Goal: Communication & Community: Answer question/provide support

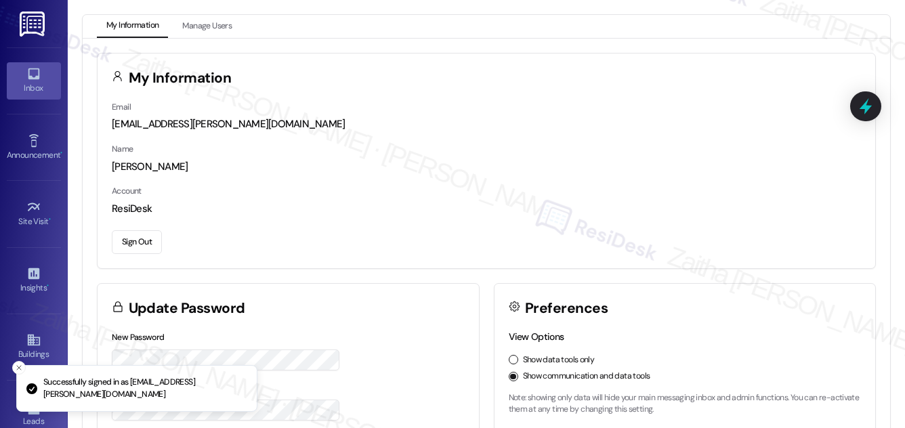
click at [26, 80] on icon at bounding box center [33, 73] width 15 height 15
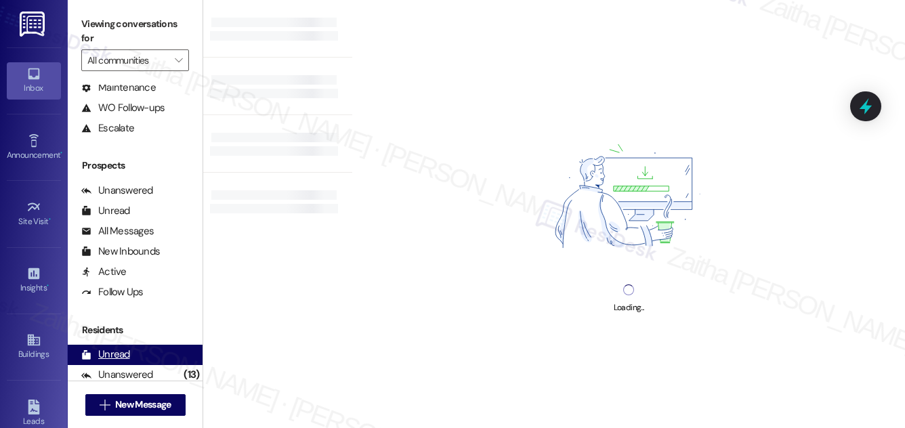
scroll to position [260, 0]
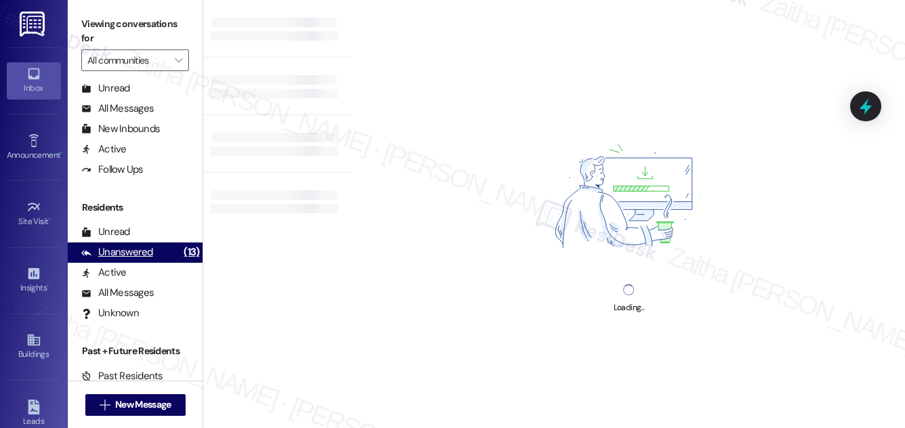
click at [123, 255] on div "Unanswered" at bounding box center [117, 252] width 72 height 14
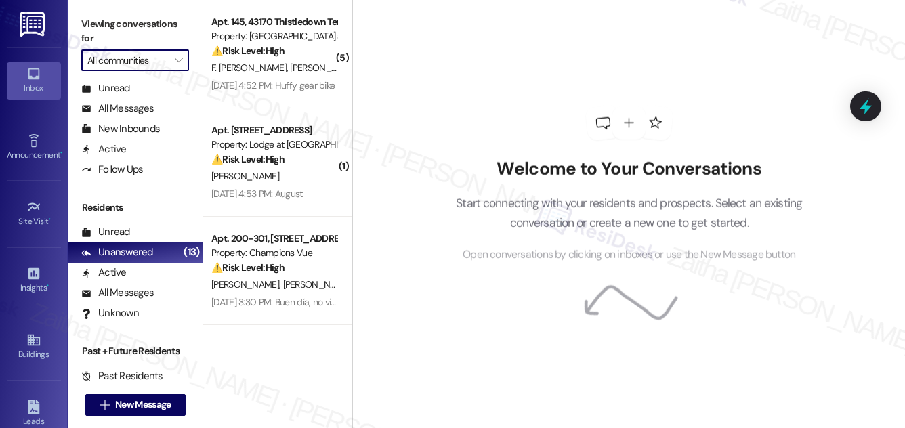
click at [146, 59] on input "All communities" at bounding box center [127, 60] width 80 height 22
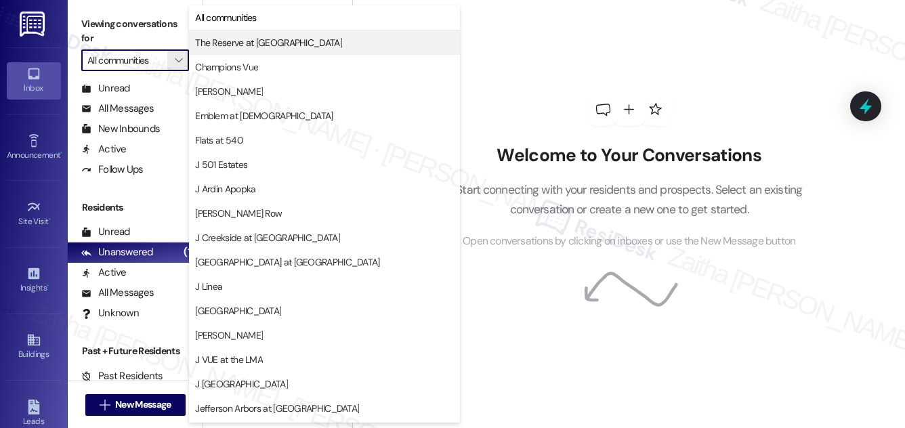
click at [232, 43] on span "The Reserve at White Oak" at bounding box center [268, 43] width 147 height 14
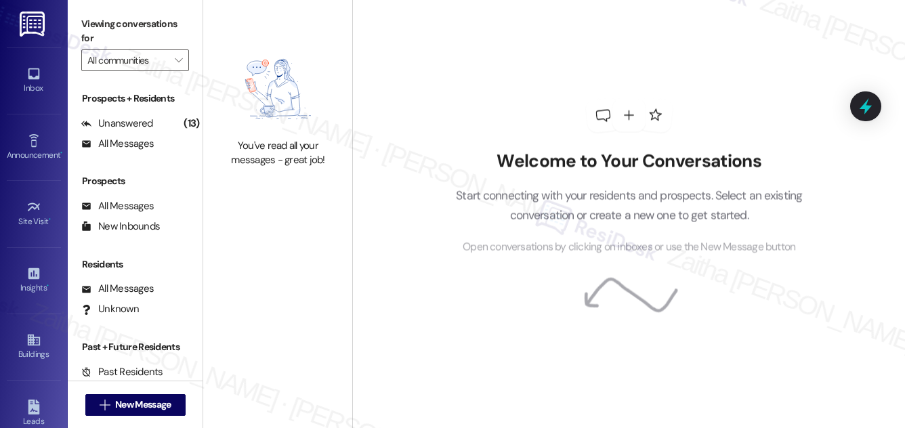
type input "The Reserve at White Oak"
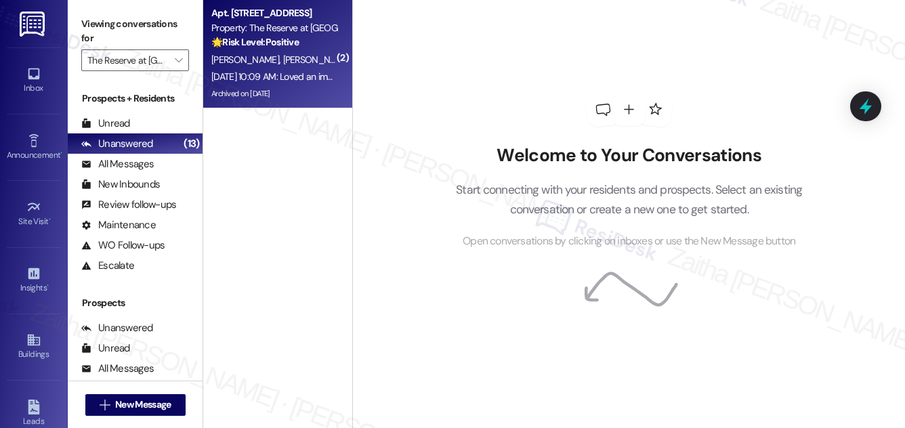
click at [293, 68] on div "T. Wilkinson S. Wilkinson" at bounding box center [274, 60] width 128 height 17
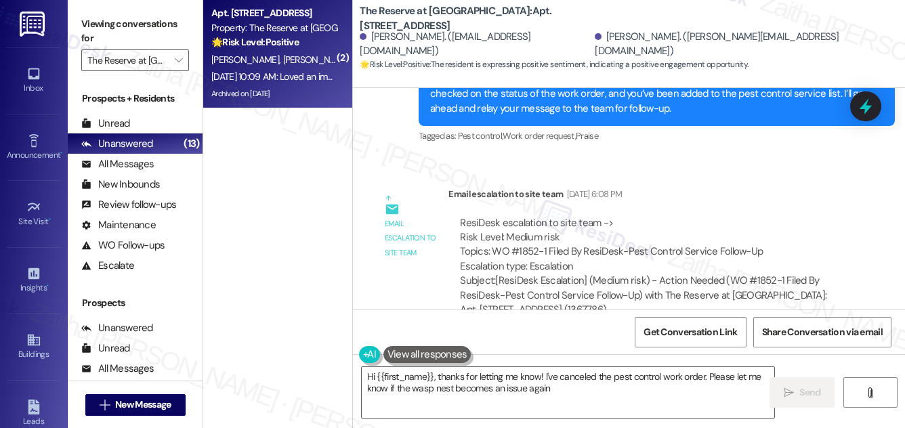
type textarea "Hi {{first_name}}, thanks for letting me know! I've canceled the pest control w…"
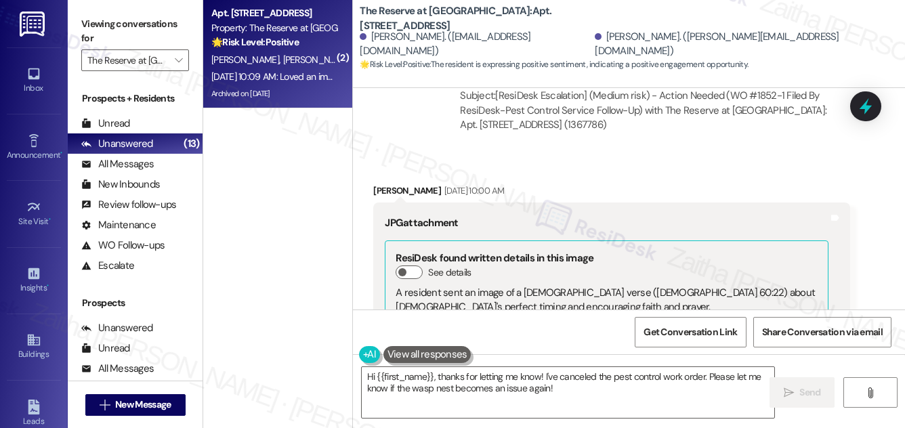
scroll to position [9851, 0]
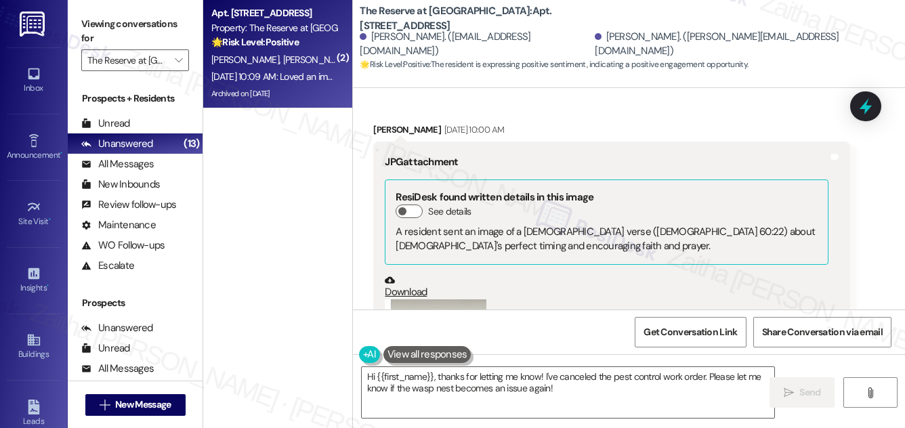
click at [449, 300] on button "Zoom image" at bounding box center [436, 373] width 102 height 146
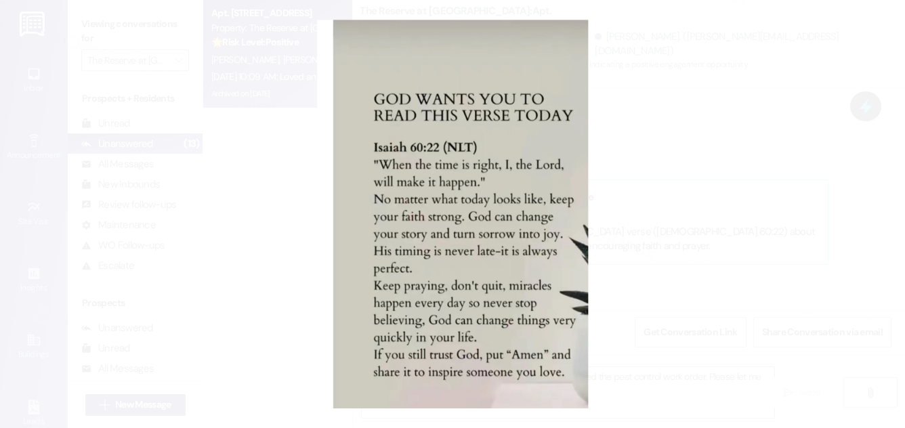
click at [742, 180] on button "Unzoom image" at bounding box center [452, 214] width 905 height 428
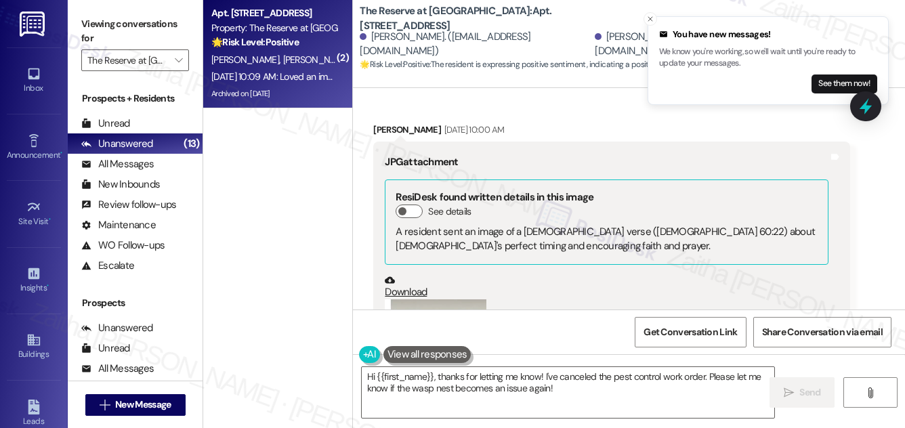
click at [466, 300] on button "Zoom image" at bounding box center [436, 373] width 102 height 146
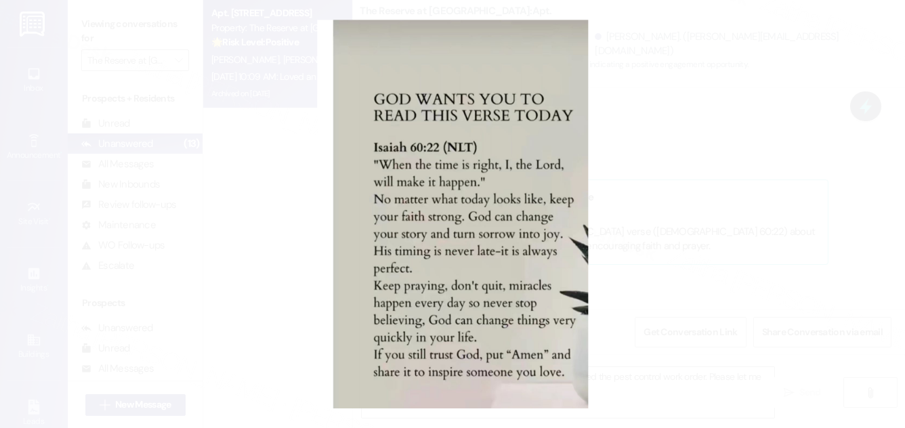
click at [716, 92] on button "Unzoom image" at bounding box center [452, 214] width 905 height 428
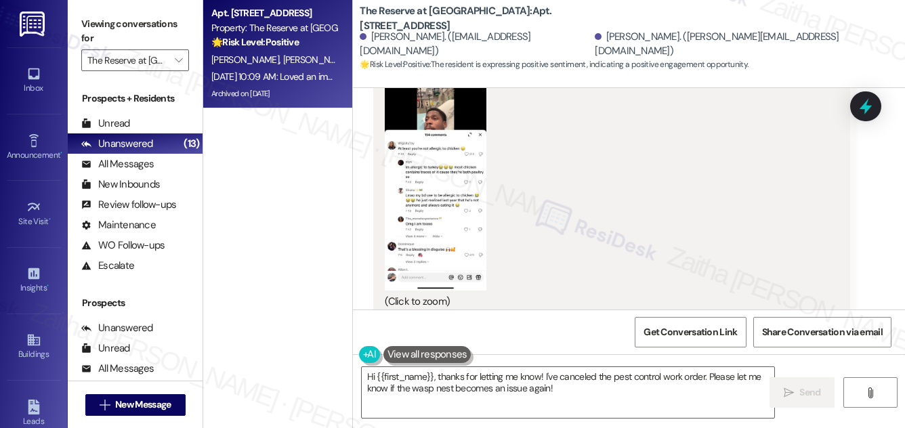
scroll to position [8989, 0]
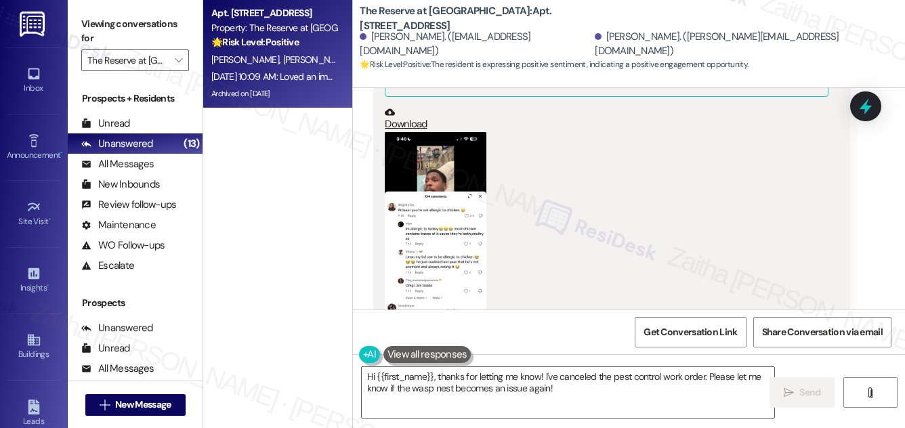
click at [445, 173] on button "Zoom image" at bounding box center [436, 242] width 102 height 220
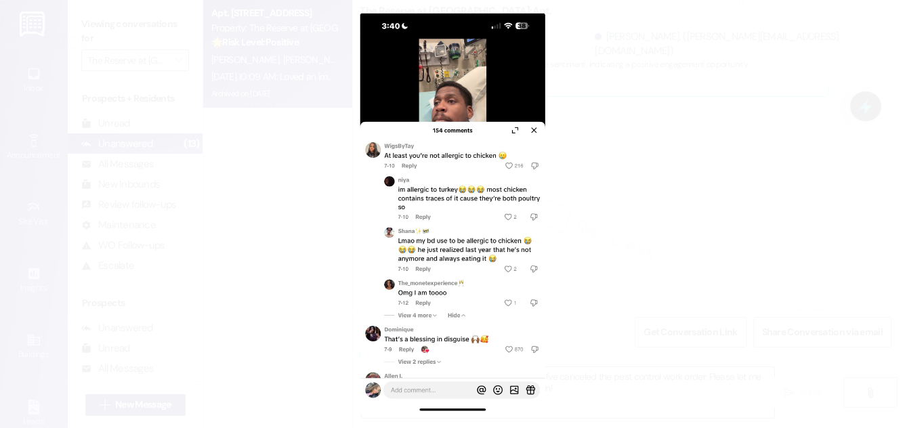
click at [747, 227] on button "Unzoom image" at bounding box center [452, 214] width 905 height 428
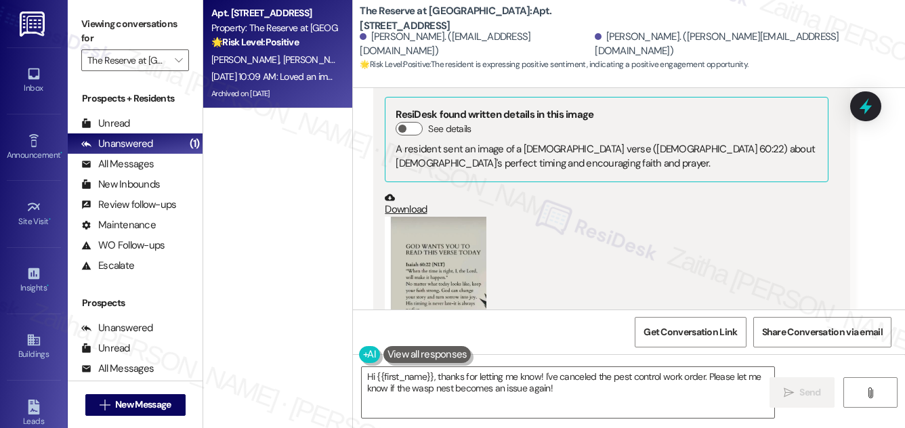
scroll to position [10036, 0]
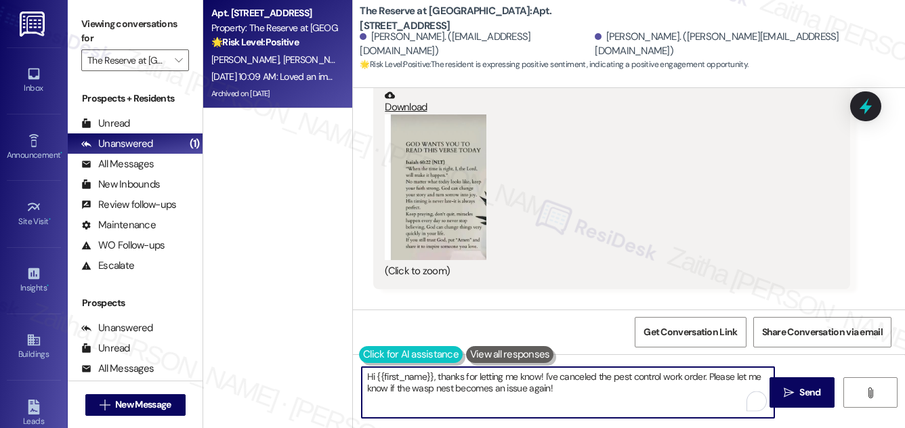
drag, startPoint x: 577, startPoint y: 393, endPoint x: 367, endPoint y: 362, distance: 211.7
click at [365, 370] on textarea "Hi {{first_name}}, thanks for letting me know! I've canceled the pest control w…" at bounding box center [568, 392] width 413 height 51
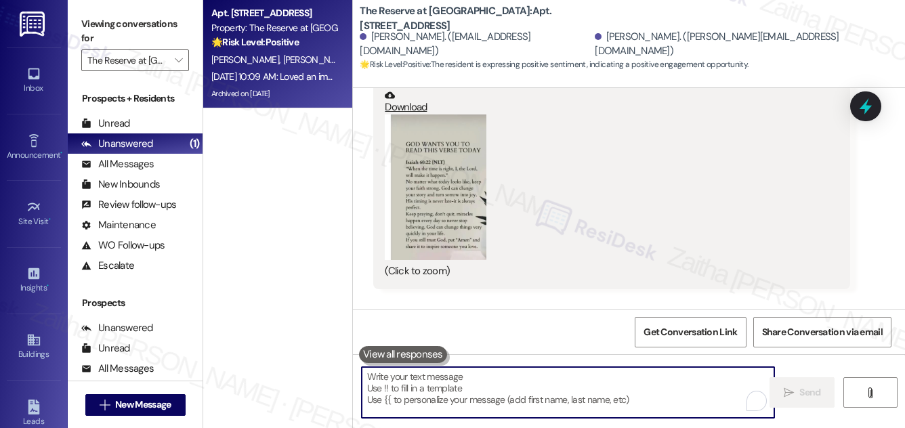
paste textarea "Thanks for sharing this verse, {{first_name}}. I’ll keep this in mind — is ther…"
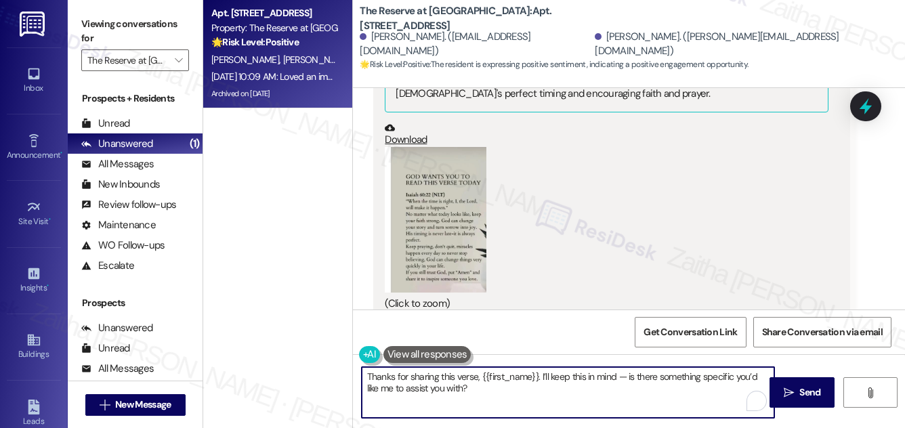
scroll to position [9975, 0]
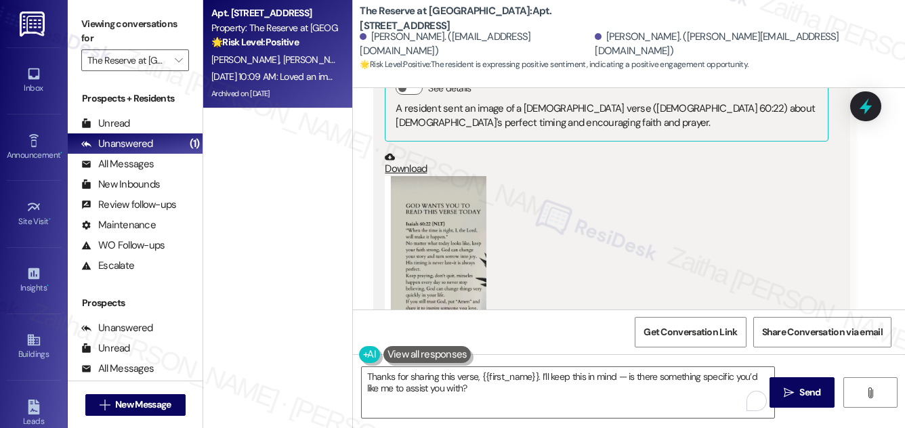
click at [437, 176] on button "Zoom image" at bounding box center [436, 249] width 102 height 146
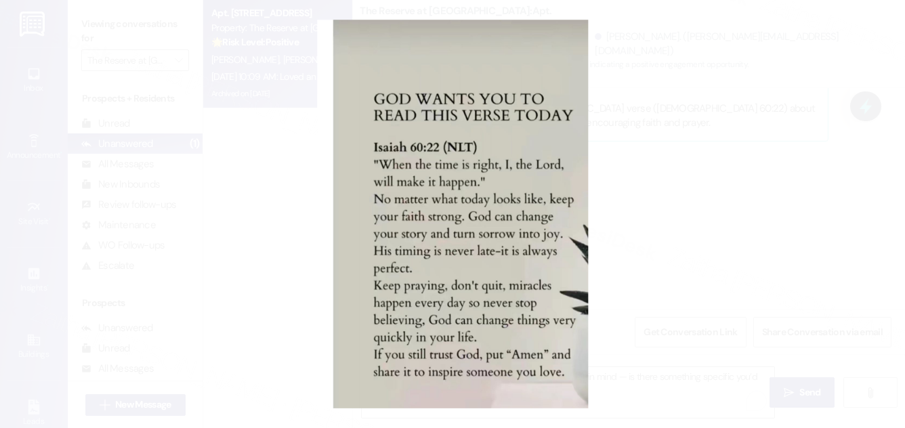
click at [731, 149] on button "Unzoom image" at bounding box center [452, 214] width 905 height 428
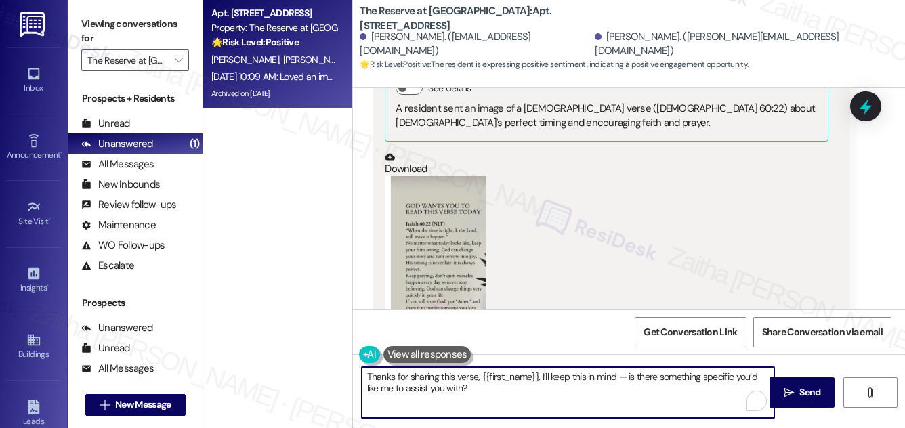
click at [627, 377] on textarea "Thanks for sharing this verse, {{first_name}}. I’ll keep this in mind — is ther…" at bounding box center [568, 392] width 413 height 51
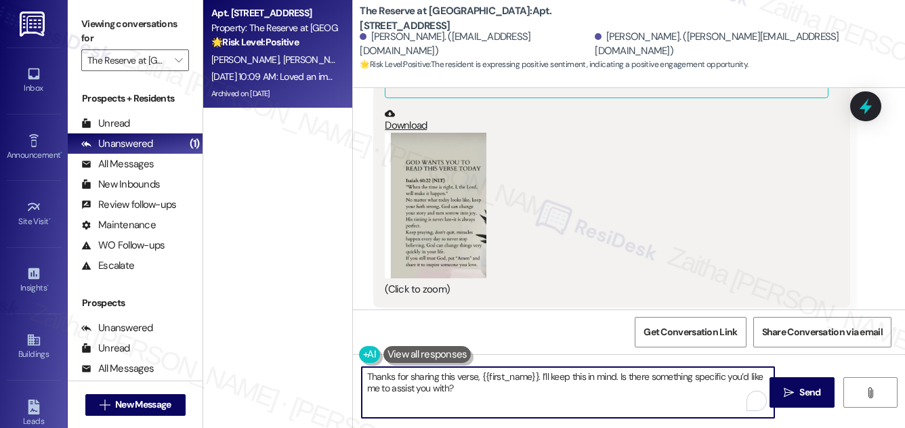
scroll to position [10036, 0]
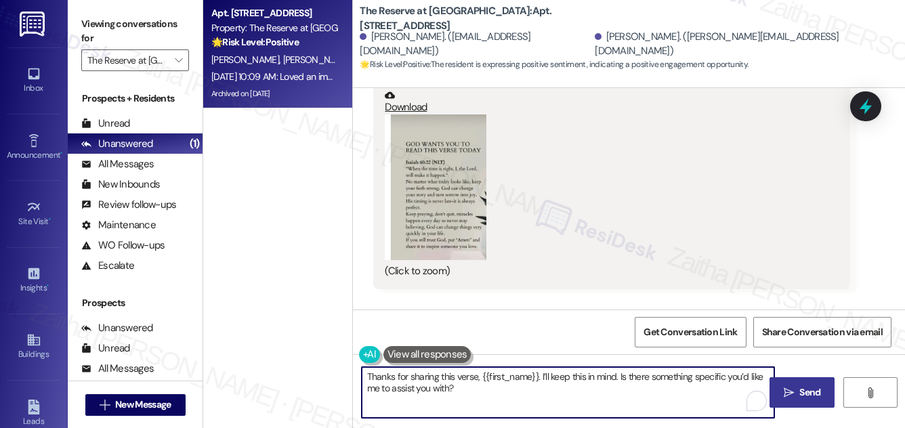
type textarea "Thanks for sharing this verse, {{first_name}}. I’ll keep this in mind. Is there…"
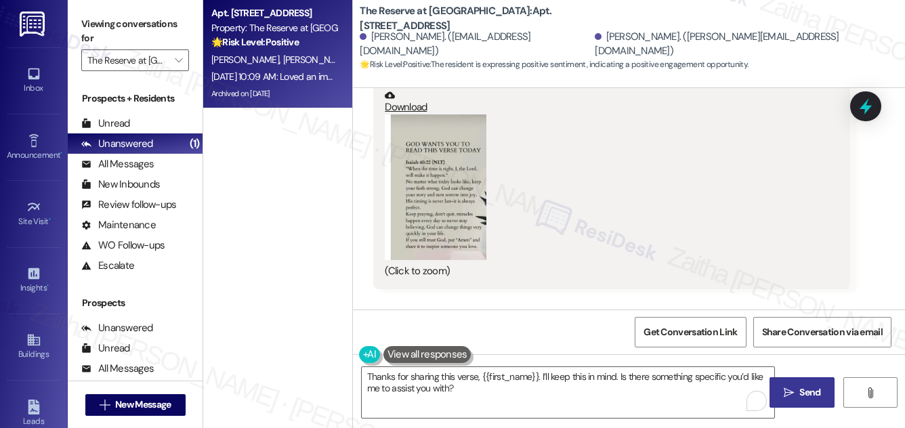
click at [815, 398] on span "Send" at bounding box center [810, 393] width 21 height 14
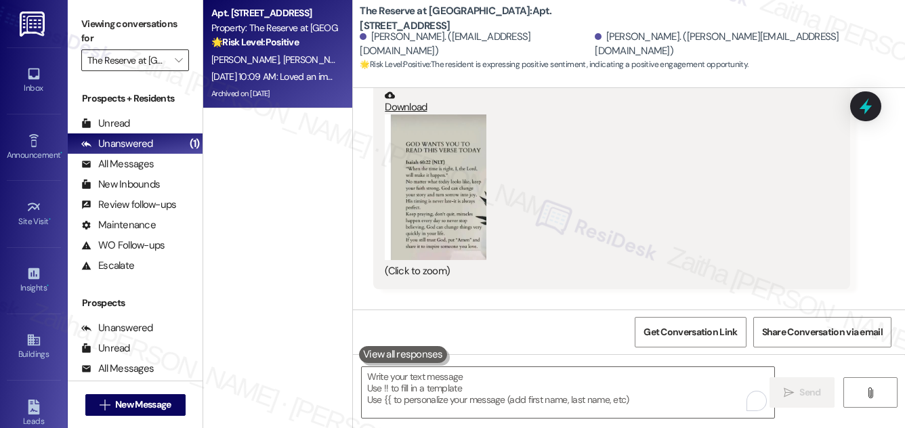
scroll to position [10036, 0]
click at [179, 61] on icon "" at bounding box center [178, 60] width 7 height 11
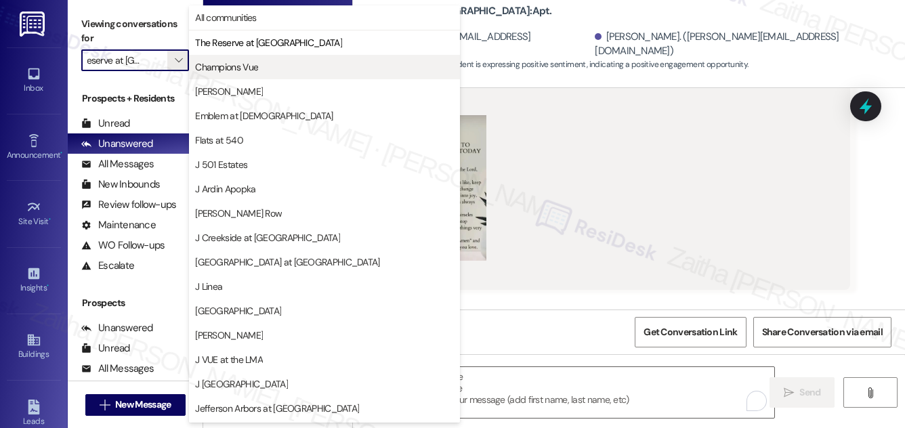
click at [252, 66] on span "Champions Vue" at bounding box center [226, 67] width 63 height 14
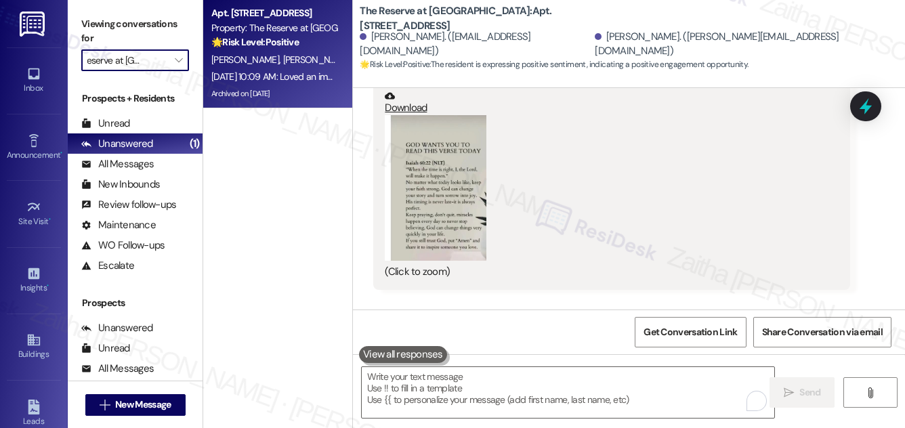
type input "Champions Vue"
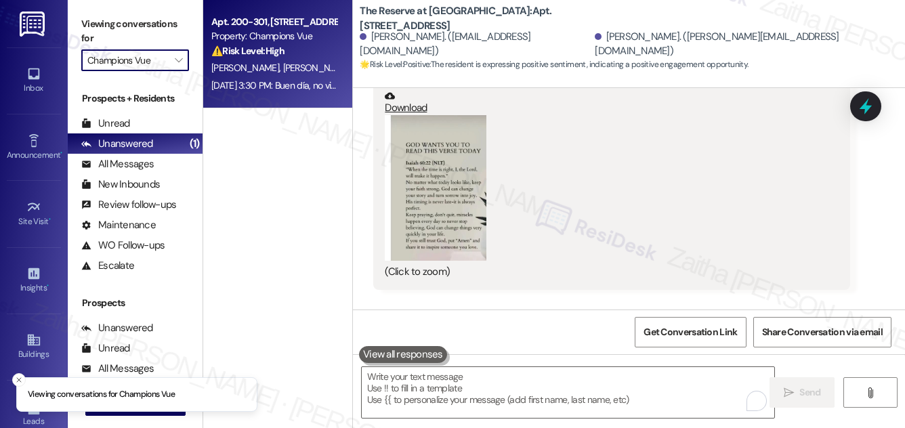
click at [291, 57] on div "⚠️ Risk Level: High The resident is reporting that pest control did not show up…" at bounding box center [273, 51] width 125 height 14
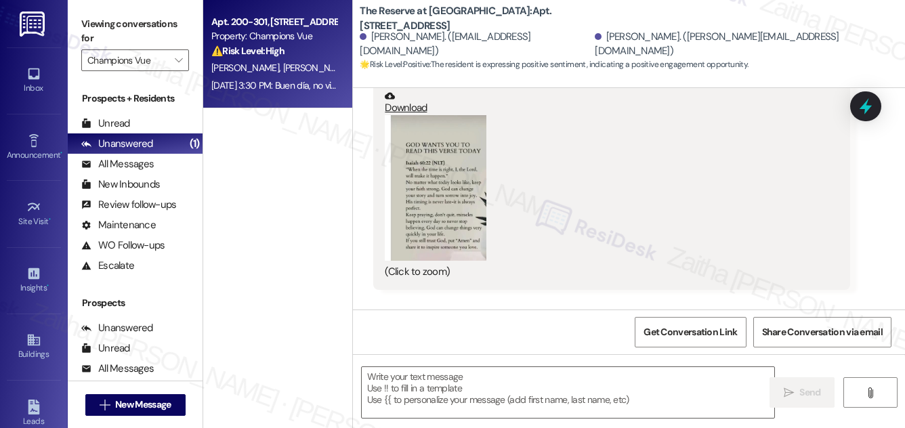
type textarea "Fetching suggested responses. Please feel free to read through the conversation…"
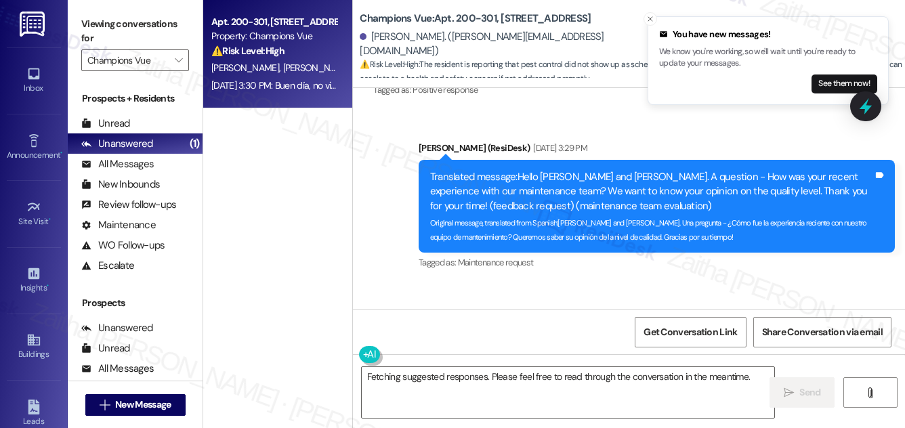
scroll to position [13634, 0]
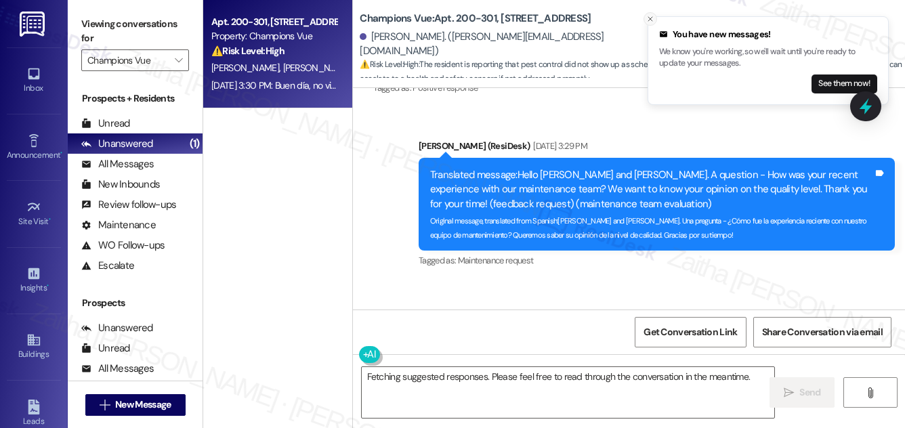
click at [651, 16] on icon "Close toast" at bounding box center [650, 19] width 8 height 8
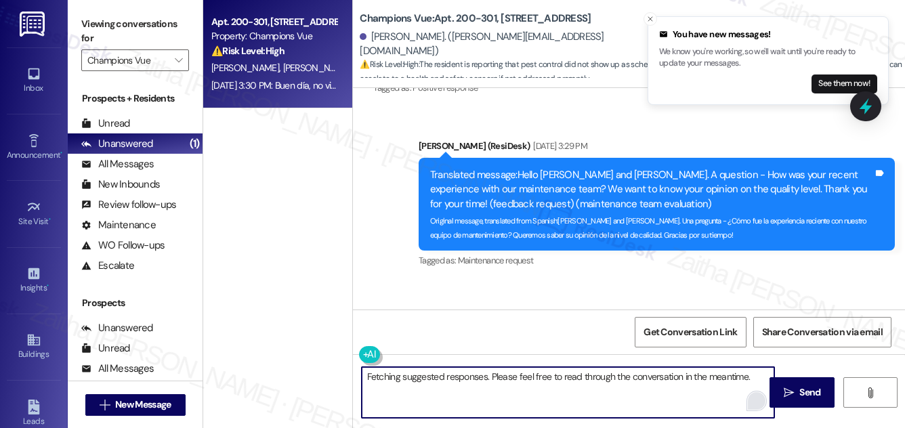
drag, startPoint x: 368, startPoint y: 375, endPoint x: 751, endPoint y: 393, distance: 383.9
click at [760, 390] on div "Fetching suggested responses. Please feel free to read through the conversation…" at bounding box center [568, 393] width 414 height 52
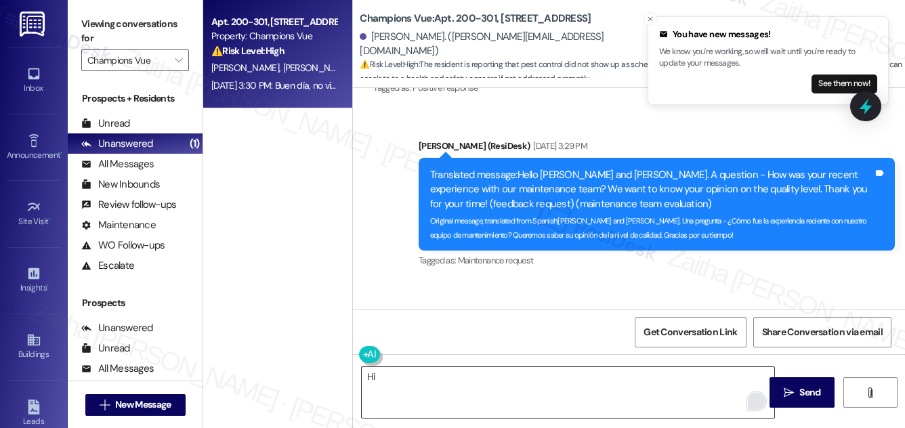
click at [383, 311] on div "Johan Prieto Aug 22, 2025 at 3:30 PM" at bounding box center [611, 320] width 476 height 19
copy div "Johan"
click at [407, 371] on textarea "Hi" at bounding box center [568, 392] width 413 height 51
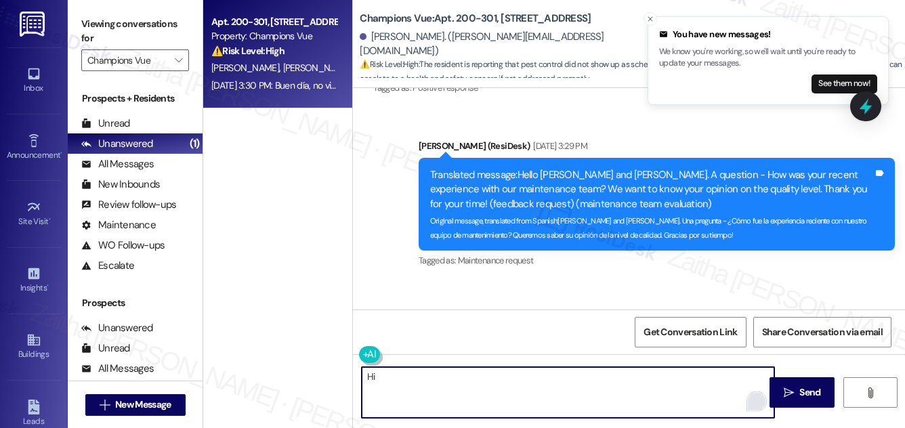
paste textarea "Johan"
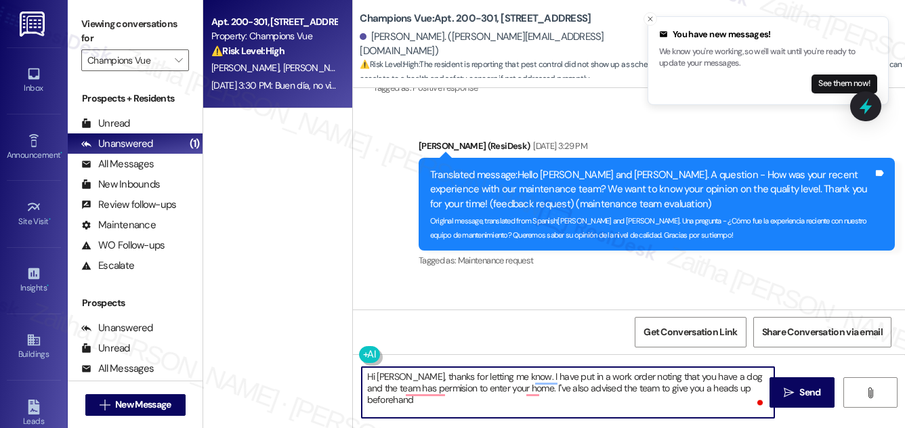
type textarea "Hi Johan, thanks for letting me know. I have put in a work order noting that yo…"
drag, startPoint x: 365, startPoint y: 374, endPoint x: 762, endPoint y: 400, distance: 398.0
click at [762, 400] on html "You have new messages! We know you're working, so we'll wait until you're ready…" at bounding box center [452, 214] width 905 height 428
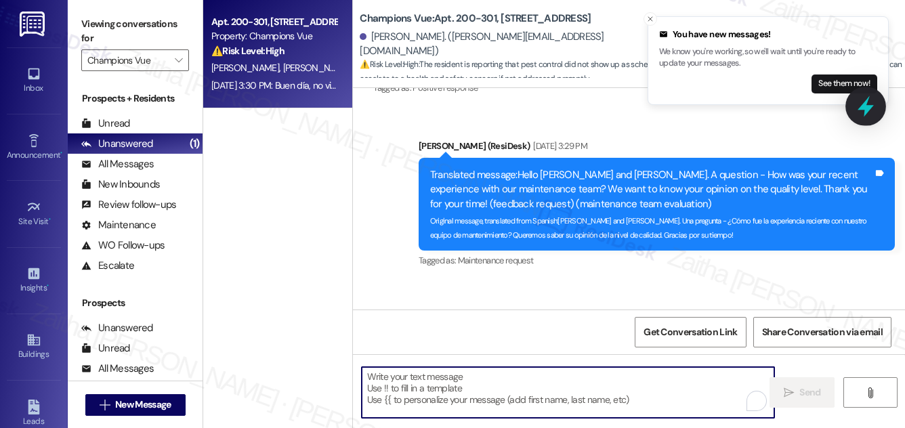
click at [867, 104] on icon at bounding box center [866, 106] width 16 height 21
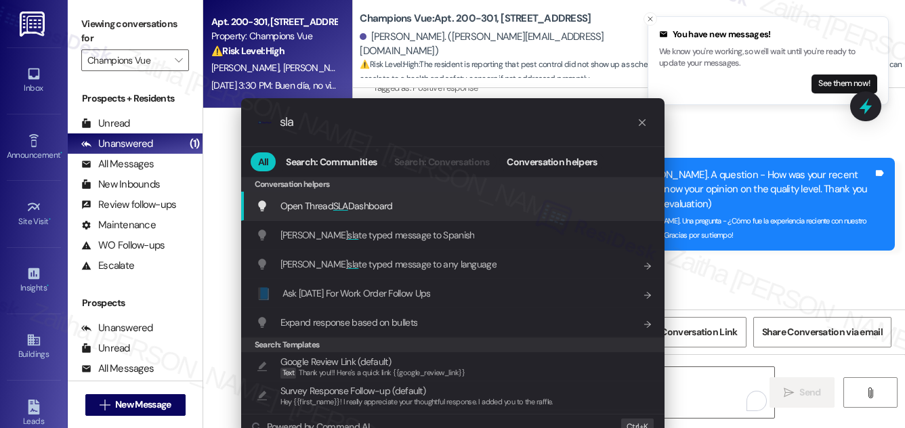
type input "sla"
click at [341, 208] on span "SLA" at bounding box center [340, 206] width 15 height 12
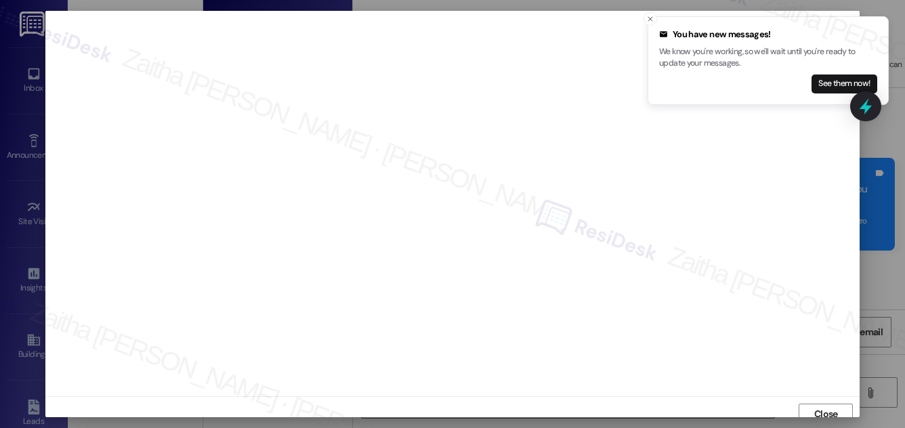
scroll to position [7, 0]
click at [653, 20] on icon "Close toast" at bounding box center [650, 19] width 8 height 8
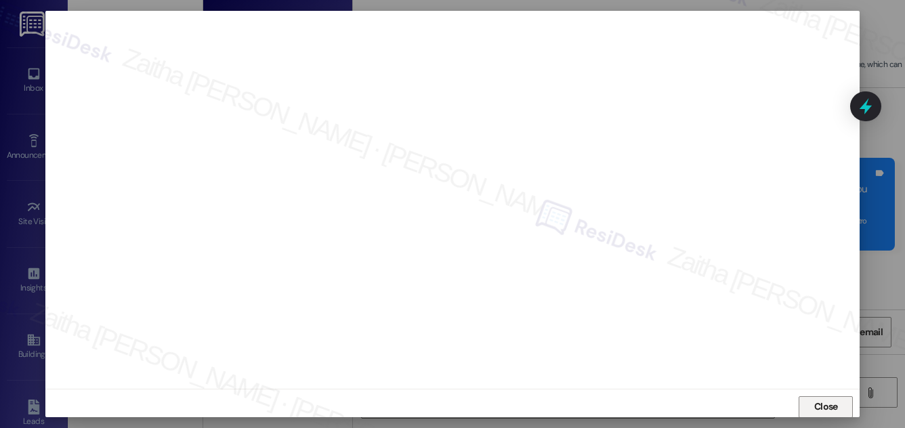
click at [826, 408] on span "Close" at bounding box center [827, 407] width 24 height 14
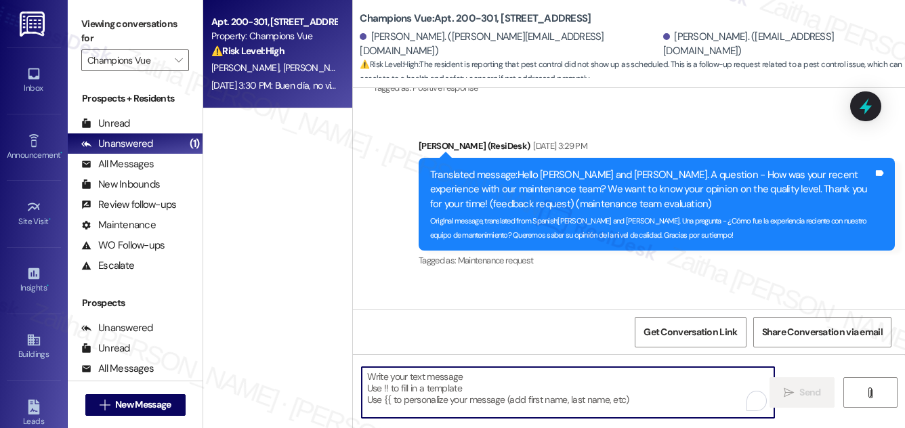
paste textarea "Hi Johan, thank you for letting me know. I’ve submitted a work order noting tha…"
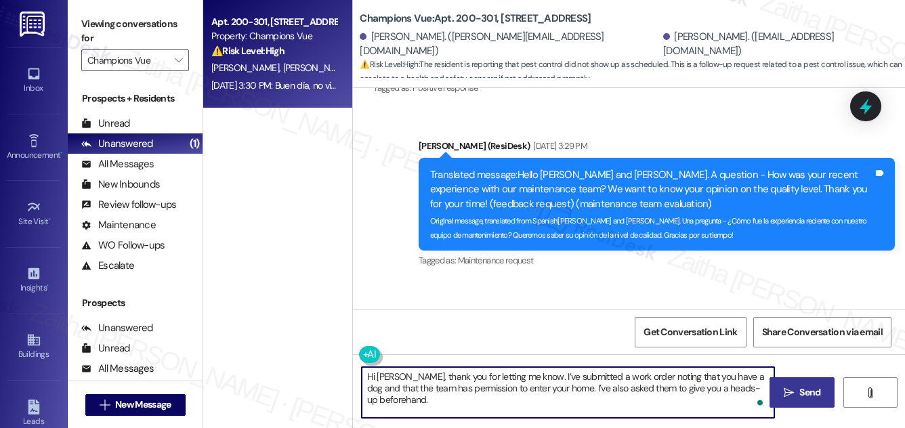
type textarea "Hi Johan, thank you for letting me know. I’ve submitted a work order noting tha…"
click at [810, 390] on span "Send" at bounding box center [810, 393] width 21 height 14
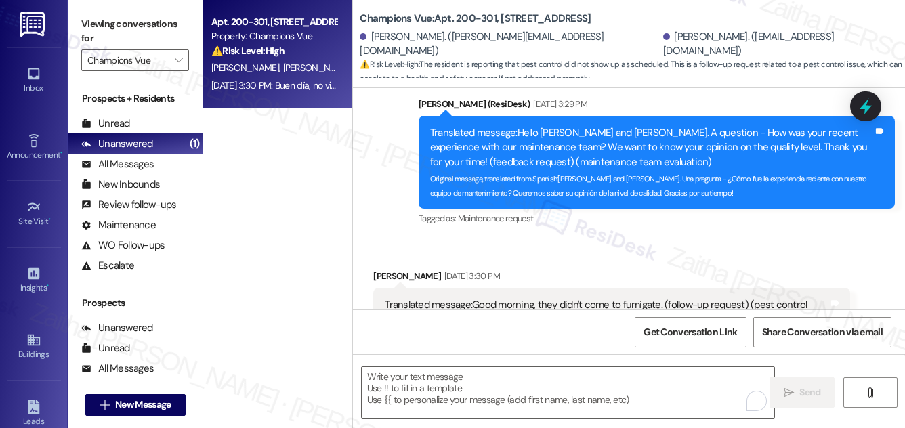
scroll to position [13743, 0]
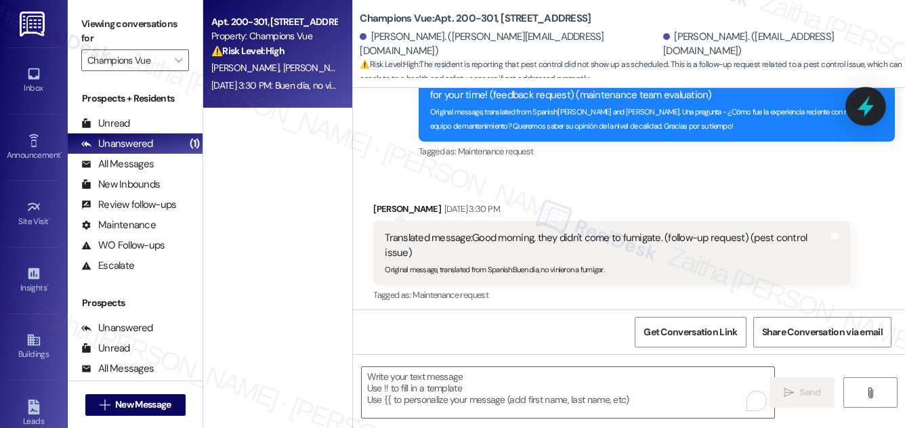
click at [860, 102] on icon at bounding box center [865, 106] width 23 height 23
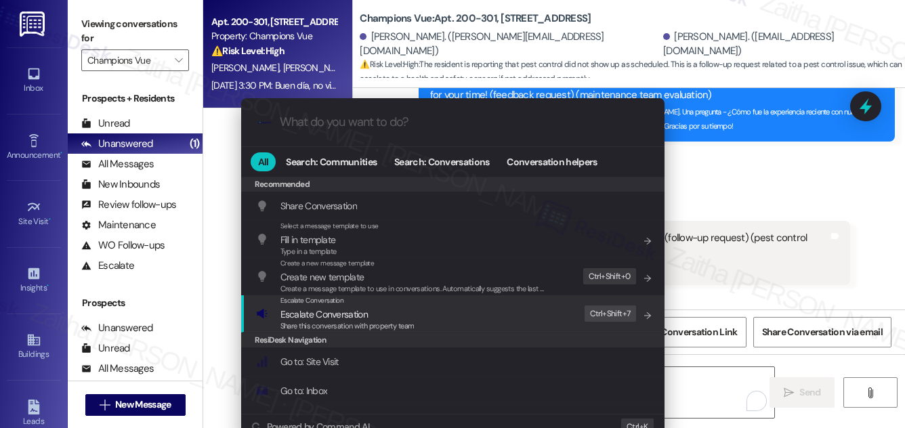
click at [331, 310] on span "Escalate Conversation" at bounding box center [324, 314] width 87 height 12
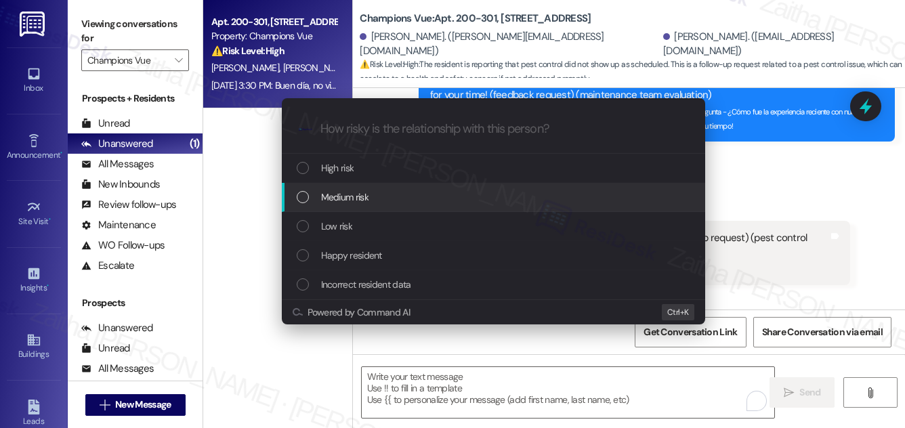
click at [356, 195] on span "Medium risk" at bounding box center [344, 197] width 47 height 15
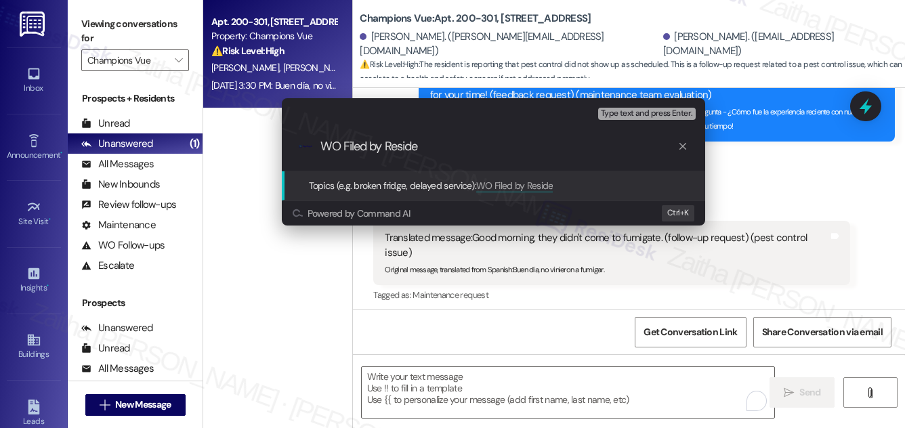
click at [342, 143] on input "WO Filed by Reside" at bounding box center [499, 147] width 357 height 14
click at [495, 148] on input "WO #3356-1 Filed by Reside" at bounding box center [499, 147] width 357 height 14
type input "WO #3356-1 Filed by ResiDesk - Pest control service"
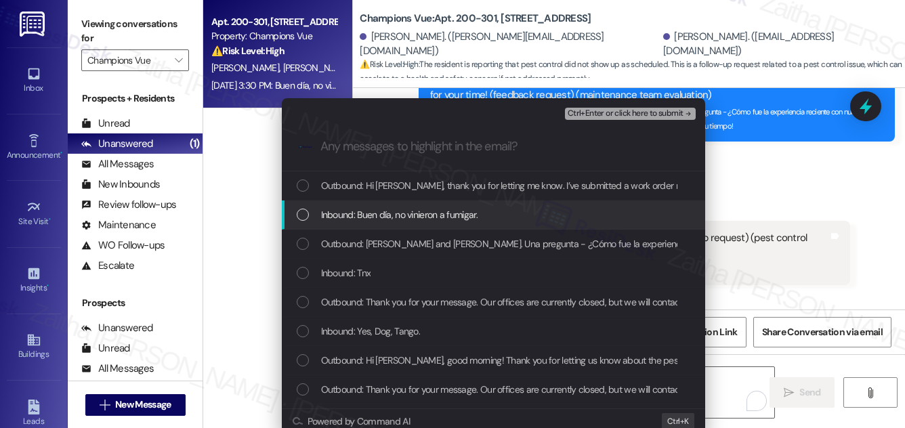
click at [488, 208] on div "Inbound: Buen día, no vinieron a fumigar." at bounding box center [495, 214] width 396 height 15
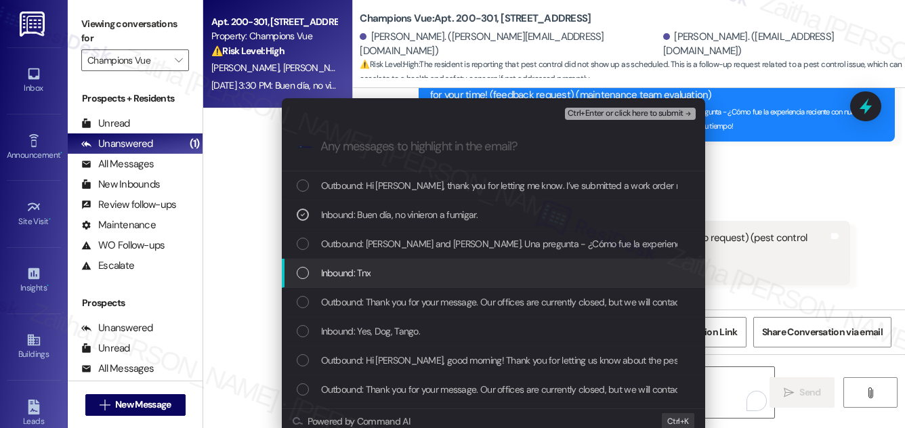
click at [466, 270] on div "Inbound: Tnx" at bounding box center [495, 273] width 396 height 15
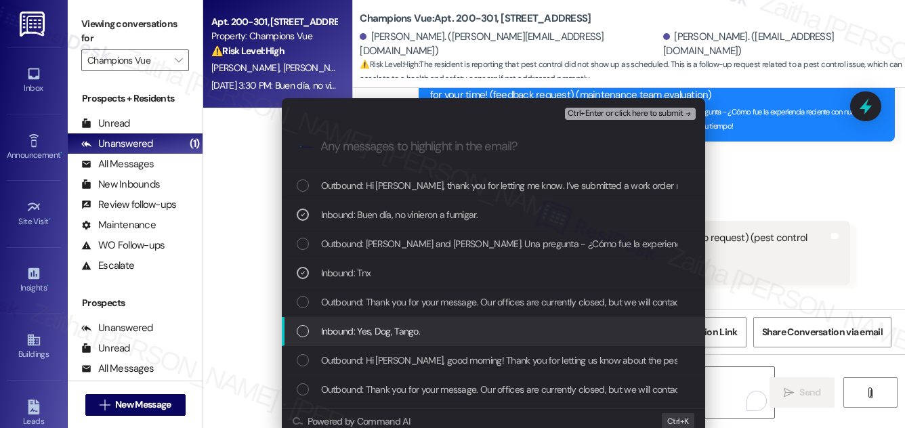
click at [477, 331] on div "Inbound: Yes, Dog, Tango." at bounding box center [495, 331] width 396 height 15
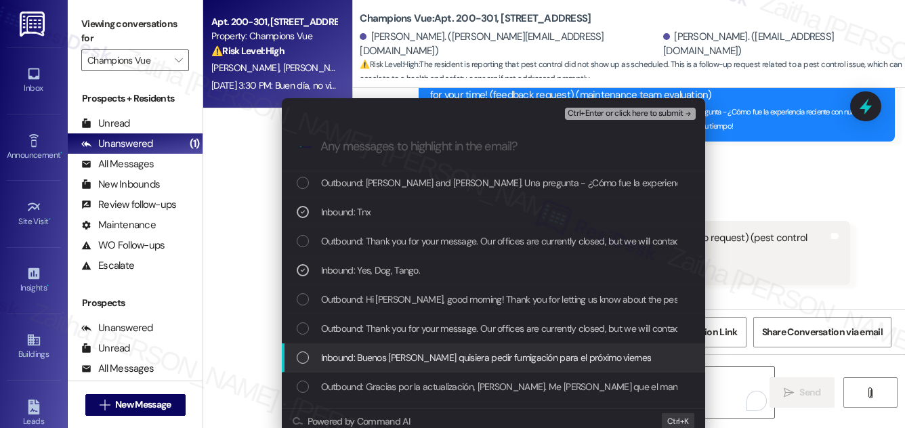
click at [485, 356] on span "Inbound: Buenos días quisiera pedir fumigación para el próximo viernes" at bounding box center [486, 357] width 331 height 15
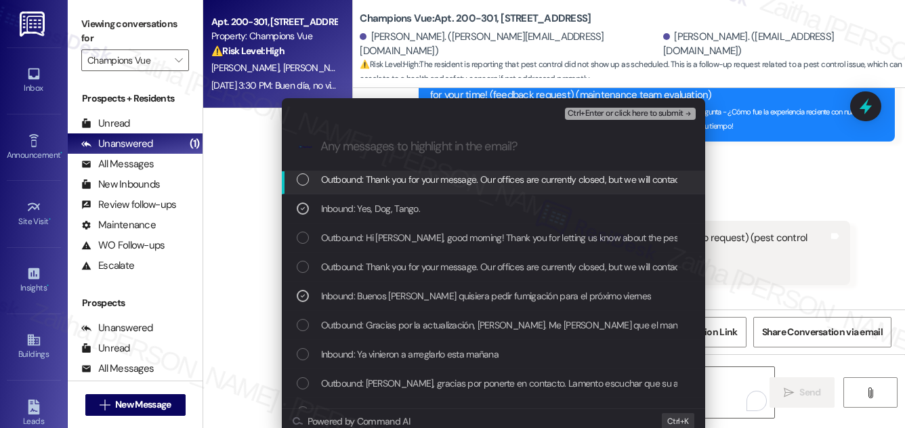
click at [626, 111] on span "Ctrl+Enter or click here to submit" at bounding box center [626, 113] width 116 height 9
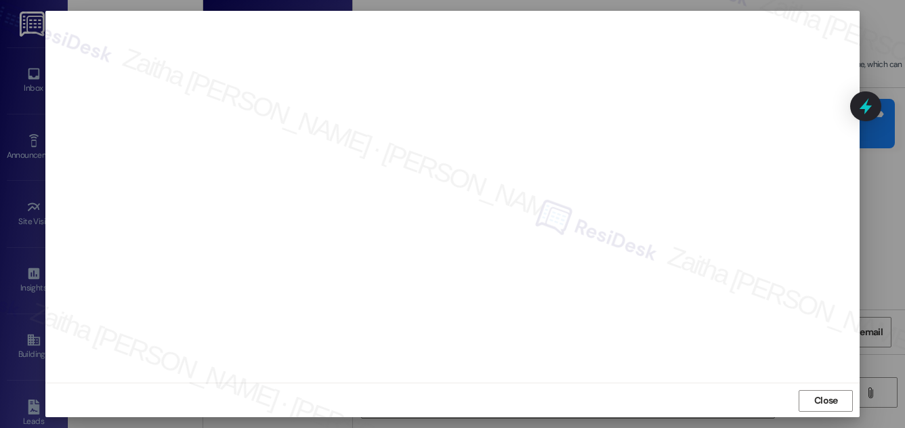
scroll to position [14, 0]
click at [824, 400] on span "Close" at bounding box center [827, 400] width 24 height 14
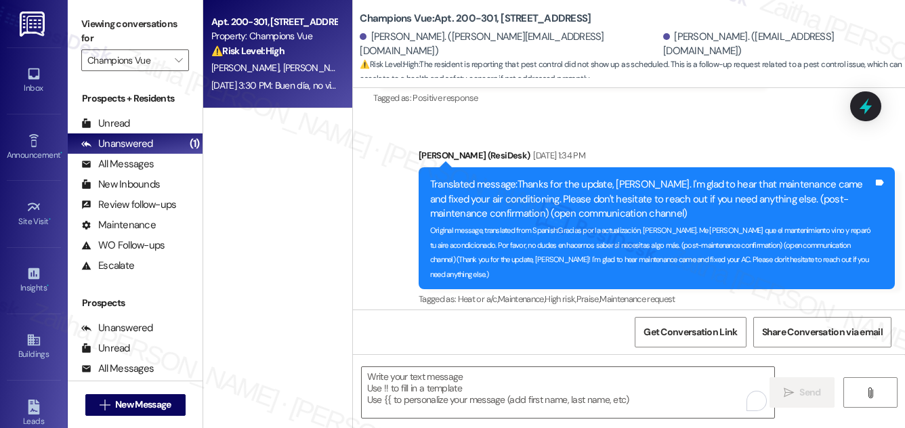
scroll to position [12573, 0]
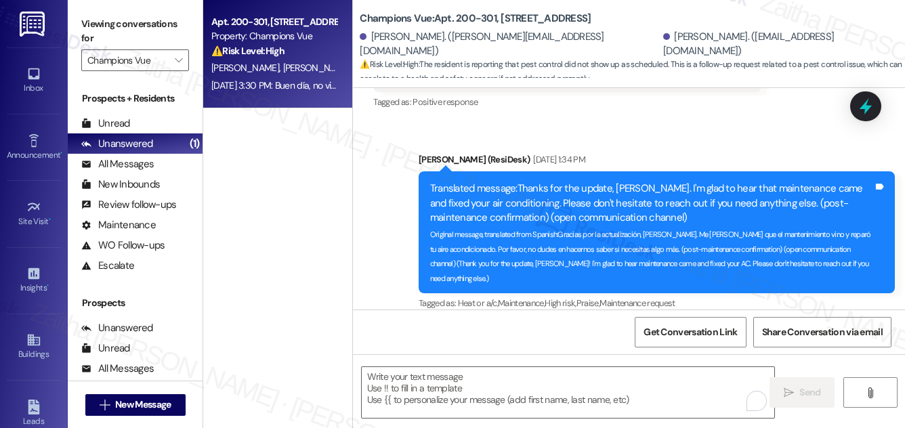
click at [871, 106] on icon at bounding box center [866, 106] width 12 height 16
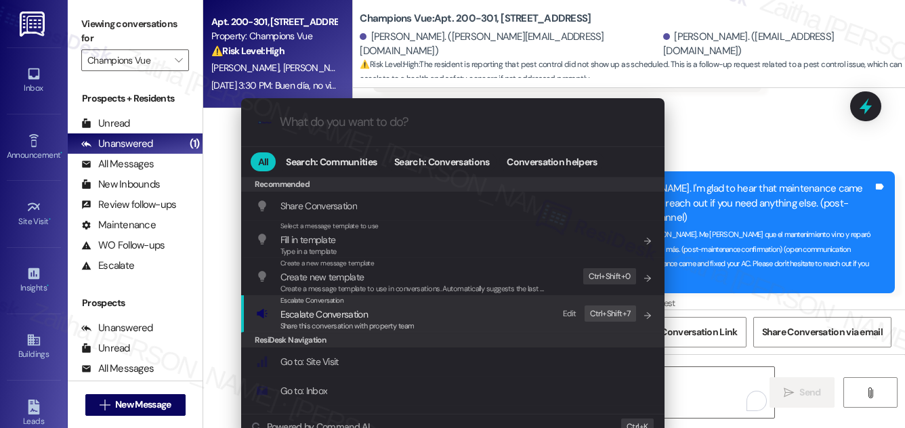
click at [314, 310] on span "Escalate Conversation" at bounding box center [324, 314] width 87 height 12
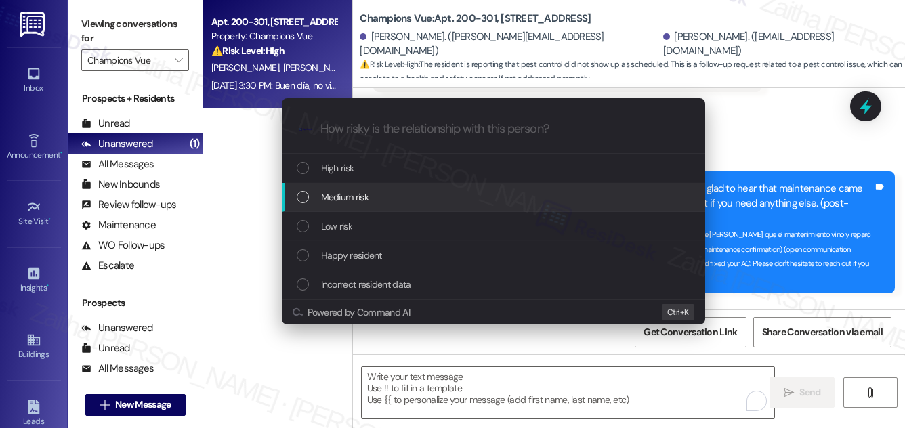
click at [359, 197] on span "Medium risk" at bounding box center [344, 197] width 47 height 15
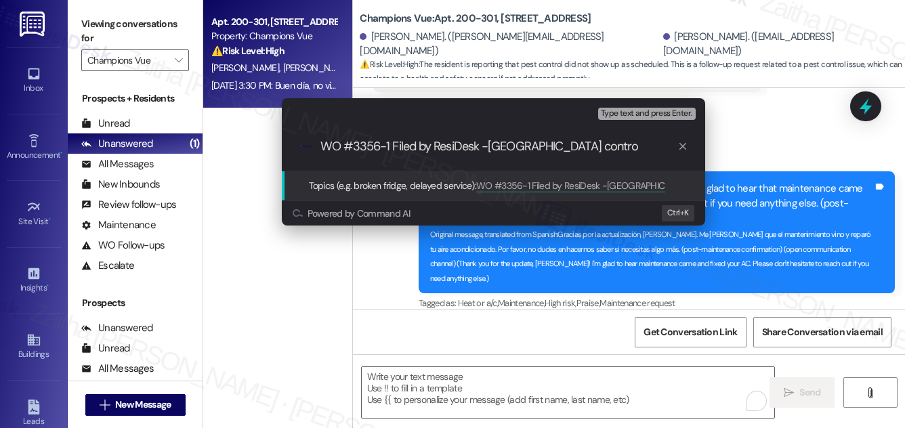
type input "WO #3356-1 Filed by ResiDesk -Pest control"
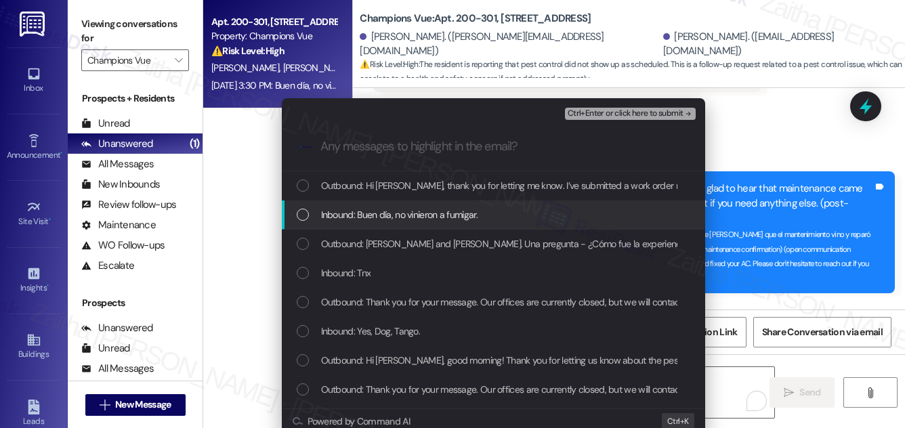
click at [519, 225] on div "Inbound: Buen día, no vinieron a fumigar." at bounding box center [494, 215] width 424 height 29
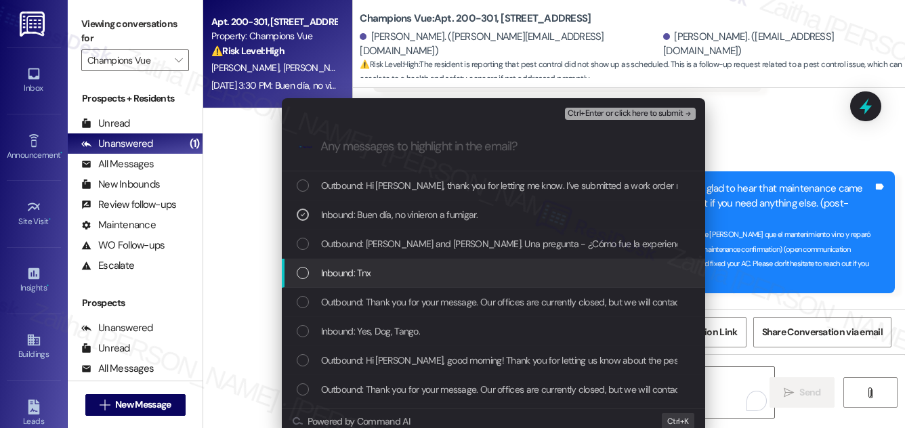
click at [488, 276] on div "Inbound: Tnx" at bounding box center [495, 273] width 396 height 15
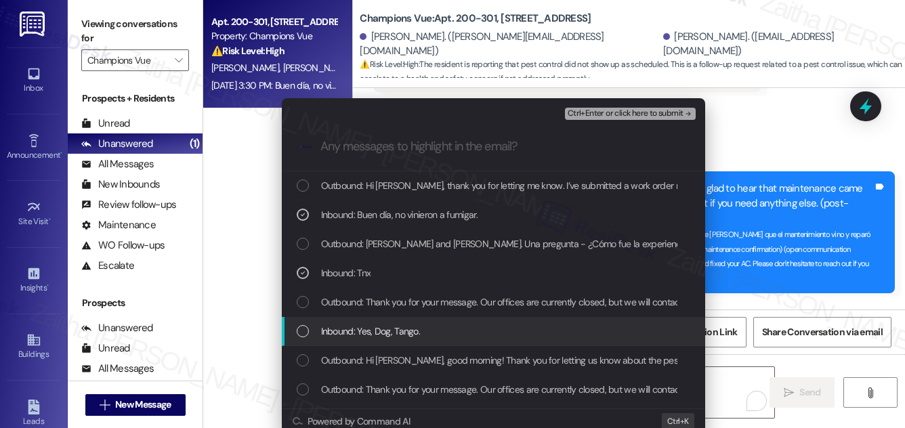
click at [482, 327] on div "Inbound: Yes, Dog, Tango." at bounding box center [495, 331] width 396 height 15
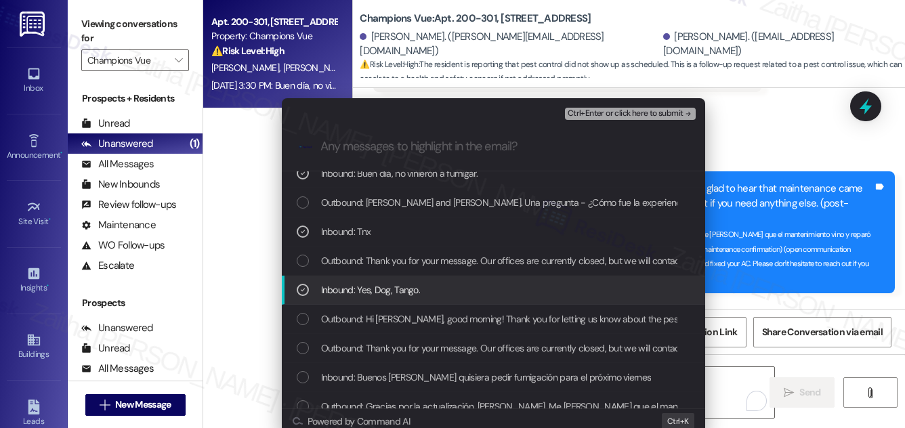
scroll to position [61, 0]
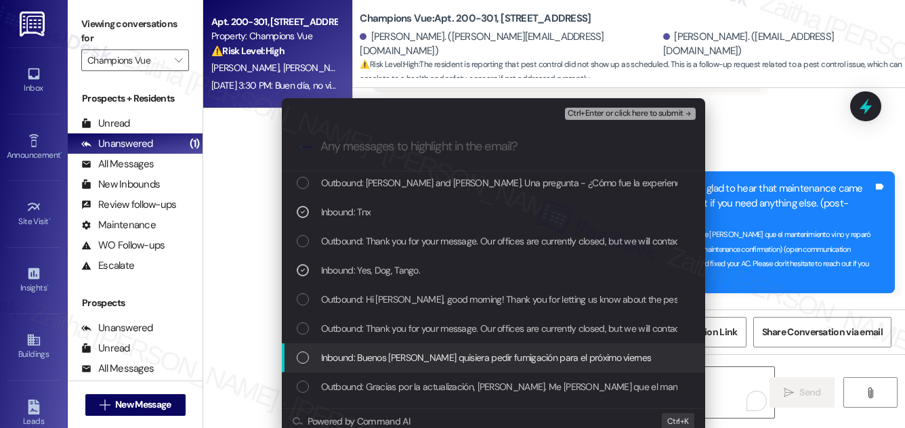
click at [482, 354] on span "Inbound: Buenos días quisiera pedir fumigación para el próximo viernes" at bounding box center [486, 357] width 331 height 15
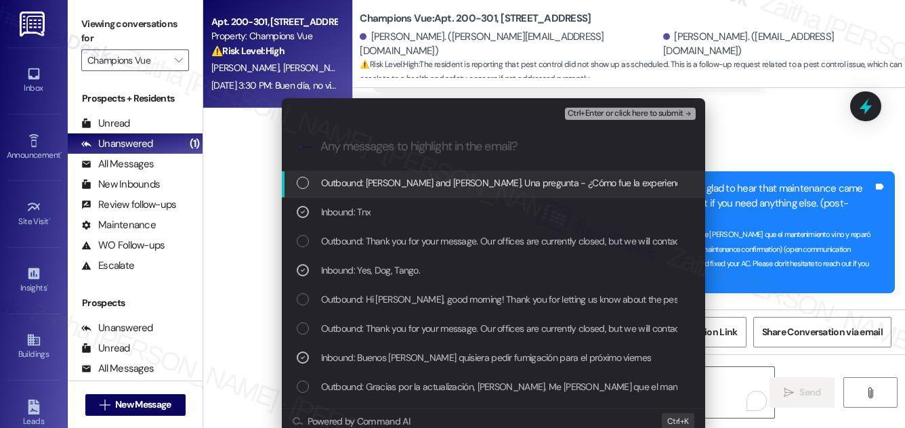
click at [605, 117] on span "Ctrl+Enter or click here to submit" at bounding box center [626, 113] width 116 height 9
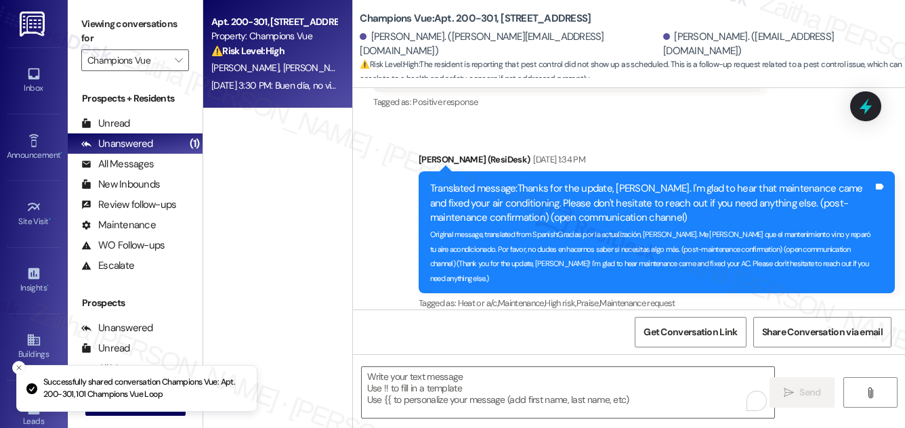
scroll to position [13743, 0]
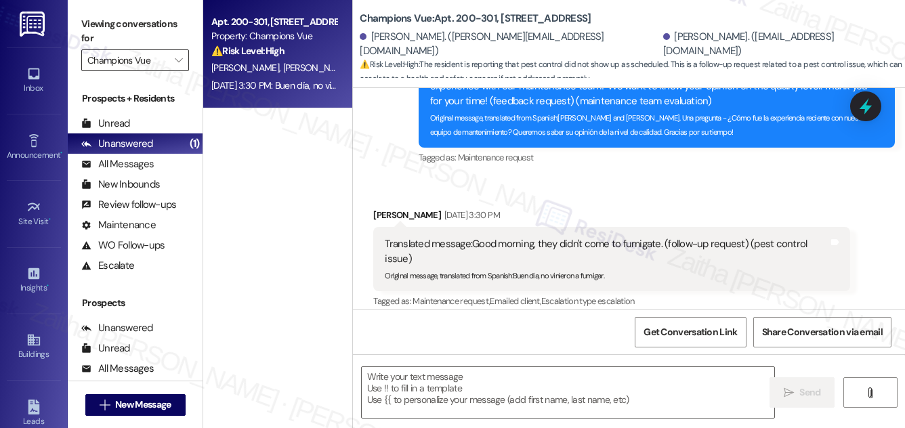
type textarea "Fetching suggested responses. Please feel free to read through the conversation…"
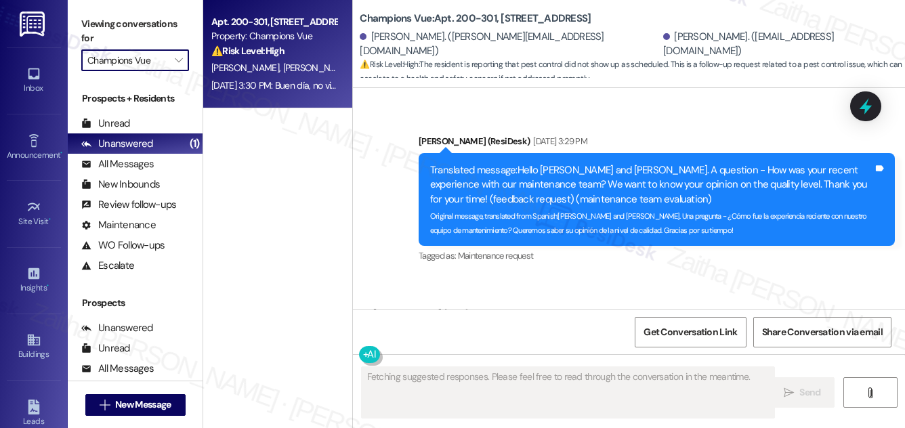
scroll to position [13634, 0]
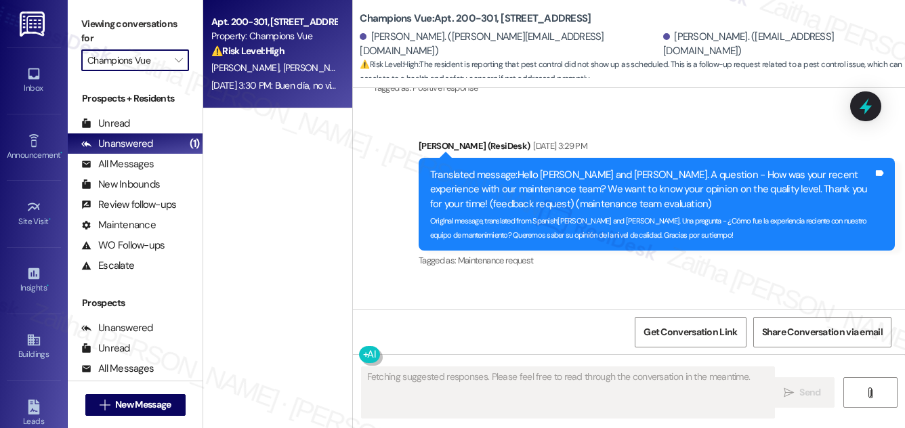
click at [142, 61] on input "Champions Vue" at bounding box center [127, 60] width 80 height 22
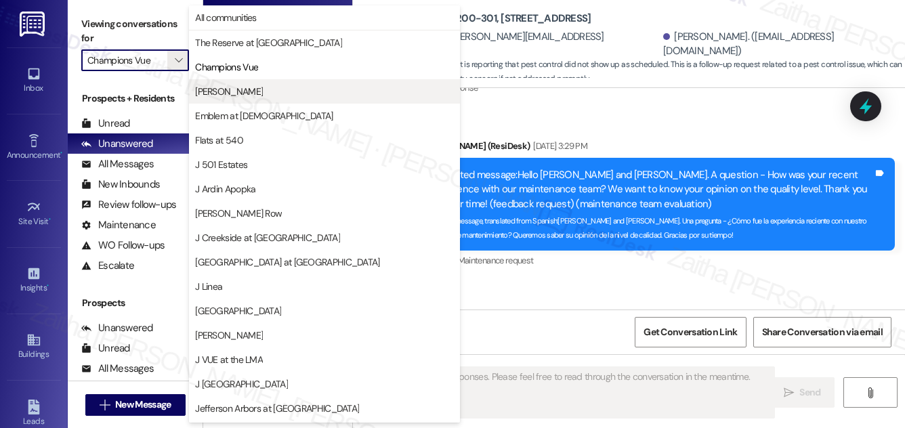
click at [274, 99] on button "[PERSON_NAME]" at bounding box center [324, 91] width 271 height 24
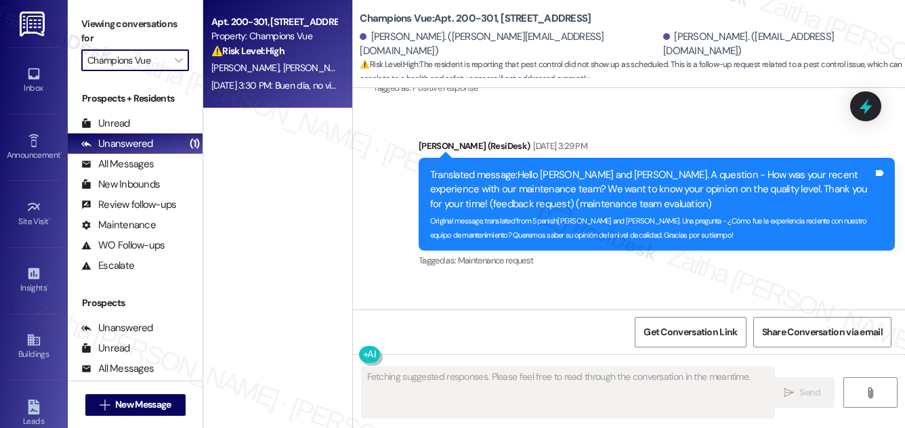
type input "[PERSON_NAME]"
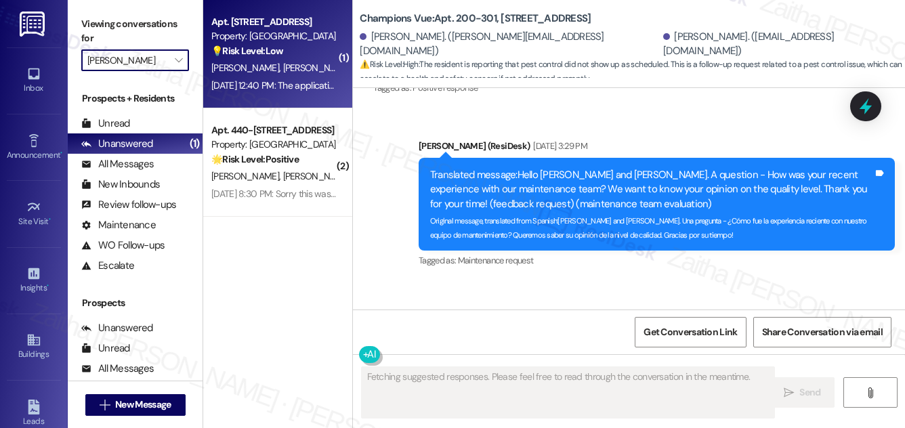
click at [302, 52] on div "💡 Risk Level: Low The resident is providing feedback on the move-in process, sp…" at bounding box center [273, 51] width 125 height 14
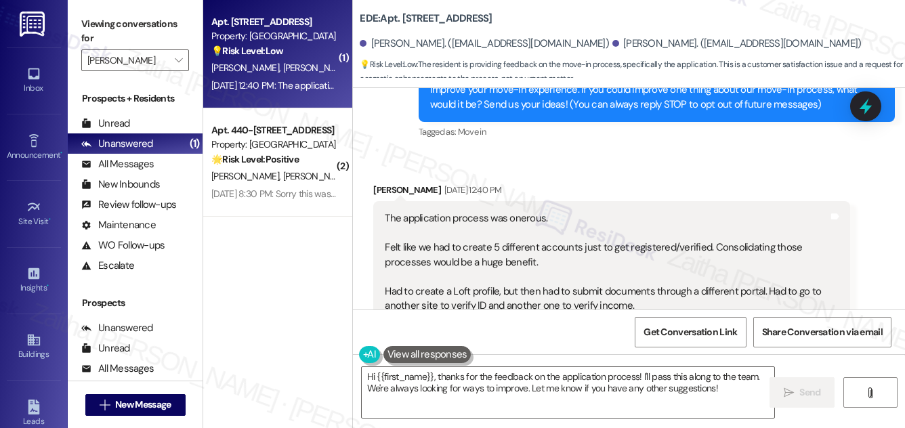
scroll to position [149, 0]
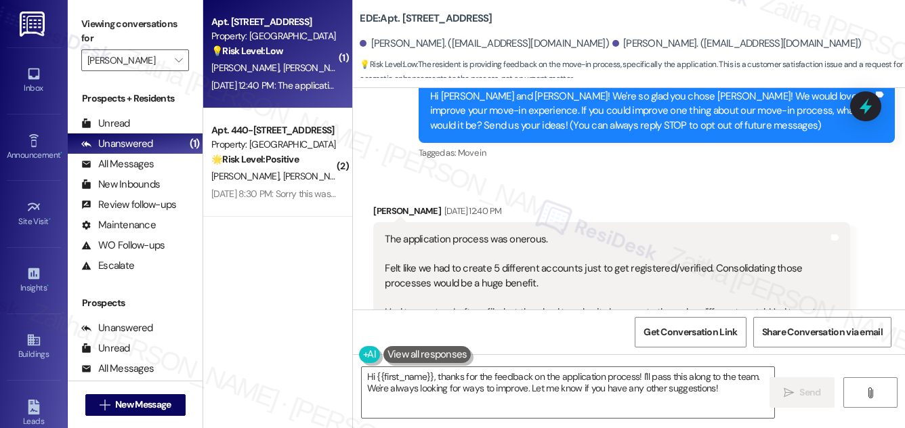
click at [385, 207] on div "Bryce Meadows Aug 22, 2025 at 12:40 PM" at bounding box center [611, 213] width 476 height 19
copy div "Bryce"
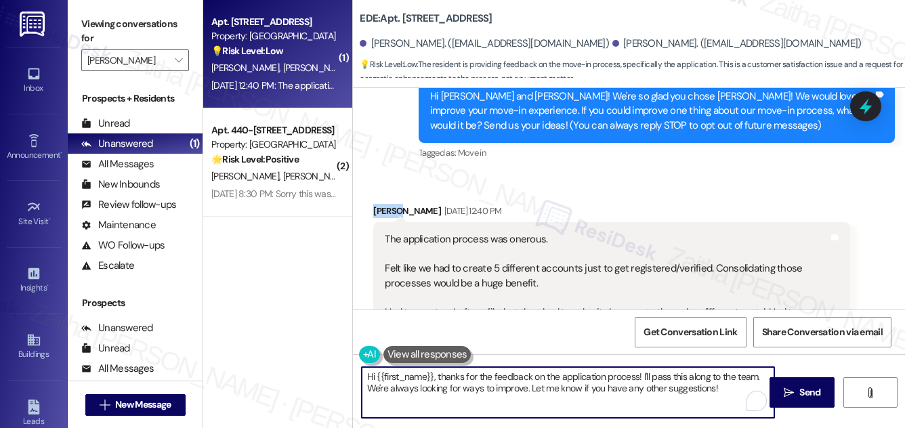
click at [398, 375] on textarea "Hi {{first_name}}, thanks for the feedback on the application process! I'll pas…" at bounding box center [568, 392] width 413 height 51
paste textarea "Bryce"
click at [698, 386] on textarea "Hi Bryce, thanks for the feedback on the application process! I'll pass this al…" at bounding box center [568, 392] width 413 height 51
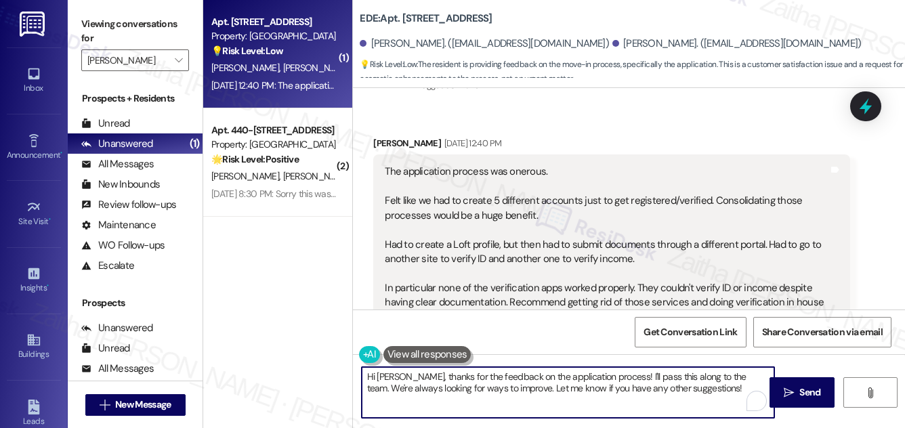
scroll to position [272, 0]
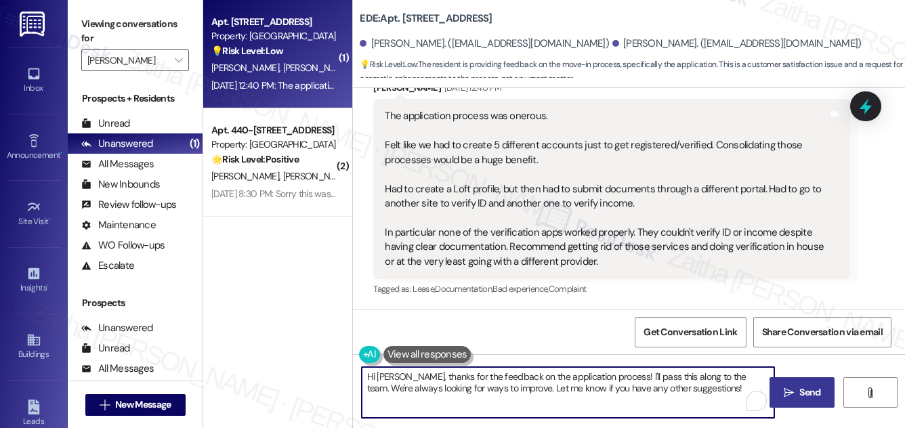
type textarea "Hi Bryce, thanks for the feedback on the application process! I'll pass this al…"
click at [815, 390] on span "Send" at bounding box center [810, 393] width 21 height 14
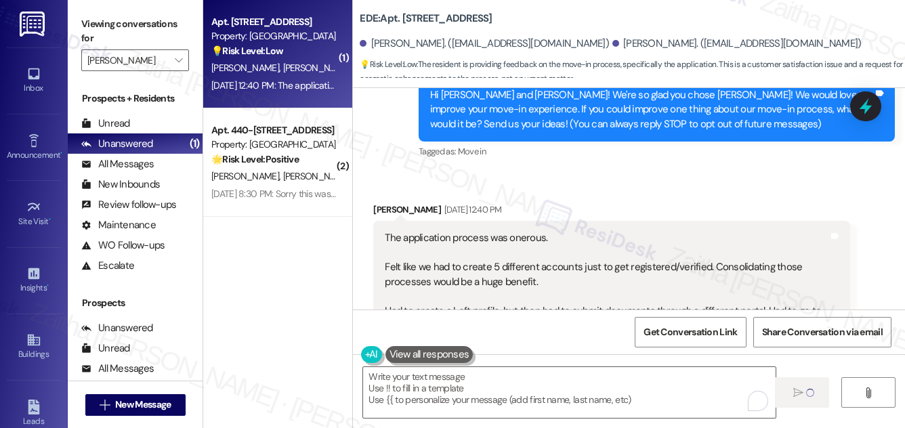
scroll to position [149, 0]
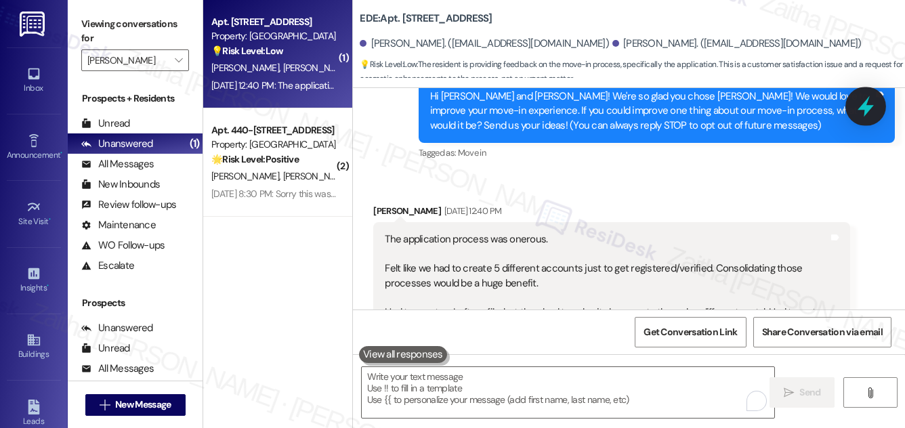
click at [867, 102] on icon at bounding box center [866, 106] width 16 height 21
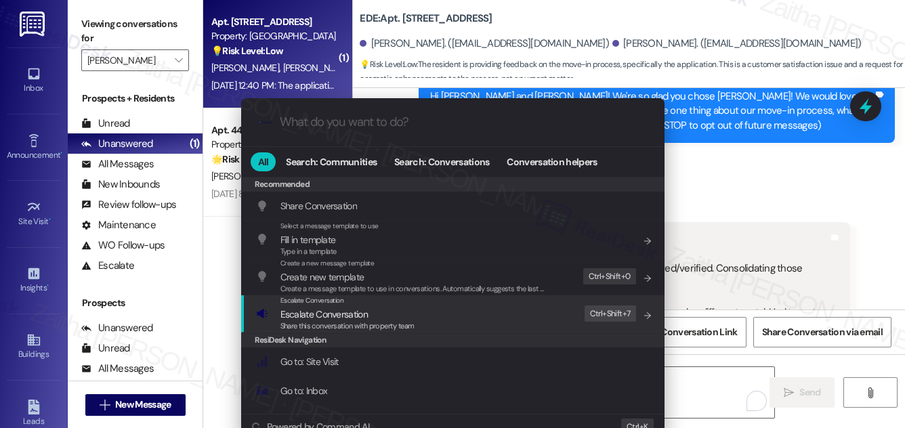
click at [361, 317] on span "Escalate Conversation" at bounding box center [324, 314] width 87 height 12
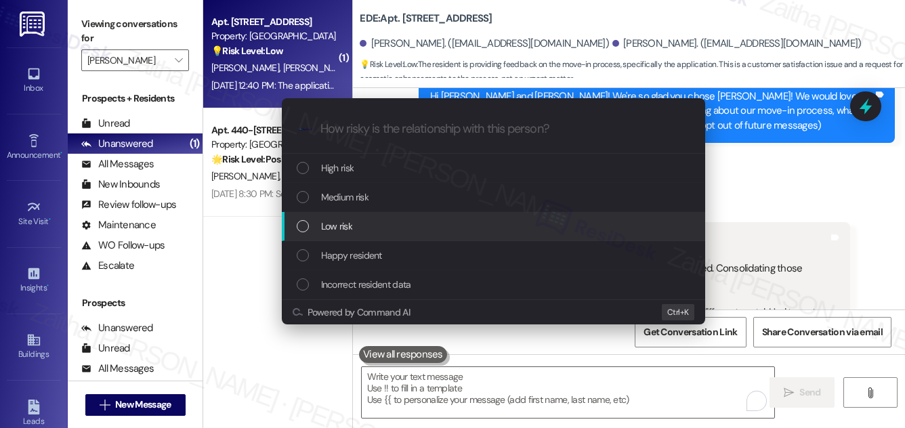
click at [359, 221] on div "Low risk" at bounding box center [495, 226] width 396 height 15
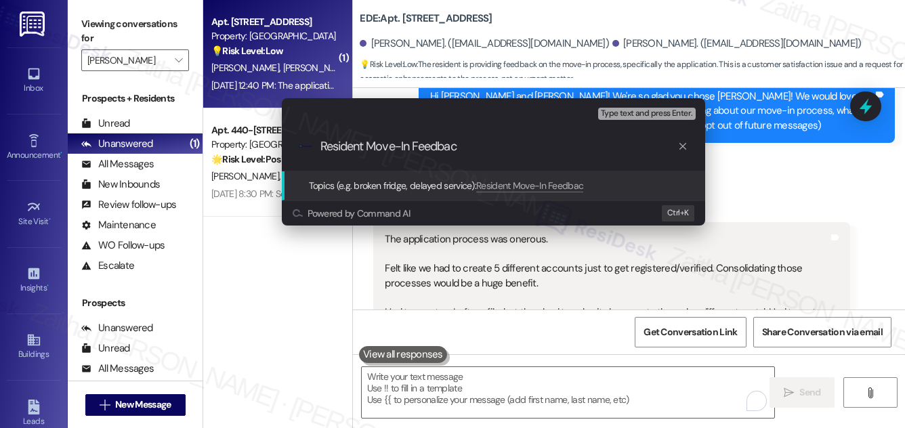
type input "Resident Move-In Feedback"
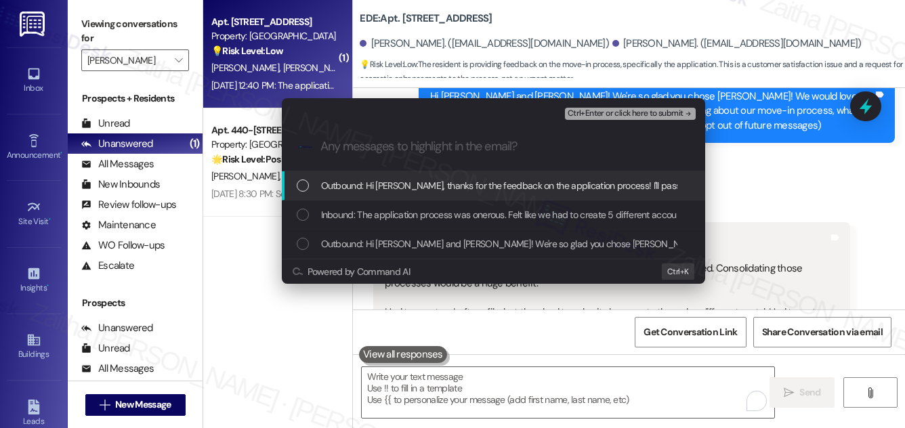
click at [614, 114] on span "Ctrl+Enter or click here to submit" at bounding box center [626, 113] width 116 height 9
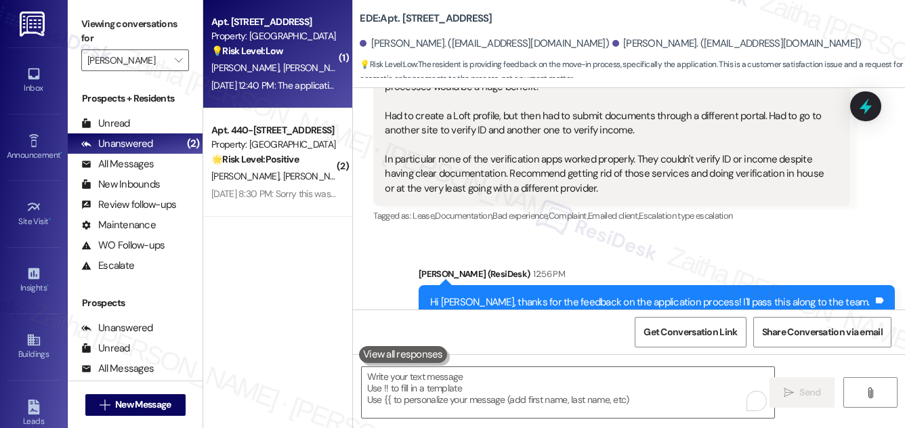
scroll to position [401, 0]
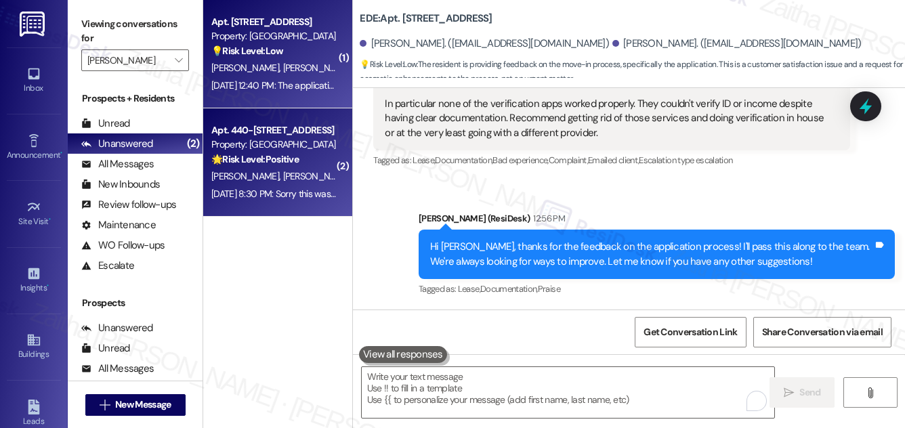
click at [308, 140] on div "Property: EDE" at bounding box center [273, 145] width 125 height 14
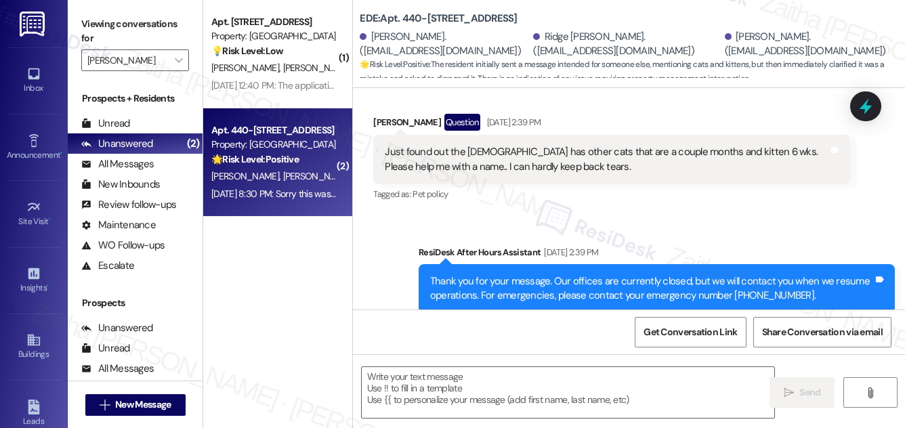
type textarea "Fetching suggested responses. Please feel free to read through the conversation…"
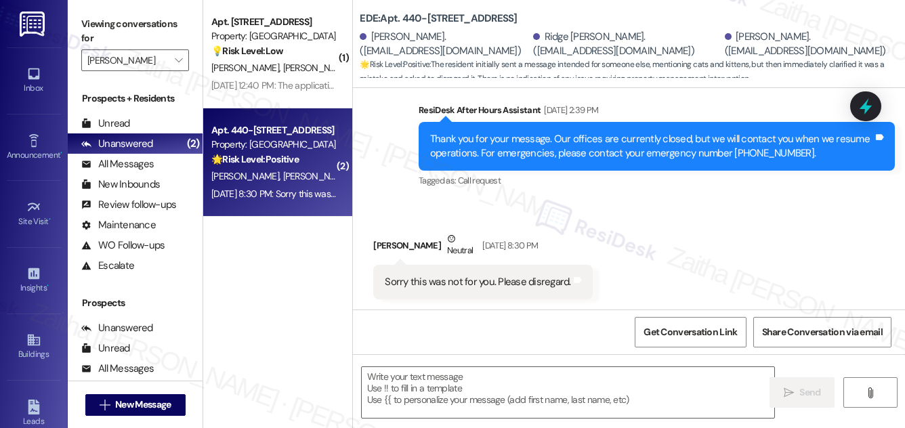
scroll to position [382, 0]
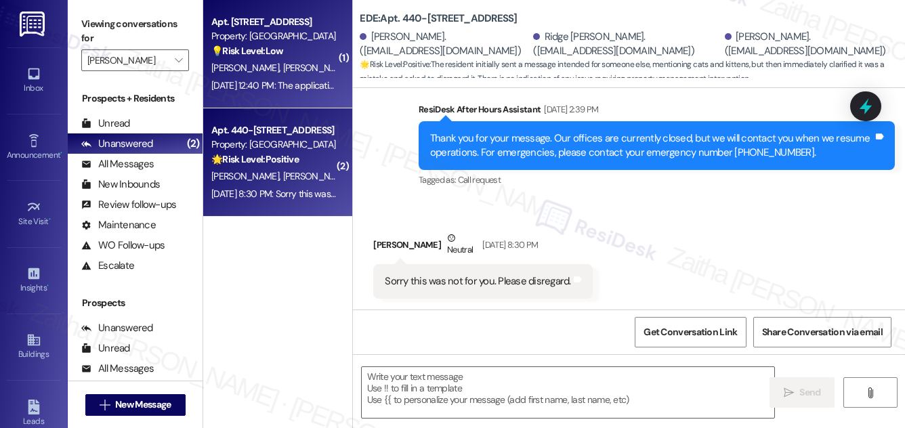
click at [308, 68] on div "B. Meadows J. Riggs" at bounding box center [274, 68] width 128 height 17
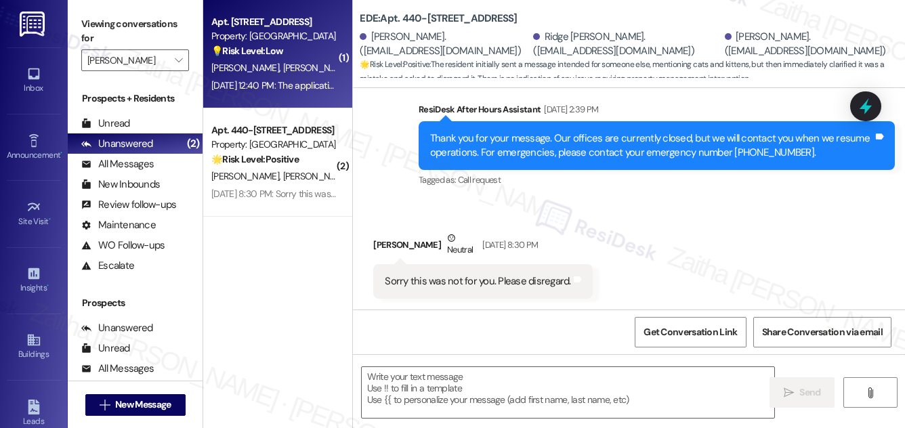
type textarea "Fetching suggested responses. Please feel free to read through the conversation…"
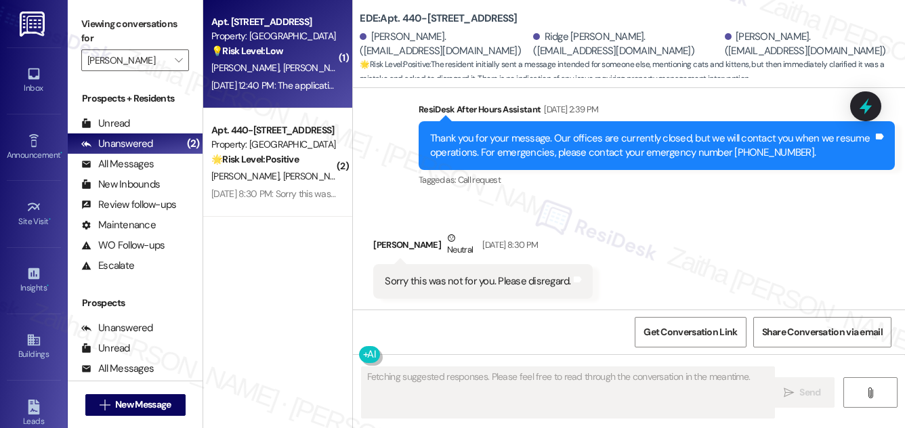
scroll to position [382, 0]
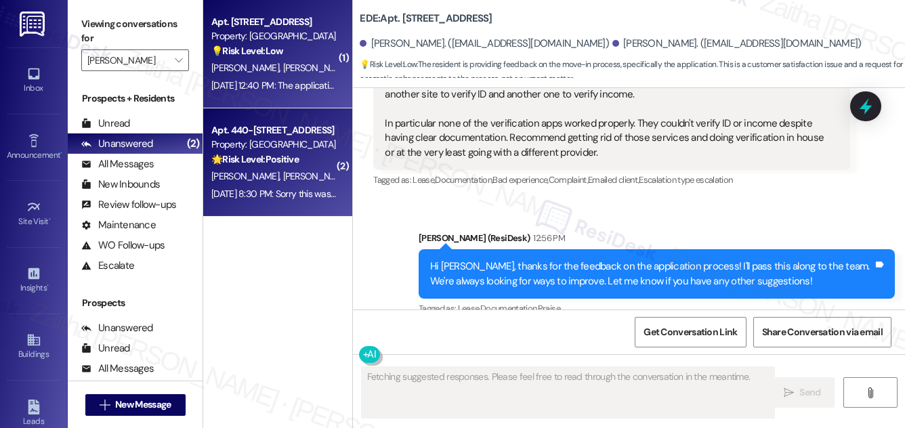
click at [316, 138] on div "Property: EDE" at bounding box center [273, 145] width 125 height 14
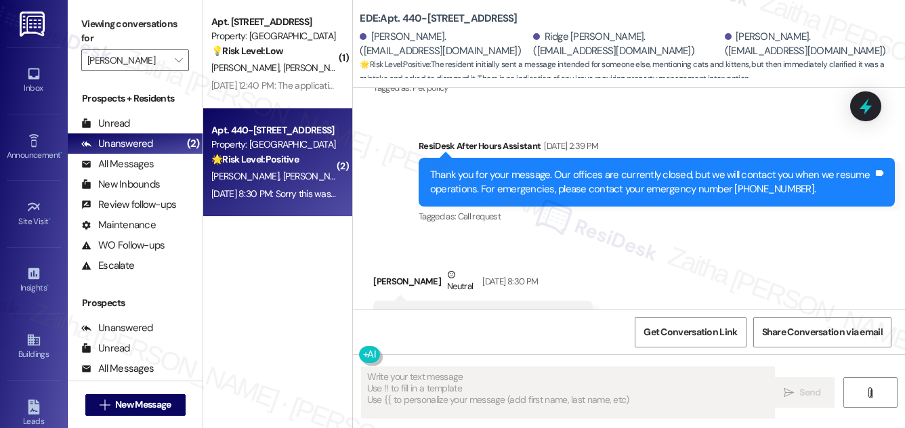
scroll to position [382, 0]
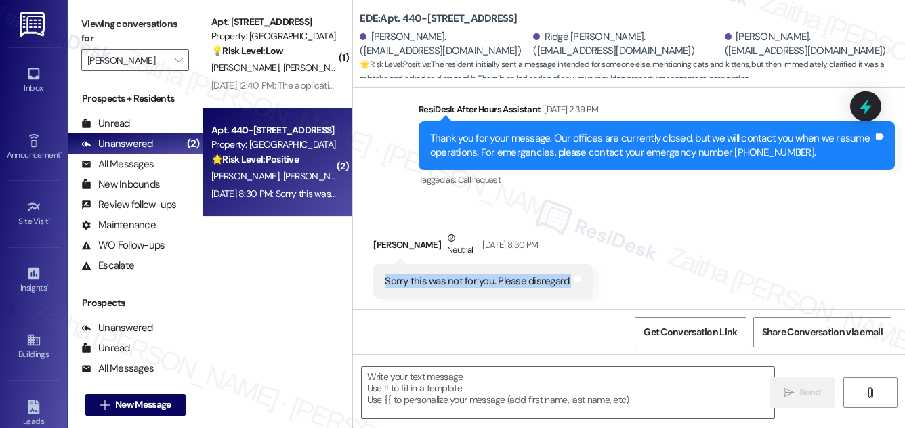
drag, startPoint x: 373, startPoint y: 281, endPoint x: 613, endPoint y: 290, distance: 239.4
click at [613, 290] on div "Received via SMS Kim Wivell Neutral Aug 23, 2025 at 8:30 PM Sorry this was not …" at bounding box center [629, 255] width 552 height 108
copy div "Sorry this was not for you. Please disregard. Tags and notes"
click at [450, 396] on textarea at bounding box center [568, 392] width 413 height 51
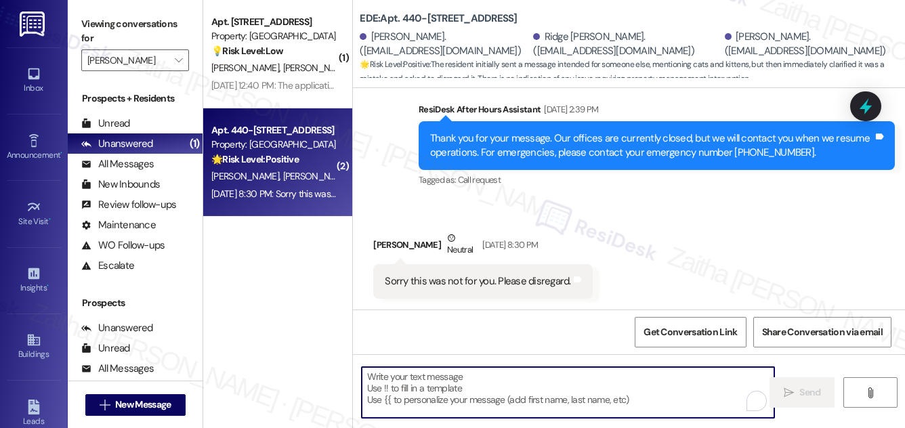
paste textarea "No problem at all, thanks for letting me know!"
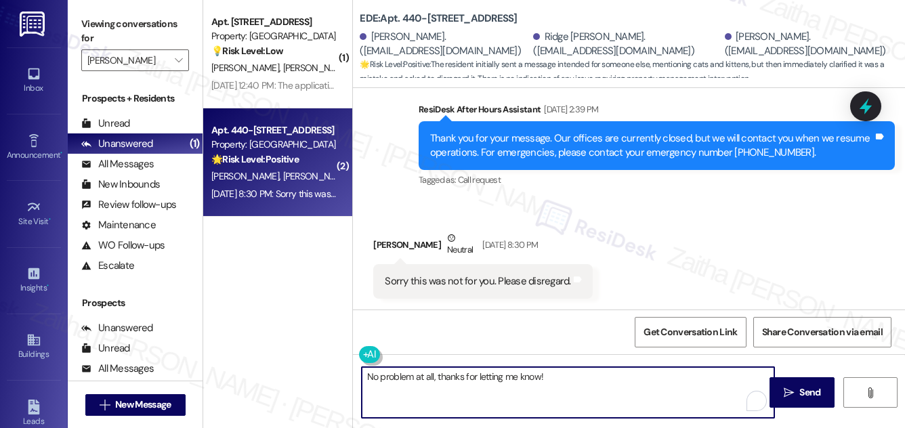
paste textarea "Please feel free to reach out if you have other concerns or home-related issues…"
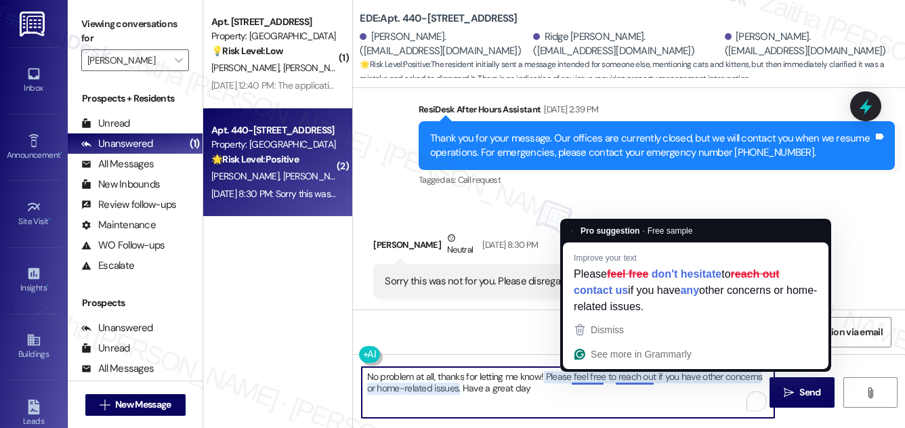
paste textarea "don't hesitate to contact us if you have any"
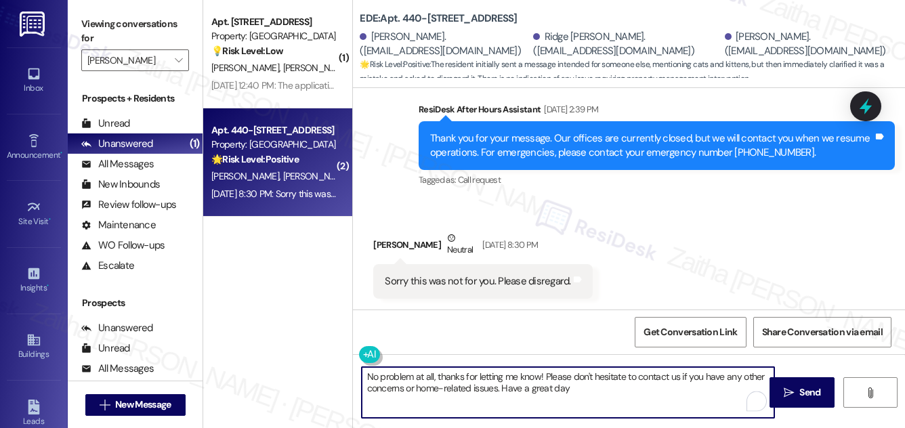
click at [579, 396] on textarea "No problem at all, thanks for letting me know! Please don't hesitate to contact…" at bounding box center [568, 392] width 413 height 51
click at [575, 392] on textarea "No problem at all, thanks for letting me know! Please don't hesitate to contact…" at bounding box center [568, 392] width 413 height 51
click at [382, 245] on div "Kim Wivell Neutral Aug 23, 2025 at 8:30 PM" at bounding box center [482, 247] width 219 height 33
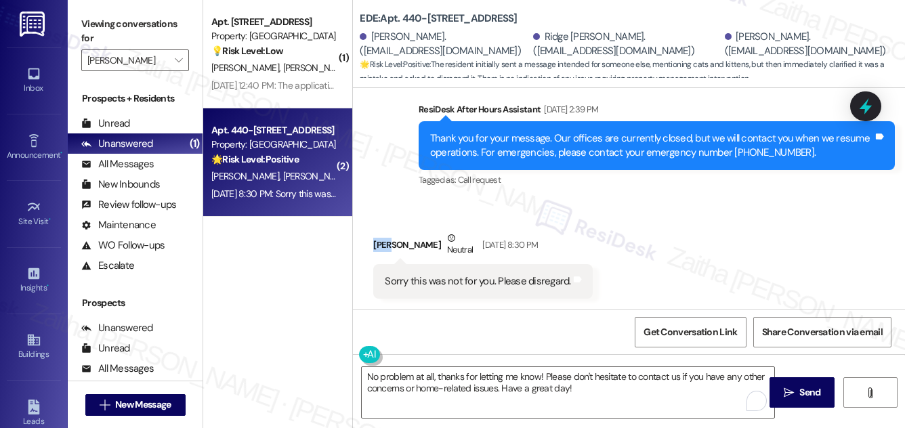
click at [382, 245] on div "Kim Wivell Neutral Aug 23, 2025 at 8:30 PM" at bounding box center [482, 247] width 219 height 33
copy div "Kim"
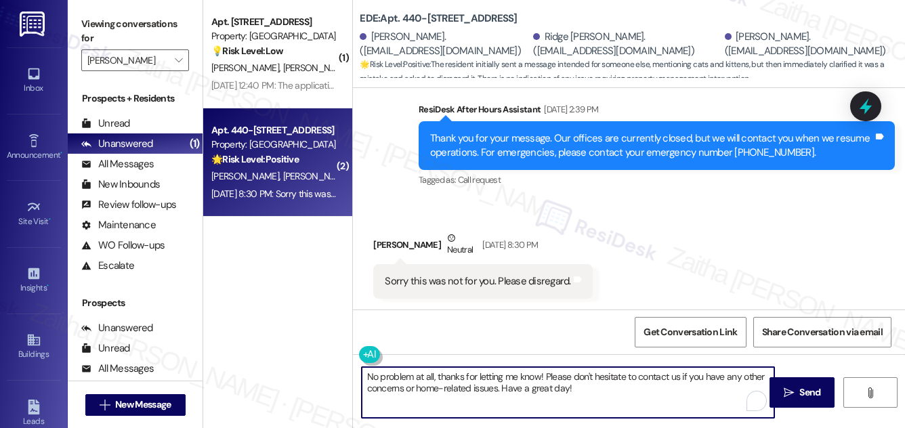
click at [436, 374] on textarea "No problem at all, thanks for letting me know! Please don't hesitate to contact…" at bounding box center [568, 392] width 413 height 51
paste textarea "Kim"
click at [559, 375] on textarea "No problem at all, Kim! Thanks for letting me know! Please don't hesitate to co…" at bounding box center [568, 392] width 413 height 51
type textarea "No problem at all, Kim! Thanks for letting me know. Please don't hesitate to co…"
click at [816, 392] on span "Send" at bounding box center [810, 393] width 21 height 14
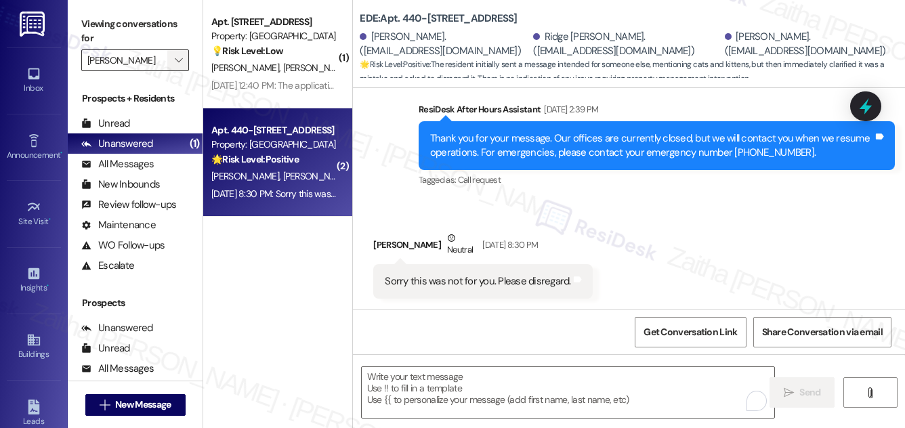
scroll to position [382, 0]
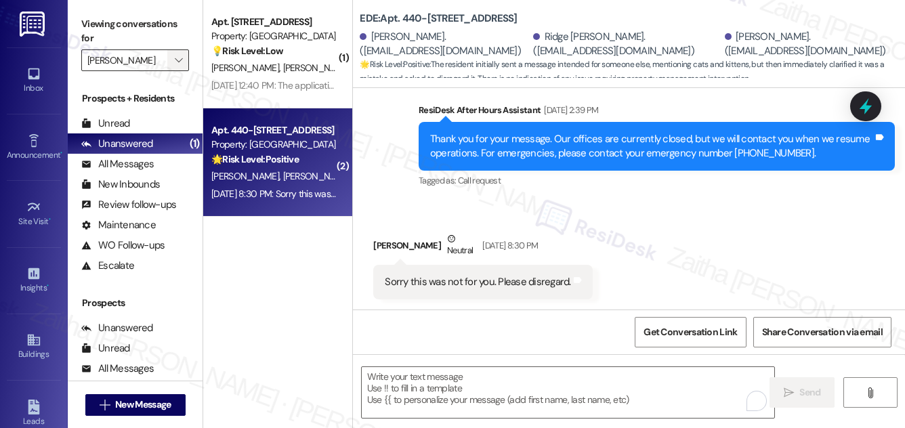
click at [168, 56] on button "" at bounding box center [178, 60] width 22 height 22
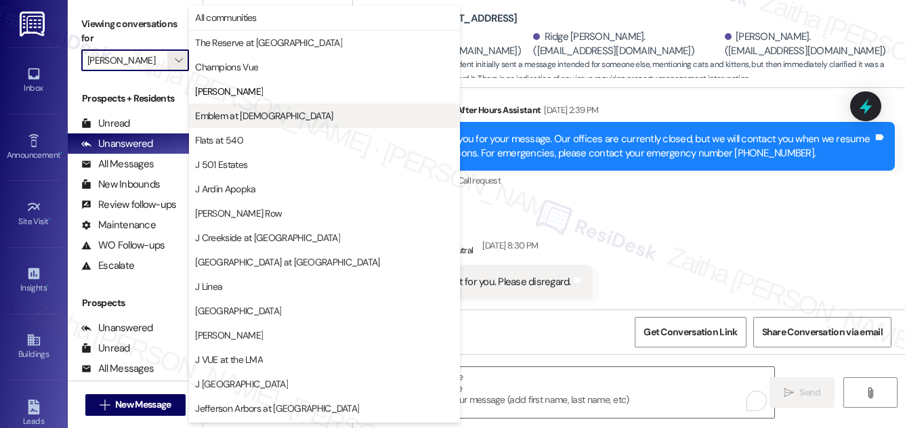
click at [255, 125] on button "Emblem at [DEMOGRAPHIC_DATA]" at bounding box center [324, 116] width 271 height 24
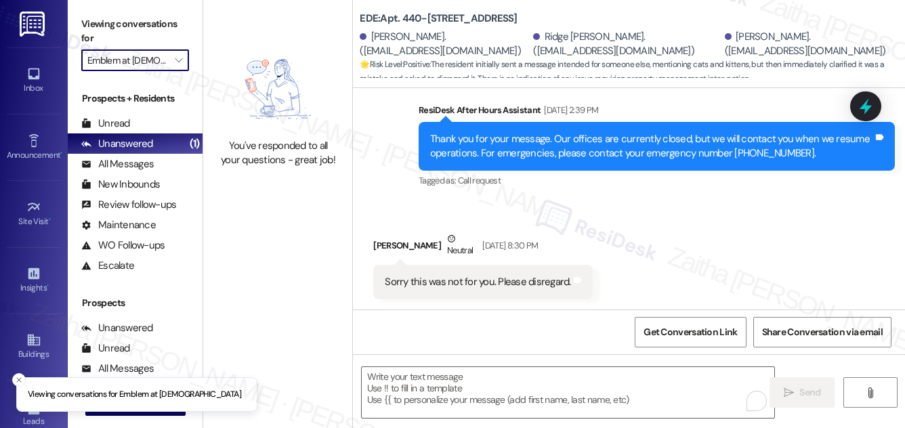
click at [152, 54] on input "Emblem at [DEMOGRAPHIC_DATA]" at bounding box center [127, 60] width 80 height 22
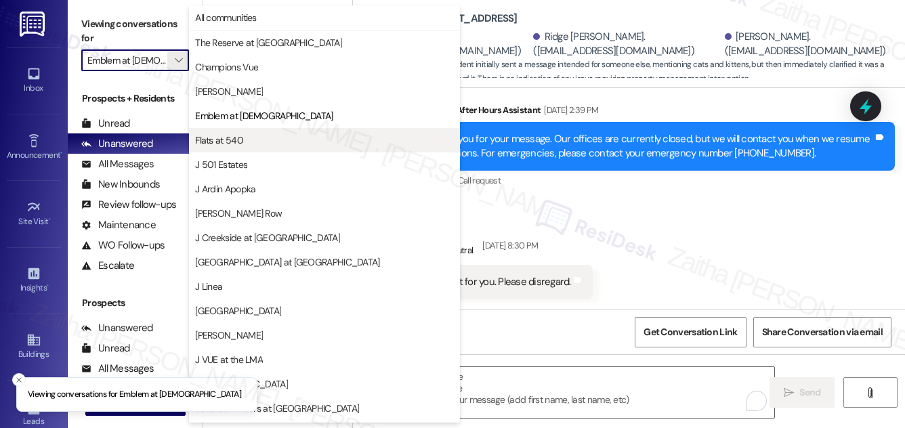
click at [239, 134] on span "Flats at 540" at bounding box center [219, 140] width 48 height 14
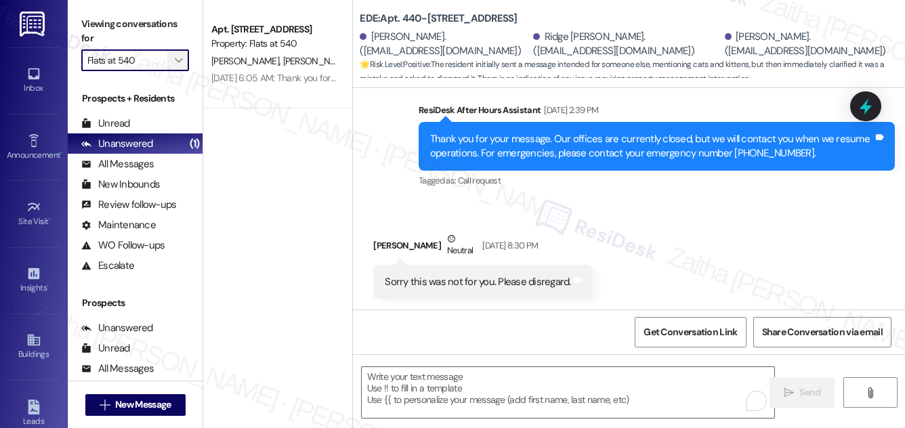
click at [168, 56] on button "" at bounding box center [178, 60] width 22 height 22
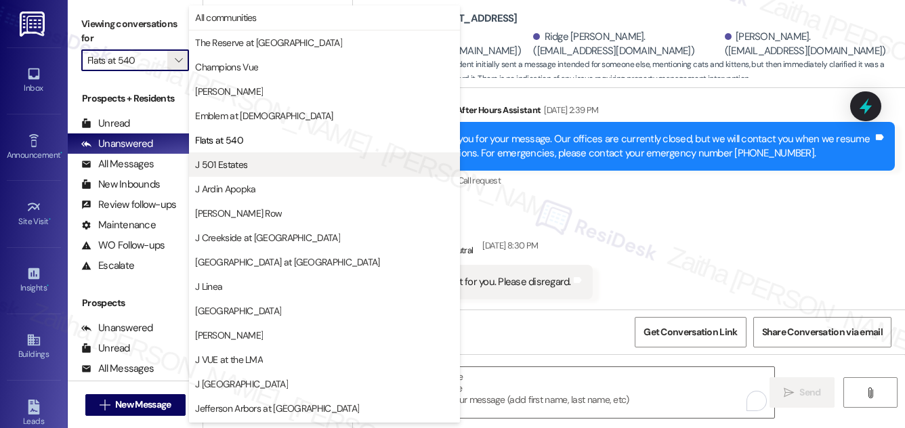
click at [240, 163] on span "J 501 Estates" at bounding box center [221, 165] width 52 height 14
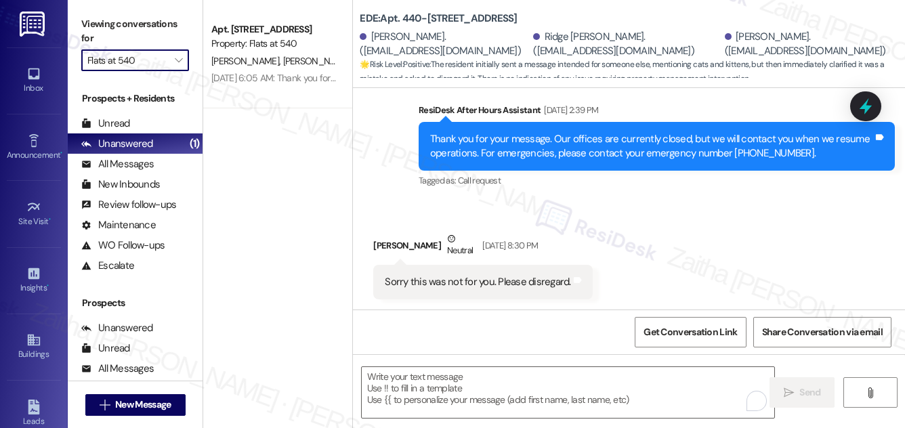
type input "J 501 Estates"
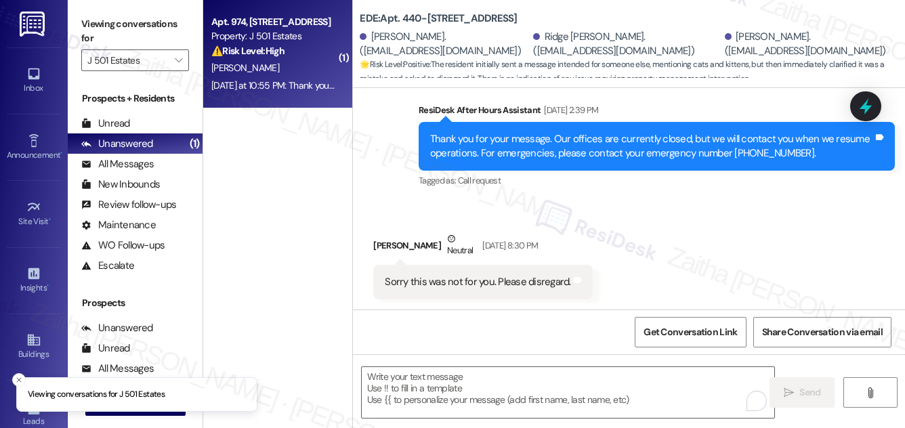
click at [285, 55] on strong "⚠️ Risk Level: High" at bounding box center [247, 51] width 73 height 12
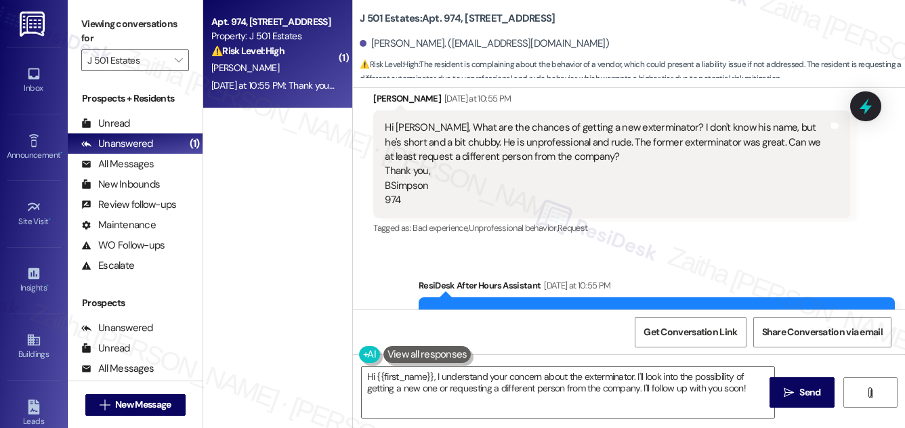
scroll to position [2372, 0]
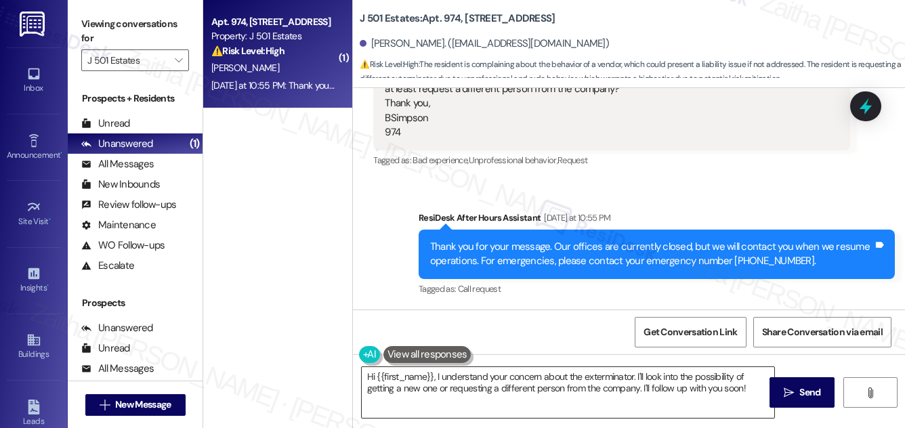
click at [435, 373] on textarea "Hi {{first_name}}, I understand your concern about the exterminator. I'll look …" at bounding box center [568, 392] width 413 height 51
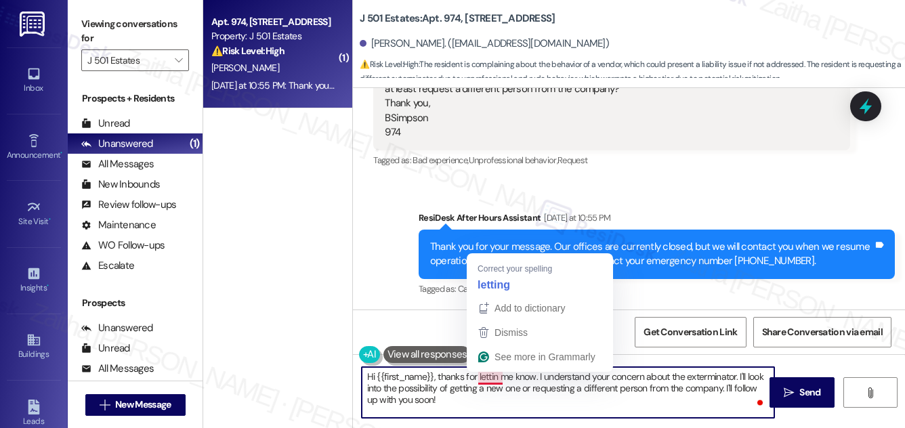
type textarea "Hi {{first_name}}, thanks for letting me know. I understand your concern about …"
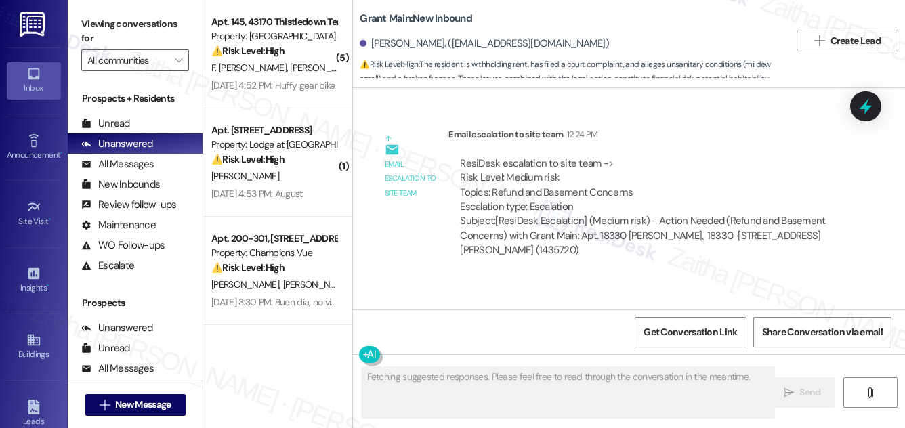
scroll to position [8108, 0]
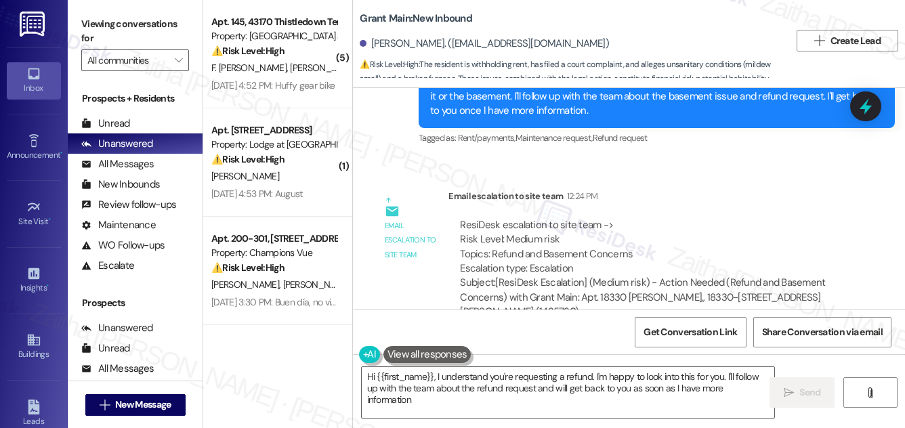
type textarea "Hi {{first_name}}, I understand you're requesting a refund. I'm happy to look i…"
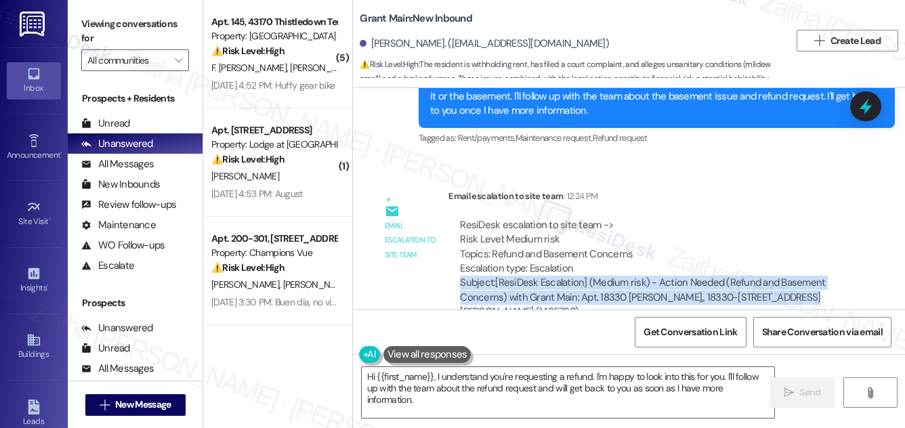
drag, startPoint x: 457, startPoint y: 188, endPoint x: 781, endPoint y: 209, distance: 325.2
click at [781, 209] on div "ResiDesk escalation to site team -> Risk Level: Medium risk Topics: Refund and …" at bounding box center [649, 269] width 401 height 122
copy div "Subject: [ResiDesk Escalation] (Medium risk) - Action Needed (Refund and Baseme…"
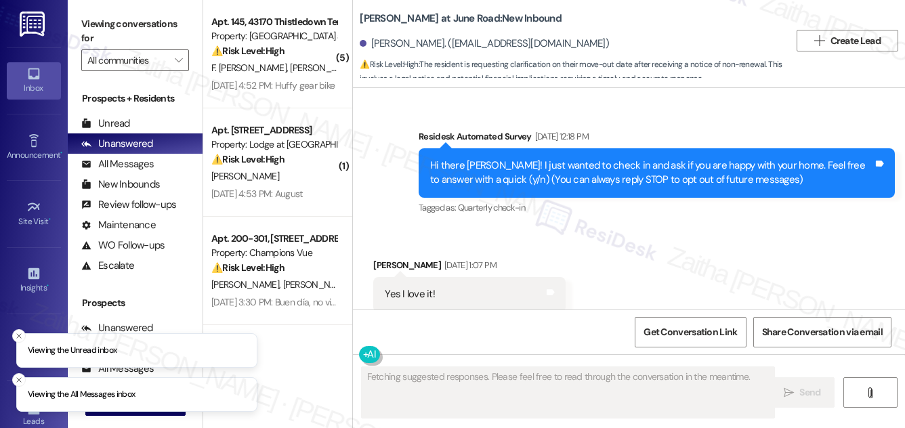
scroll to position [5553, 0]
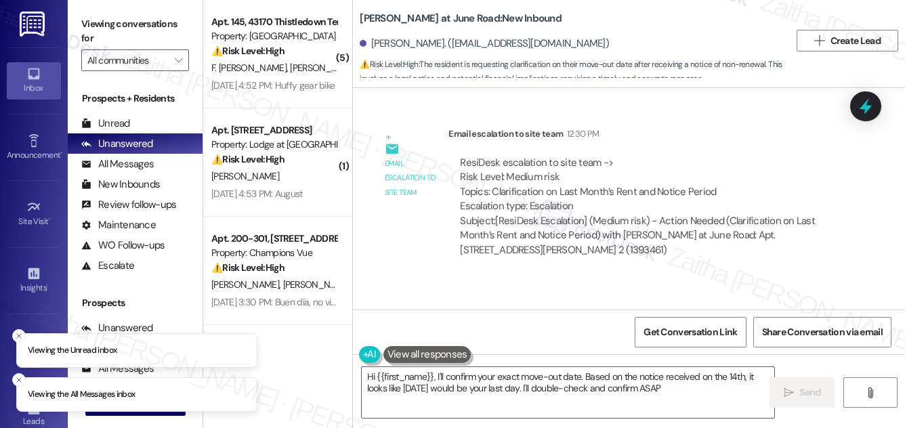
type textarea "Hi {{first_name}}, I'll confirm your exact move-out date. Based on the notice r…"
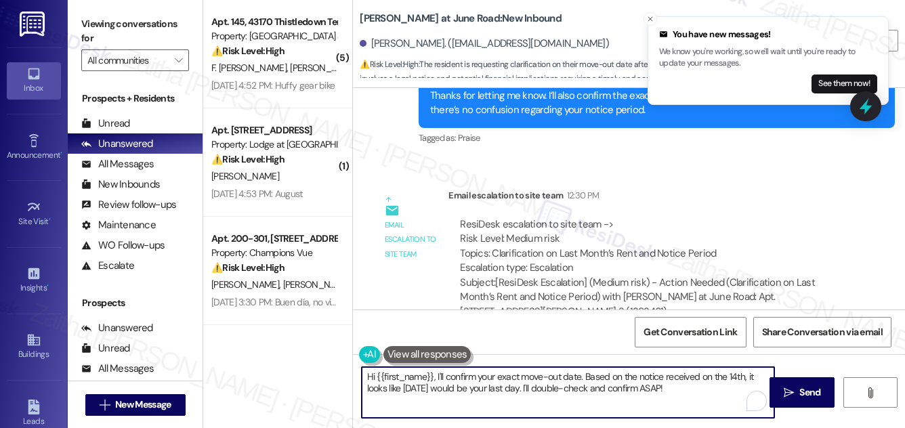
drag, startPoint x: 365, startPoint y: 379, endPoint x: 697, endPoint y: 392, distance: 332.3
click at [697, 392] on textarea "Hi {{first_name}}, I'll confirm your exact move-out date. Based on the notice r…" at bounding box center [568, 392] width 413 height 51
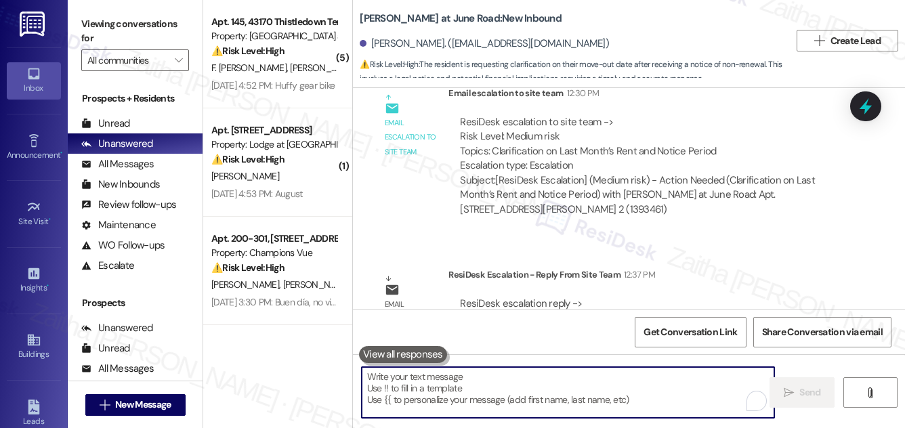
scroll to position [5553, 0]
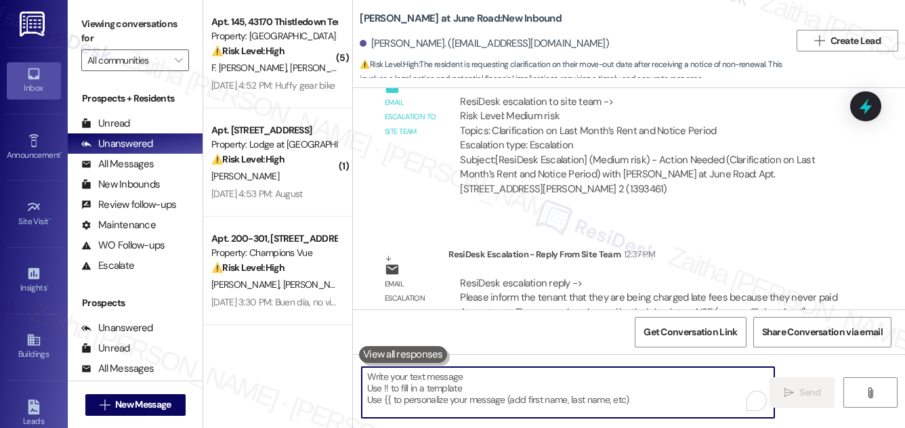
click at [426, 375] on textarea "To enrich screen reader interactions, please activate Accessibility in Grammarl…" at bounding box center [568, 392] width 413 height 51
paste textarea "I wanted to provide you with an update regarding your account. Late fees have b…"
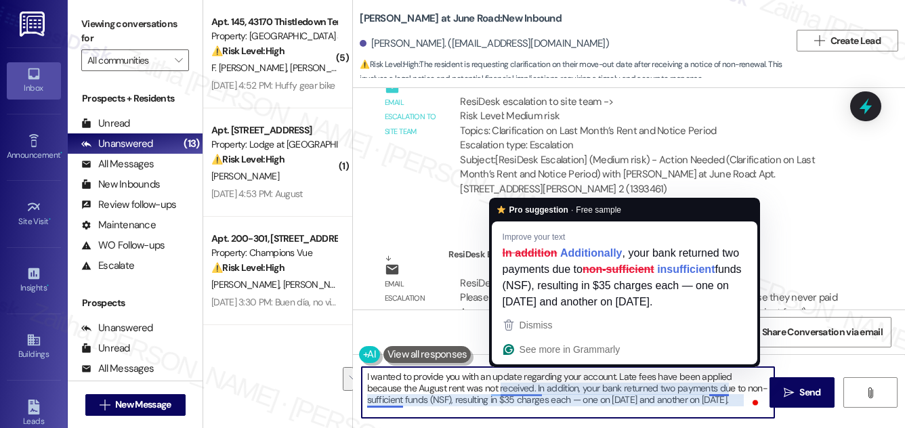
paste textarea "Additionally, your bank returned two payments due to in"
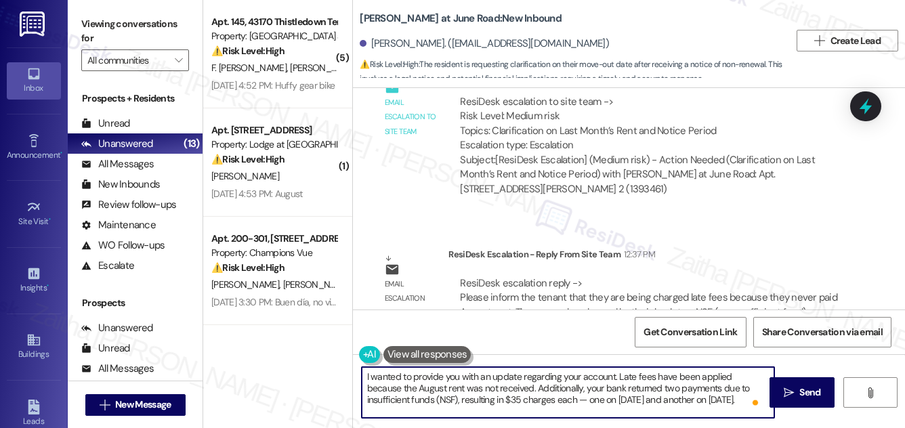
click at [543, 400] on textarea "I wanted to provide you with an update regarding your account. Late fees have b…" at bounding box center [568, 392] width 413 height 51
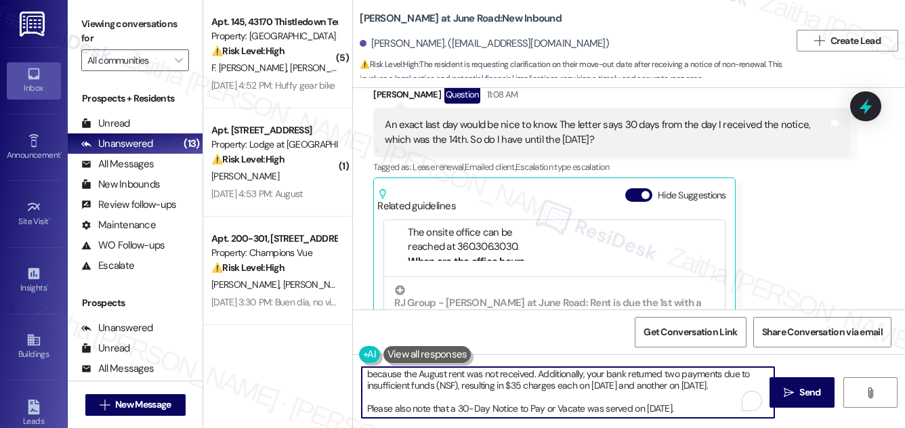
scroll to position [138, 0]
click at [630, 188] on button "Hide Suggestions" at bounding box center [638, 195] width 27 height 14
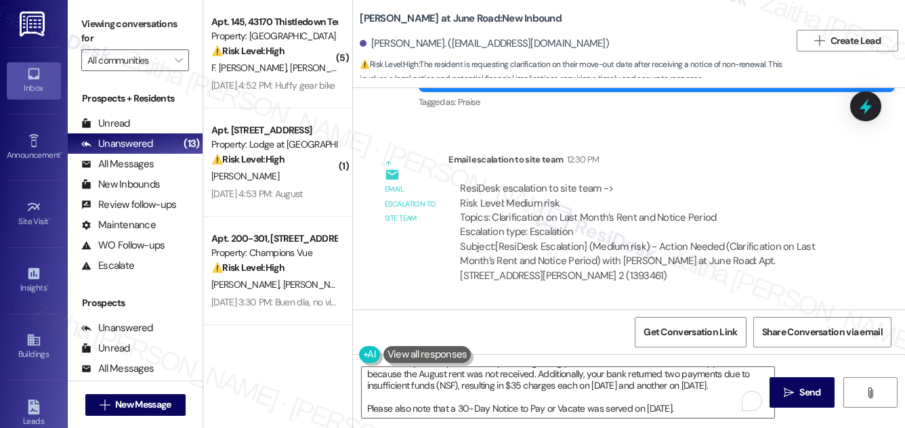
scroll to position [5381, 0]
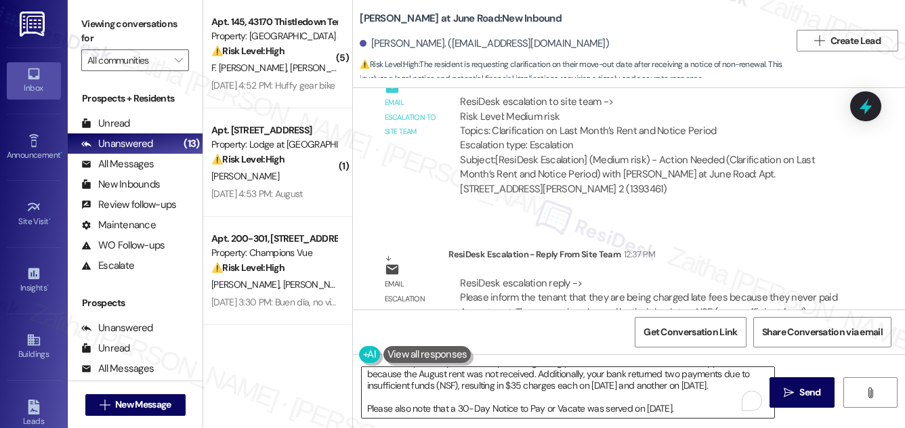
click at [367, 406] on textarea "I wanted to provide you with an update regarding your account. Late fees have b…" at bounding box center [568, 392] width 413 height 51
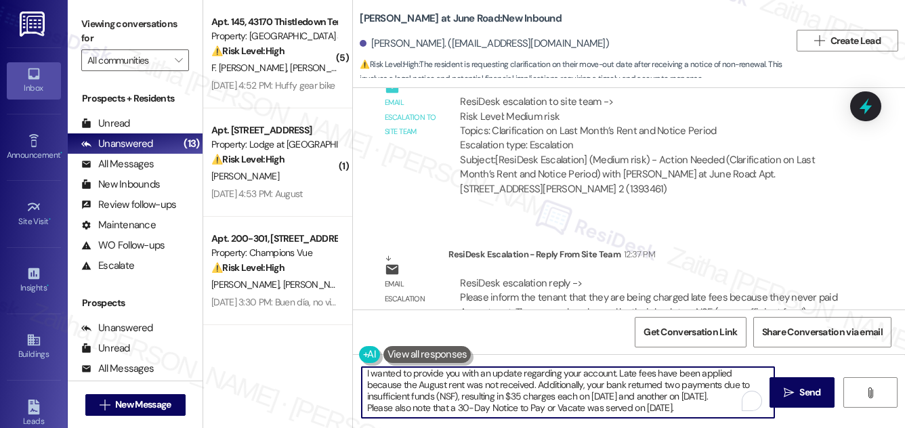
scroll to position [3, 0]
drag, startPoint x: 680, startPoint y: 394, endPoint x: 705, endPoint y: 393, distance: 24.4
click at [705, 393] on textarea "I wanted to provide you with an update regarding your account. Late fees have b…" at bounding box center [568, 392] width 413 height 51
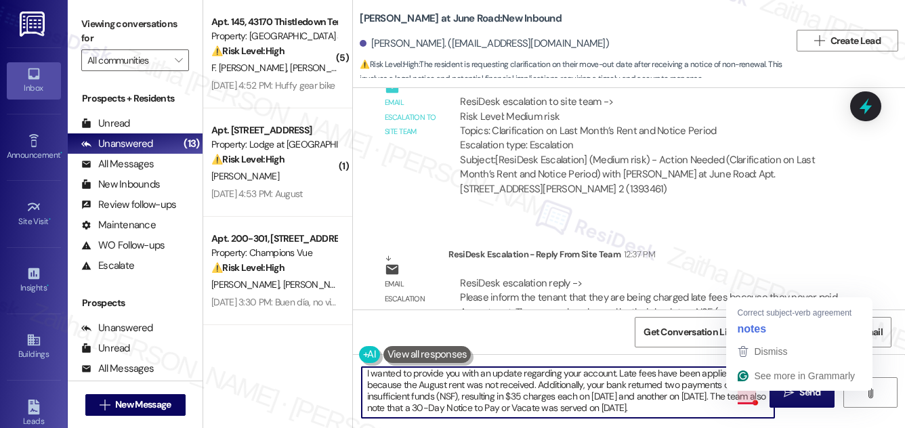
click at [740, 393] on textarea "I wanted to provide you with an update regarding your account. Late fees have b…" at bounding box center [568, 392] width 413 height 51
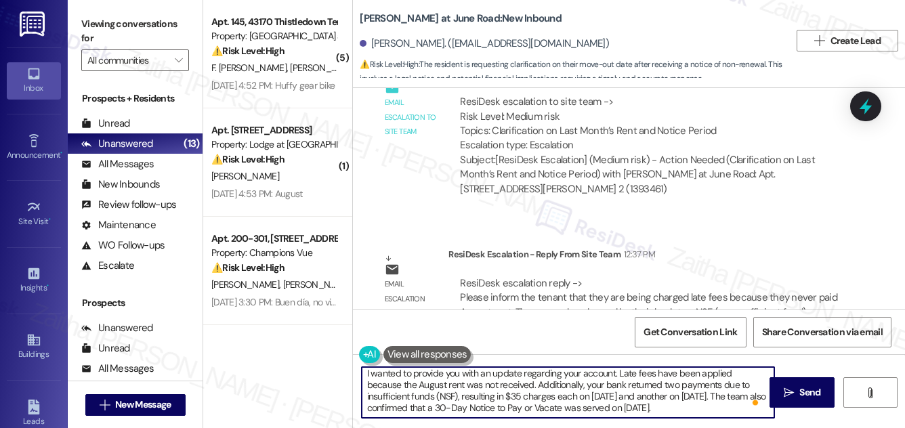
click at [672, 406] on textarea "I wanted to provide you with an update regarding your account. Late fees have b…" at bounding box center [568, 392] width 413 height 51
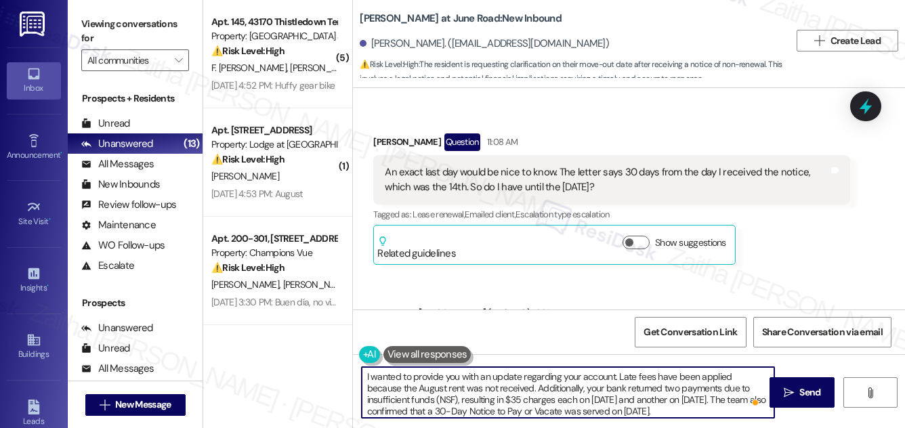
scroll to position [5012, 0]
type textarea "I wanted to provide you with an update regarding your account. Late fees have b…"
click at [800, 392] on span "Send" at bounding box center [810, 393] width 21 height 14
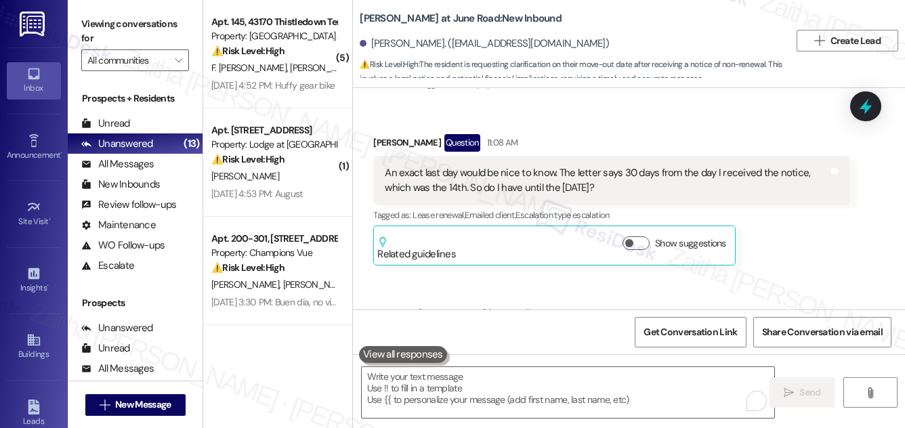
scroll to position [5381, 0]
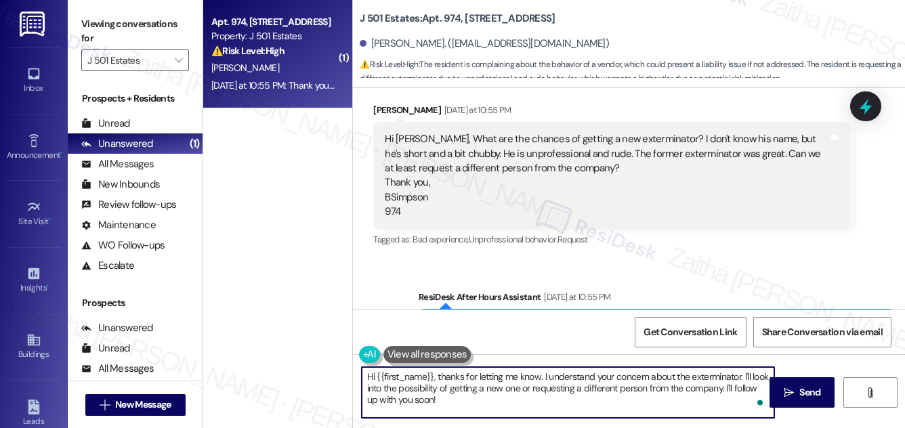
scroll to position [2311, 0]
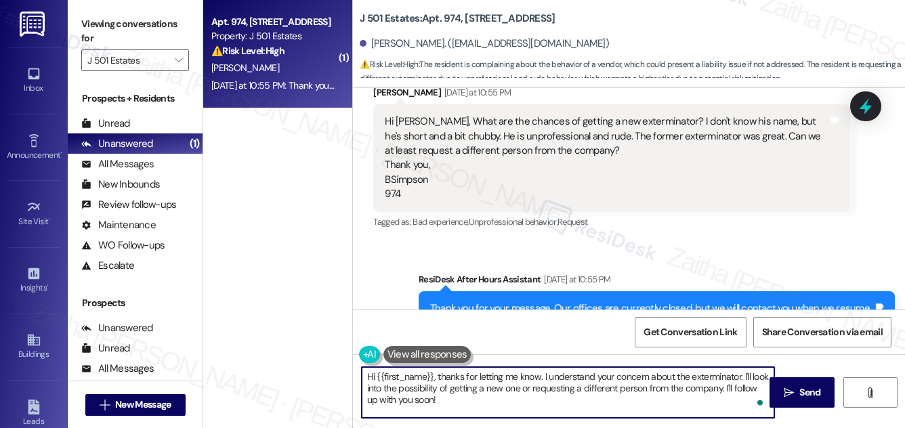
click at [407, 396] on textarea "Hi {{first_name}}, thanks for letting me know. I understand your concern about …" at bounding box center [568, 392] width 413 height 51
type textarea "Hi {{first_name}}, thanks for letting me know. I understand your concern about …"
click at [794, 389] on icon "" at bounding box center [789, 393] width 10 height 11
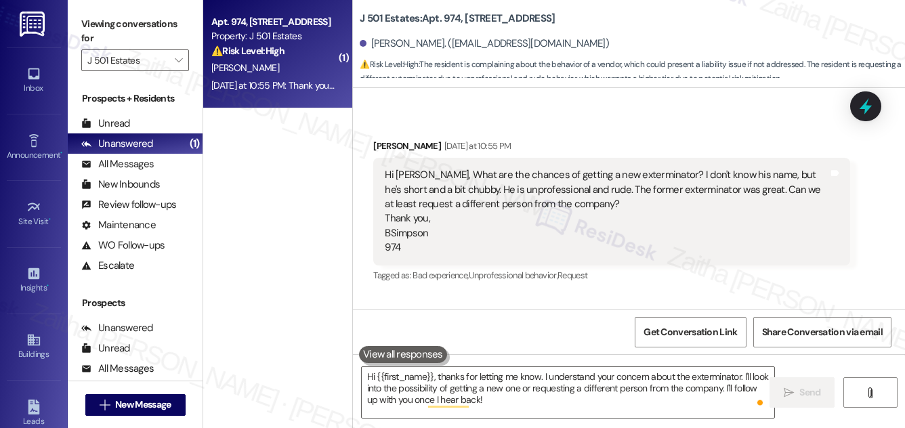
scroll to position [2243, 0]
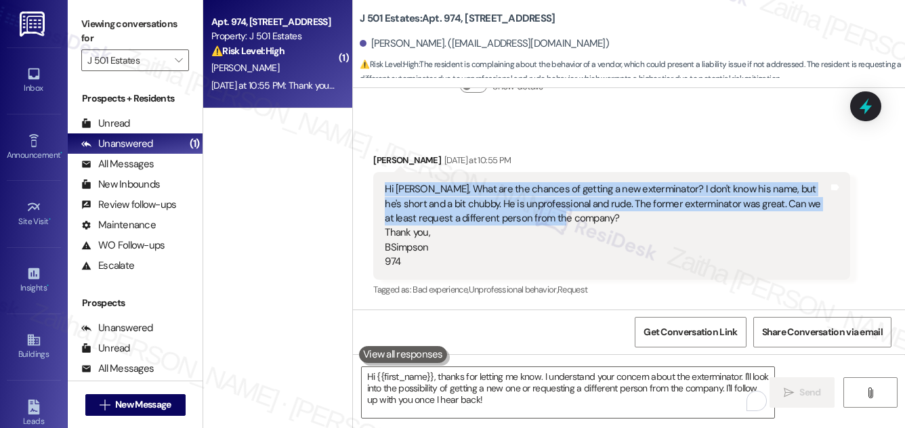
drag, startPoint x: 379, startPoint y: 187, endPoint x: 564, endPoint y: 218, distance: 188.3
click at [564, 218] on div "Hi [PERSON_NAME], What are the chances of getting a new exterminator? I don't k…" at bounding box center [611, 226] width 476 height 108
copy div "Hi [PERSON_NAME], What are the chances of getting a new exterminator? I don't k…"
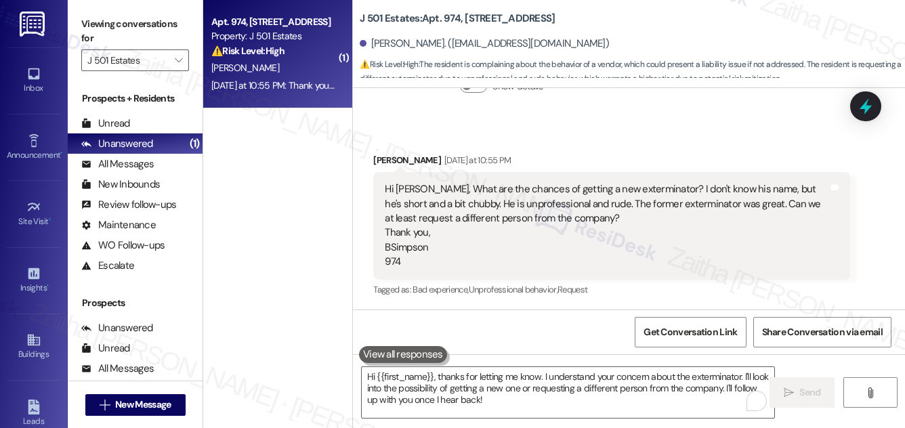
click at [665, 131] on div "Received via SMS [PERSON_NAME] [DATE] at 10:55 PM Hi [PERSON_NAME], What are th…" at bounding box center [629, 216] width 552 height 187
click at [852, 98] on div at bounding box center [866, 106] width 41 height 39
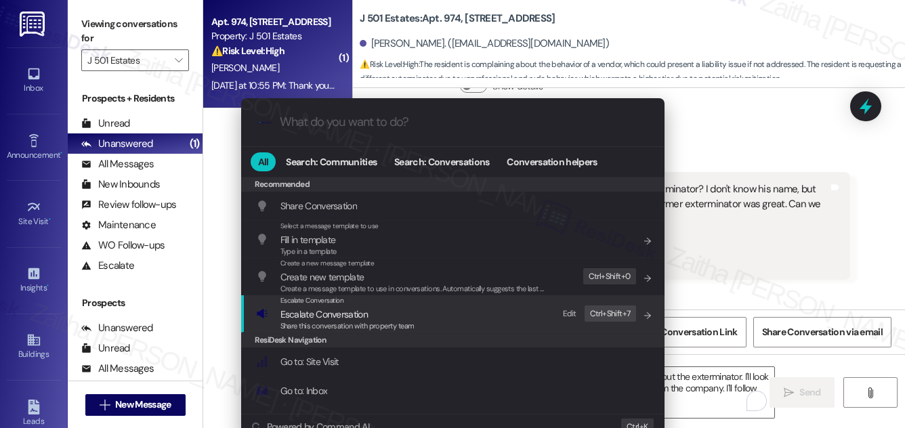
click at [334, 310] on span "Escalate Conversation" at bounding box center [324, 314] width 87 height 12
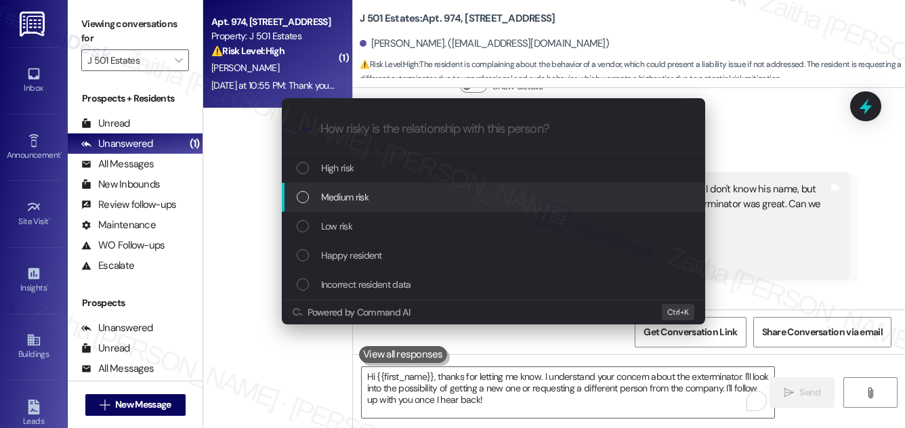
click at [338, 199] on span "Medium risk" at bounding box center [344, 197] width 47 height 15
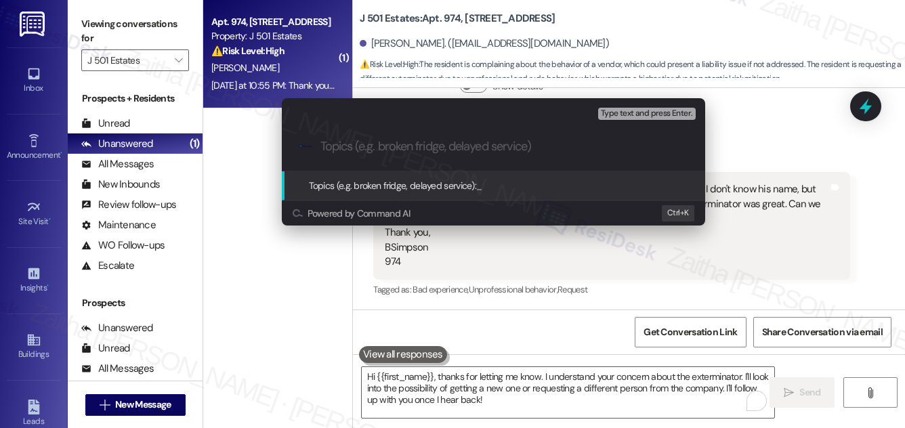
paste input "Exterminator Service Concern and Replacement Request"
type input "Exterminator Service Concern and Replacement Request"
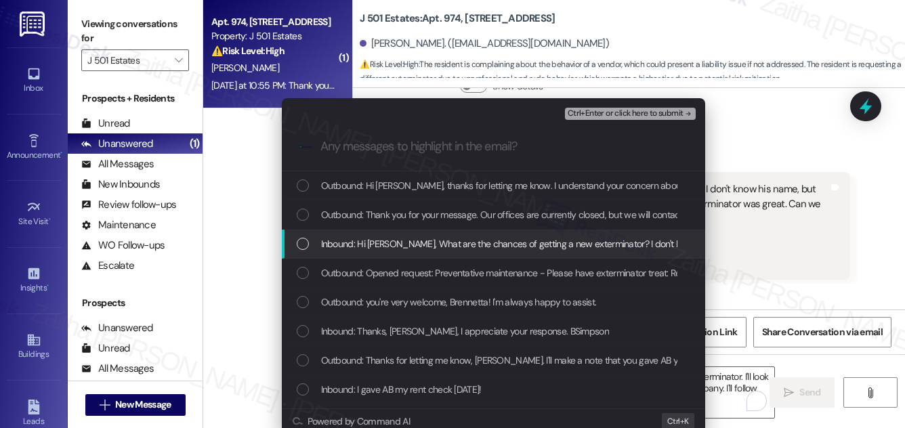
click at [416, 241] on span "Inbound: Hi [PERSON_NAME], What are the chances of getting a new exterminator? …" at bounding box center [913, 243] width 1184 height 15
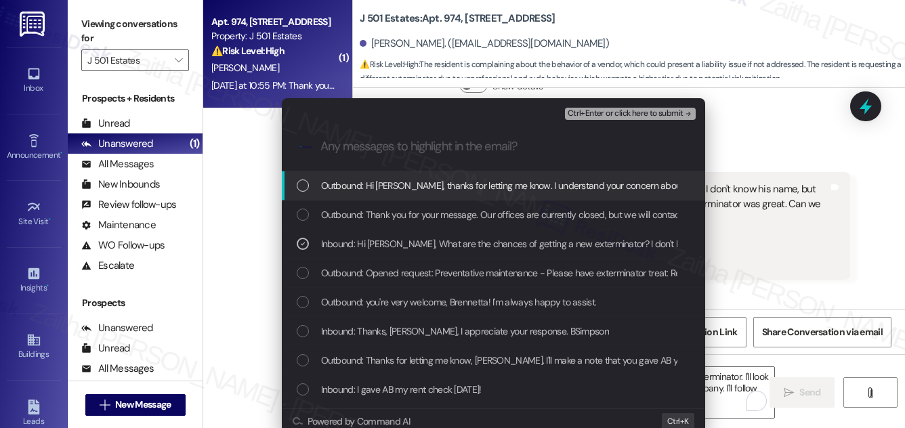
click at [613, 114] on span "Ctrl+Enter or click here to submit" at bounding box center [626, 113] width 116 height 9
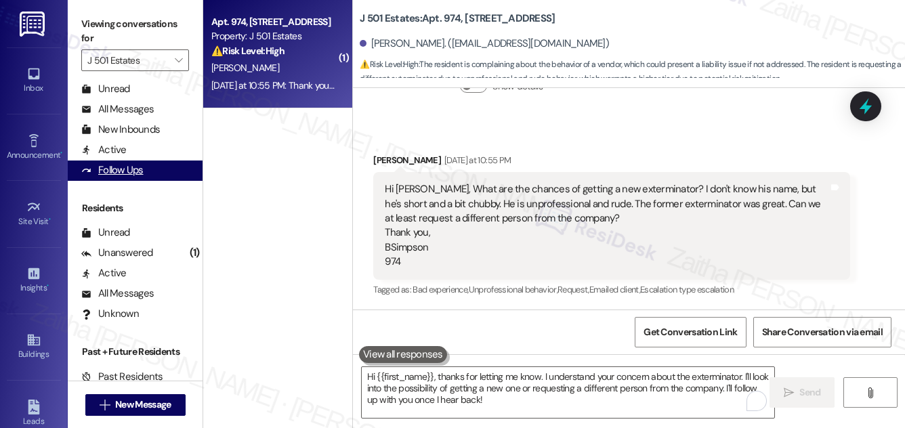
scroll to position [260, 0]
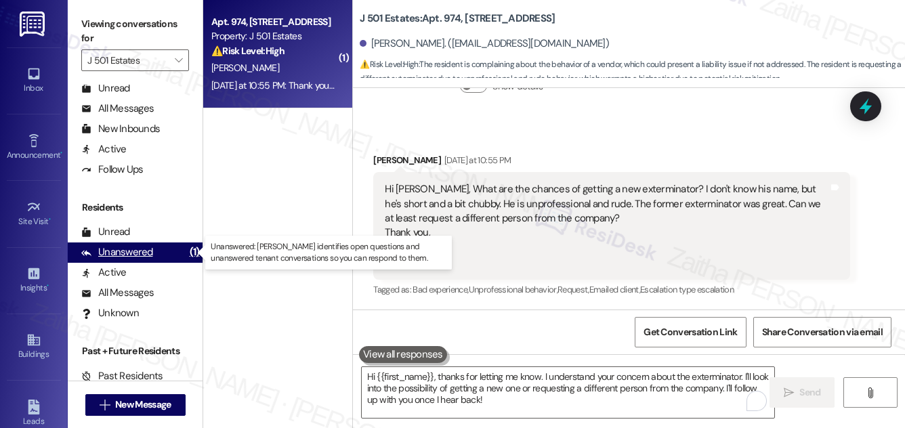
click at [135, 254] on div "Unanswered" at bounding box center [117, 252] width 72 height 14
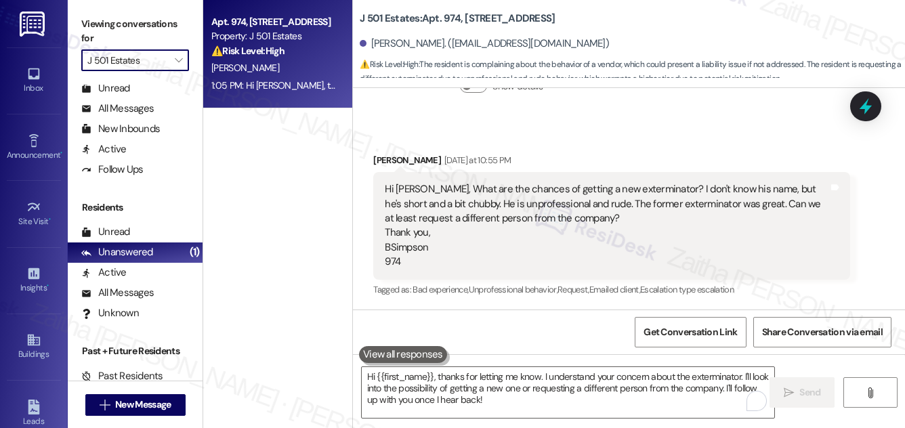
click at [127, 60] on input "J 501 Estates" at bounding box center [127, 60] width 80 height 22
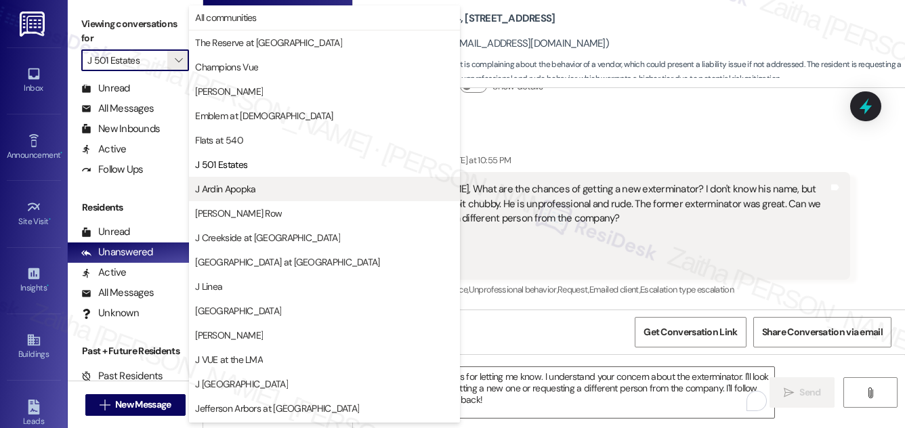
click at [236, 187] on span "J Ardin Apopka" at bounding box center [225, 189] width 60 height 14
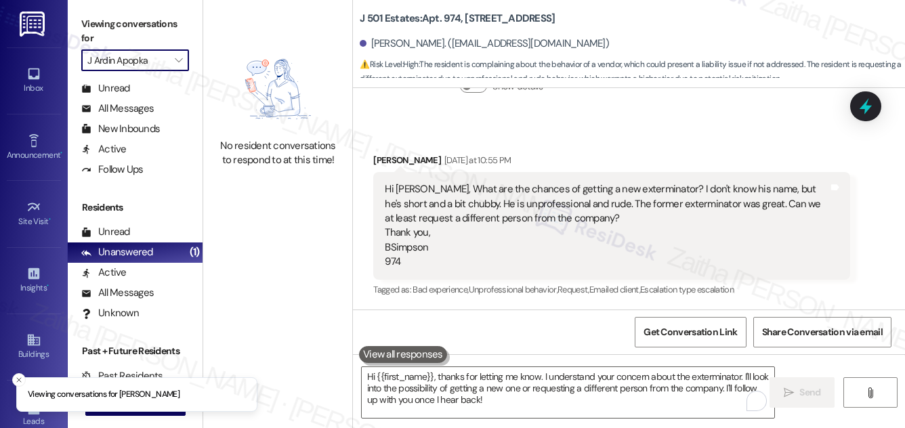
click at [136, 55] on input "J Ardin Apopka" at bounding box center [127, 60] width 80 height 22
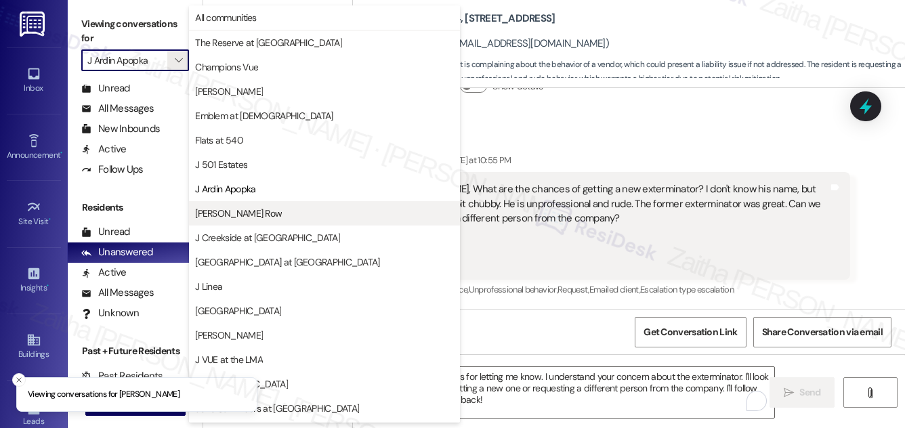
click at [249, 212] on span "[PERSON_NAME] Row" at bounding box center [238, 214] width 87 height 14
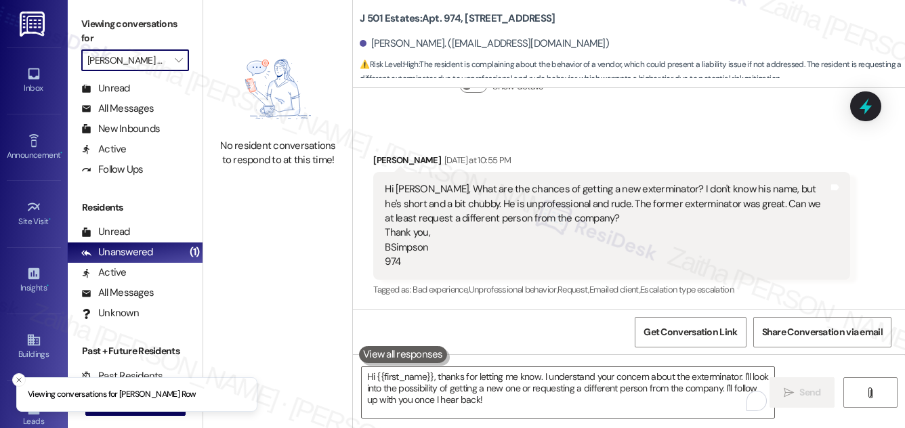
click at [155, 56] on input "[PERSON_NAME] Row" at bounding box center [127, 60] width 80 height 22
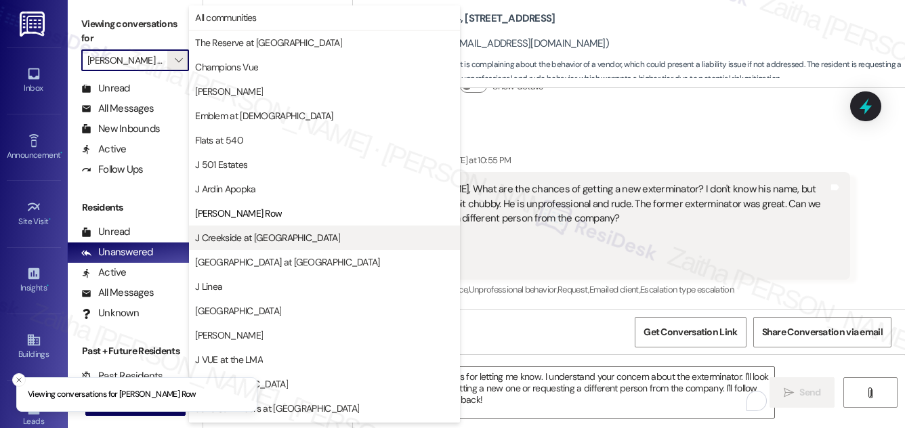
click at [248, 234] on span "J Creekside at [GEOGRAPHIC_DATA]" at bounding box center [267, 238] width 145 height 14
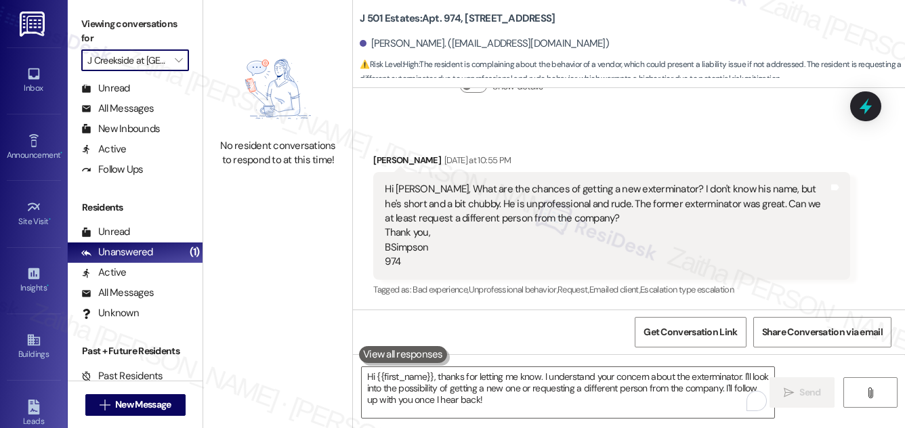
click at [142, 56] on input "J Creekside at [GEOGRAPHIC_DATA]" at bounding box center [127, 60] width 80 height 22
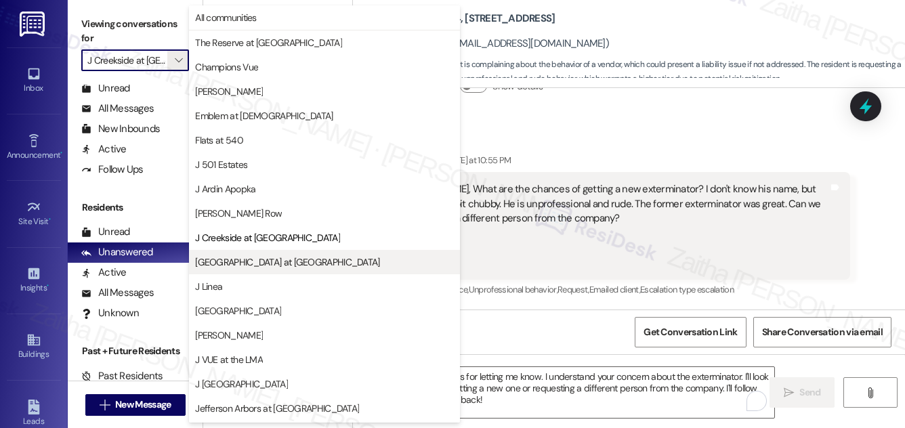
click at [266, 257] on span "[GEOGRAPHIC_DATA] at [GEOGRAPHIC_DATA]" at bounding box center [287, 262] width 184 height 14
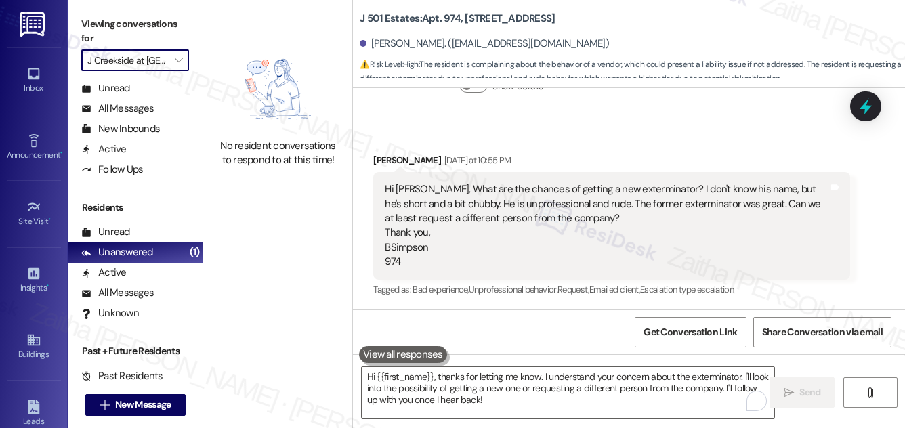
type input "[GEOGRAPHIC_DATA] at [GEOGRAPHIC_DATA]"
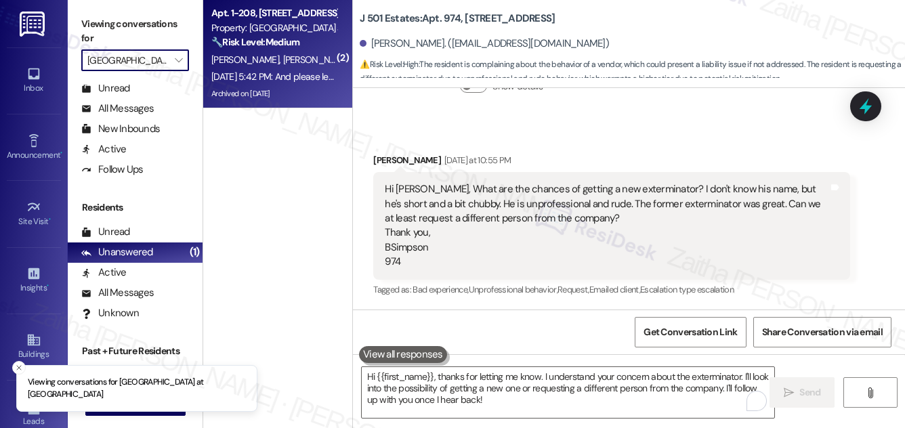
click at [294, 53] on div "[PERSON_NAME] [PERSON_NAME]" at bounding box center [274, 60] width 128 height 17
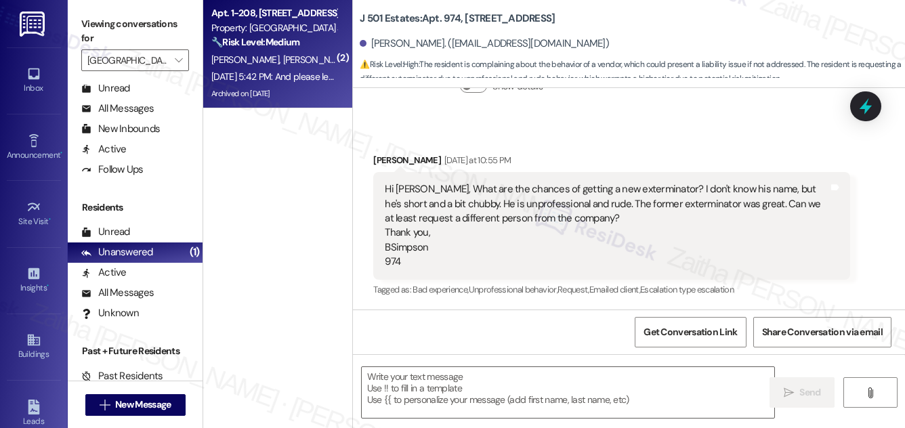
type textarea "Fetching suggested responses. Please feel free to read through the conversation…"
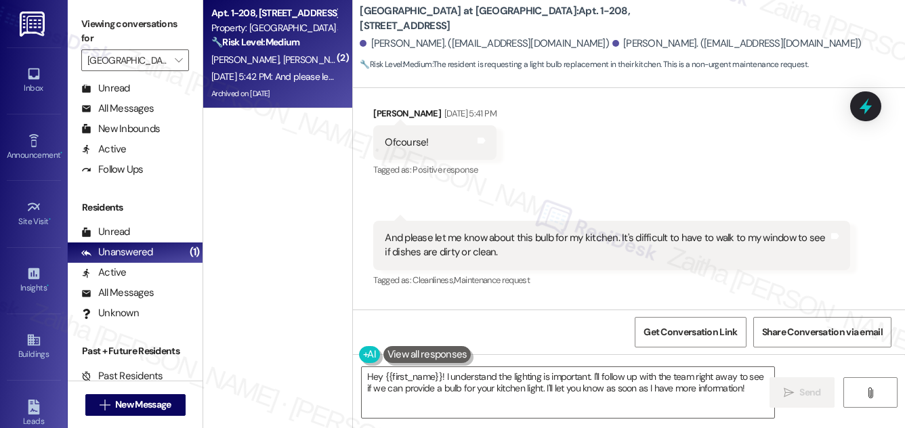
scroll to position [9666, 0]
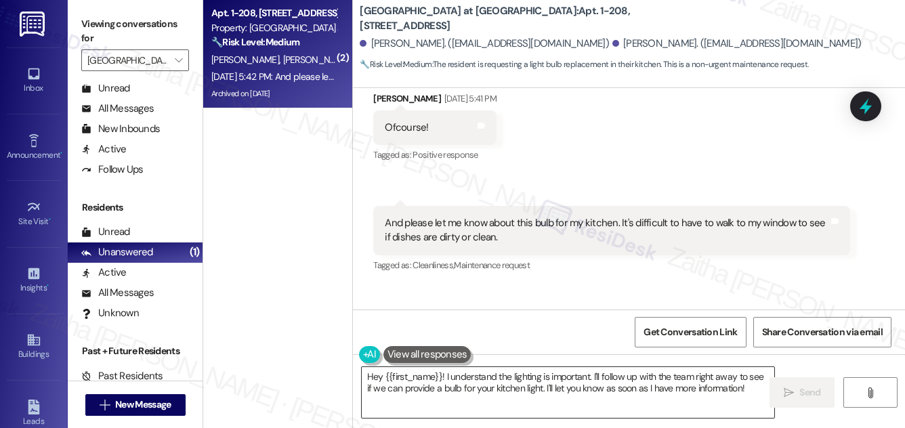
click at [383, 375] on textarea "Hey {{first_name}}! I understand the lighting is important. I'll follow up with…" at bounding box center [568, 392] width 413 height 51
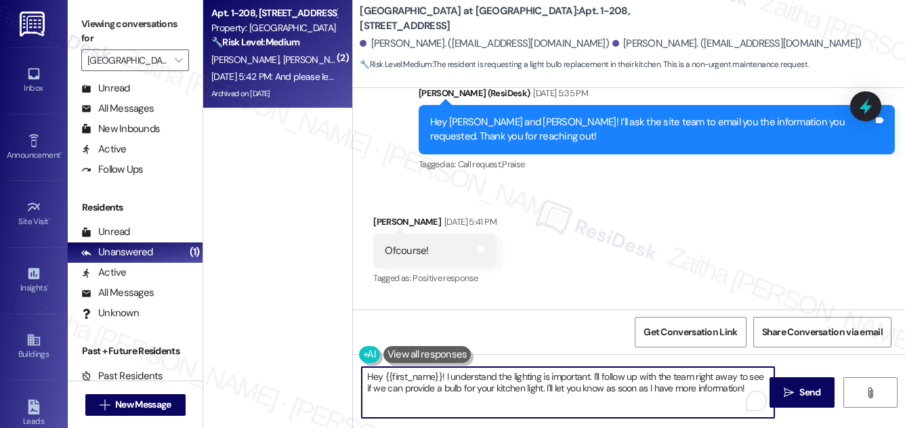
scroll to position [9481, 0]
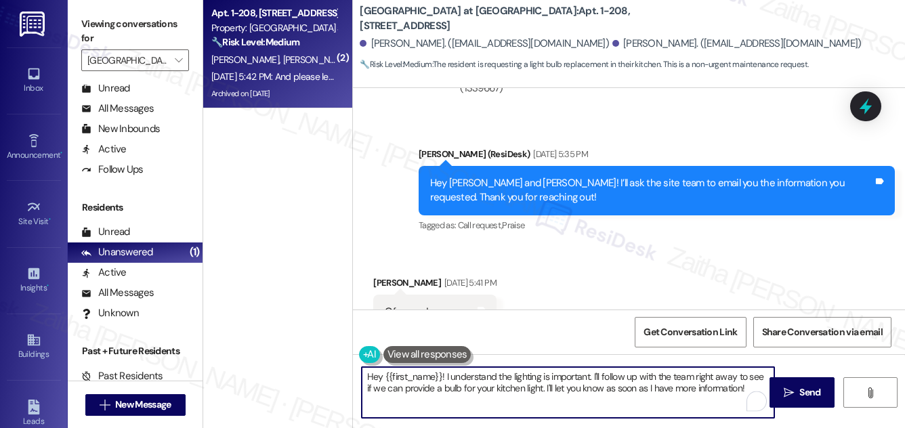
click at [388, 276] on div "[PERSON_NAME] [DATE] 5:41 PM" at bounding box center [434, 285] width 123 height 19
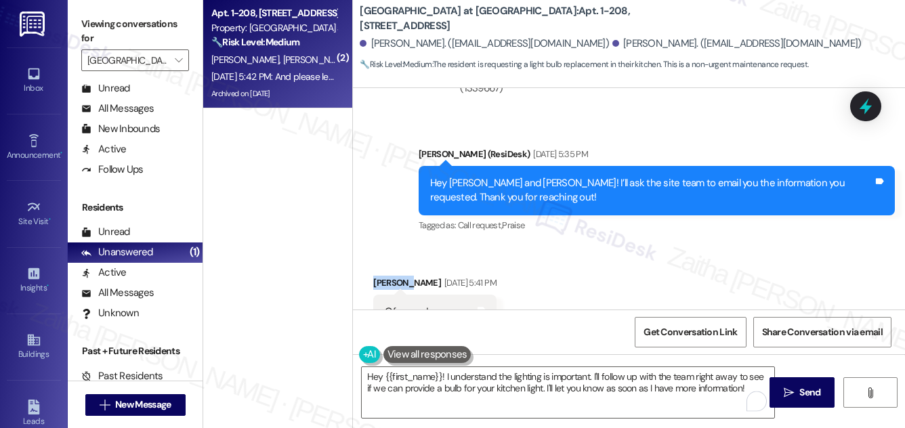
click at [388, 276] on div "[PERSON_NAME] [DATE] 5:41 PM" at bounding box center [434, 285] width 123 height 19
copy div "[PERSON_NAME]"
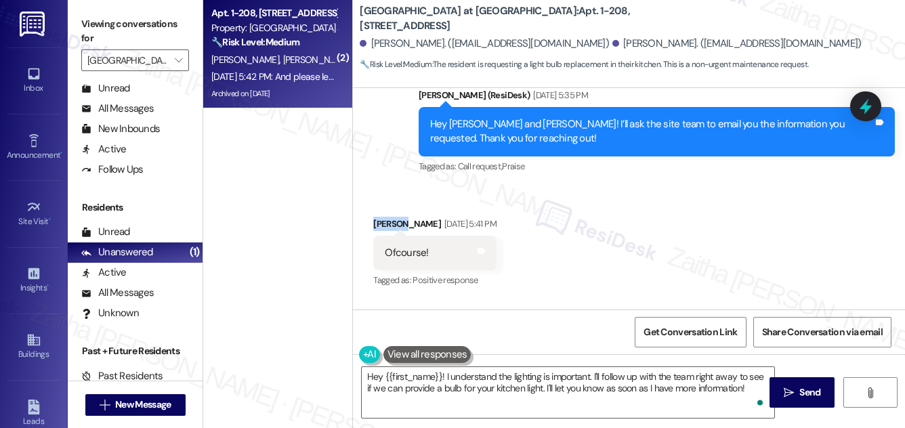
scroll to position [9666, 0]
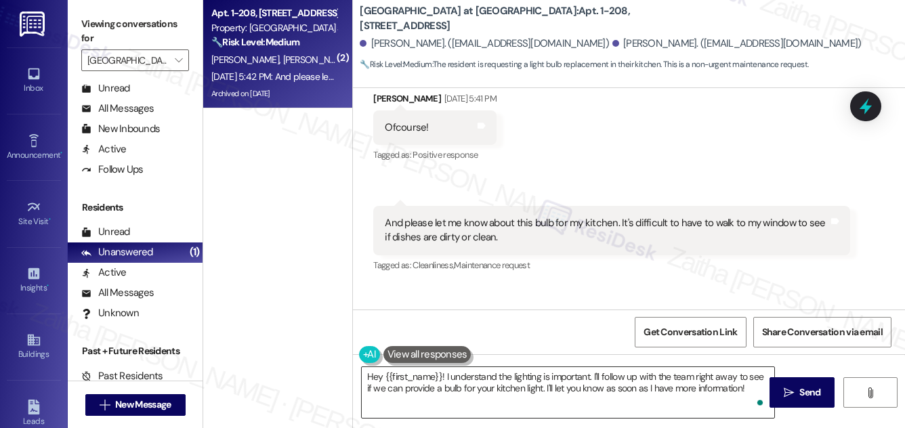
click at [430, 370] on textarea "Hey {{first_name}}! I understand the lighting is important. I'll follow up with…" at bounding box center [568, 392] width 413 height 51
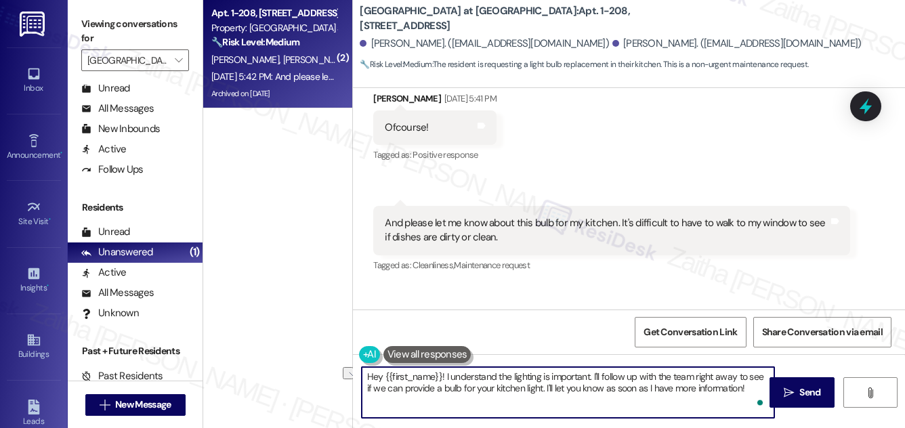
drag, startPoint x: 439, startPoint y: 375, endPoint x: 377, endPoint y: 373, distance: 62.4
click at [373, 373] on textarea "Hey {{first_name}}! I understand the lighting is important. I'll follow up with…" at bounding box center [568, 392] width 413 height 51
paste textarea "[PERSON_NAME]"
click at [415, 379] on textarea "Hi [PERSON_NAME]! I understand the lighting is important. I'll follow up with t…" at bounding box center [568, 392] width 413 height 51
drag, startPoint x: 421, startPoint y: 379, endPoint x: 743, endPoint y: 390, distance: 322.8
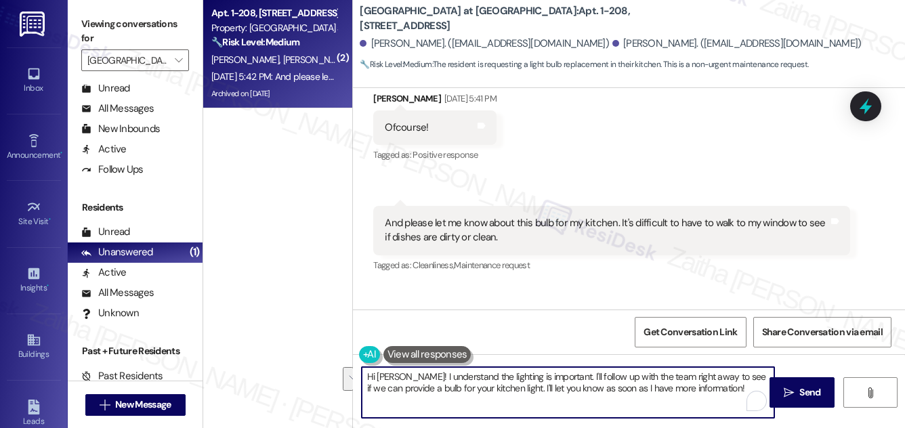
click at [743, 390] on textarea "Hi [PERSON_NAME]! I understand the lighting is important. I'll follow up with t…" at bounding box center [568, 392] width 413 height 51
drag, startPoint x: 367, startPoint y: 376, endPoint x: 464, endPoint y: 397, distance: 99.2
click at [464, 397] on textarea "Hi [PERSON_NAME]! I'm still waiting to hear back from the team about the light …" at bounding box center [568, 392] width 413 height 51
type textarea "Hi [PERSON_NAME]! I'm still waiting to hear back from the team about the light …"
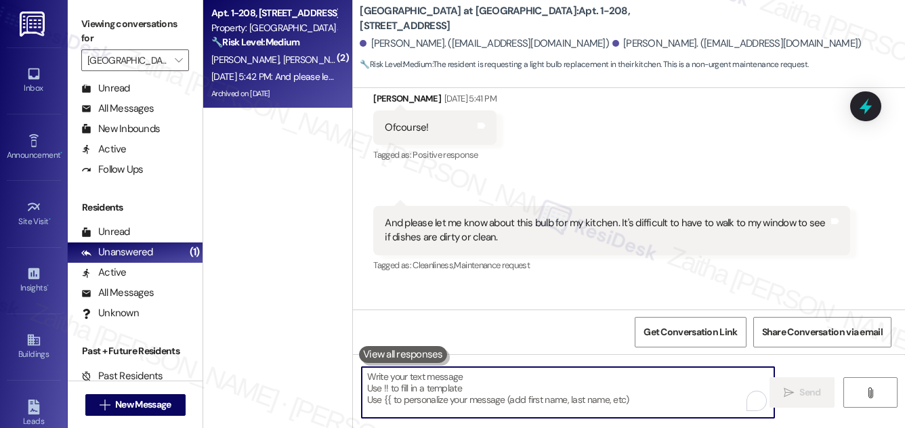
paste textarea "Hi [PERSON_NAME]! I’m still waiting to hear back from the team regarding the li…"
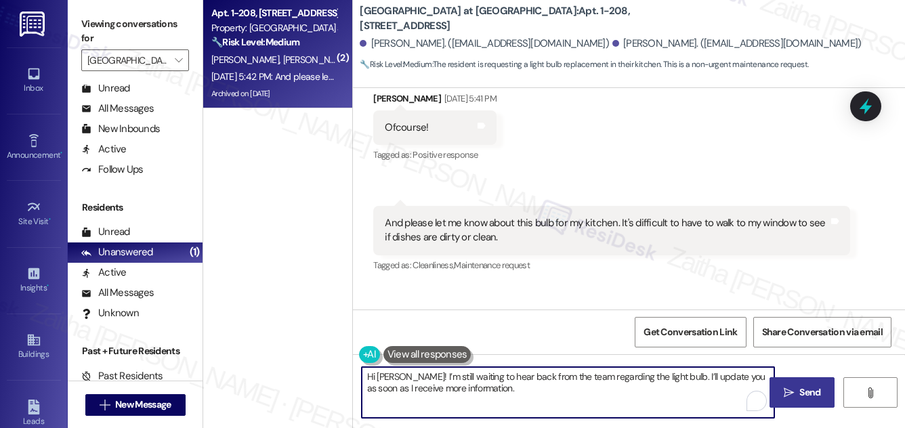
type textarea "Hi [PERSON_NAME]! I’m still waiting to hear back from the team regarding the li…"
drag, startPoint x: 802, startPoint y: 392, endPoint x: 789, endPoint y: 386, distance: 14.0
click at [802, 392] on span "Send" at bounding box center [810, 393] width 21 height 14
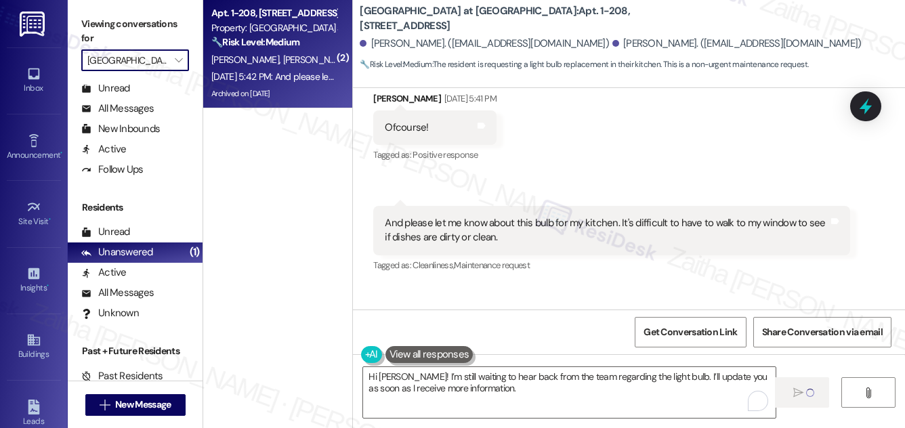
click at [134, 61] on input "[GEOGRAPHIC_DATA] at [GEOGRAPHIC_DATA]" at bounding box center [127, 60] width 80 height 22
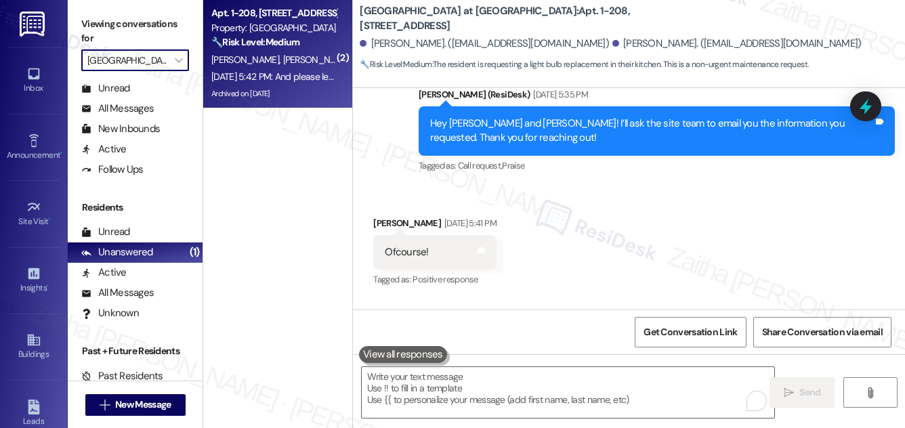
scroll to position [9526, 0]
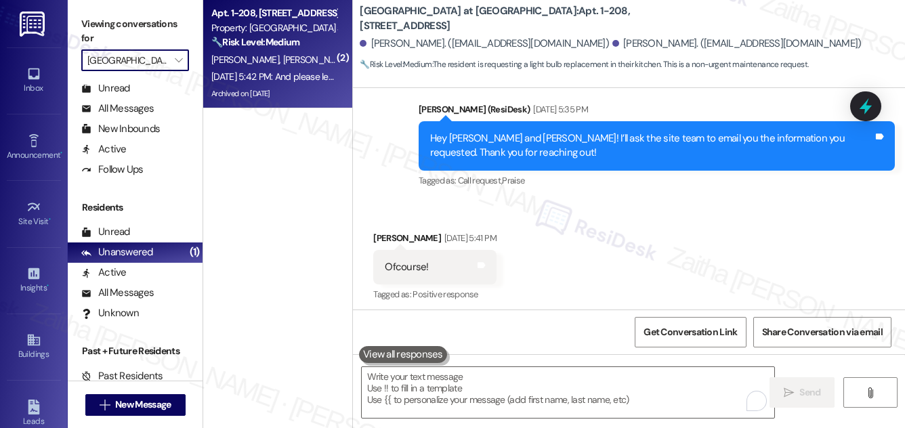
click at [161, 61] on input "[GEOGRAPHIC_DATA] at [GEOGRAPHIC_DATA]" at bounding box center [127, 60] width 80 height 22
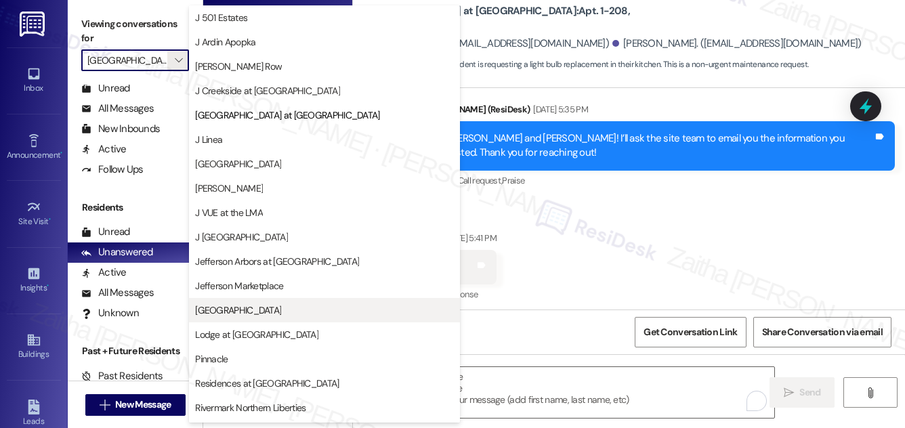
scroll to position [0, 0]
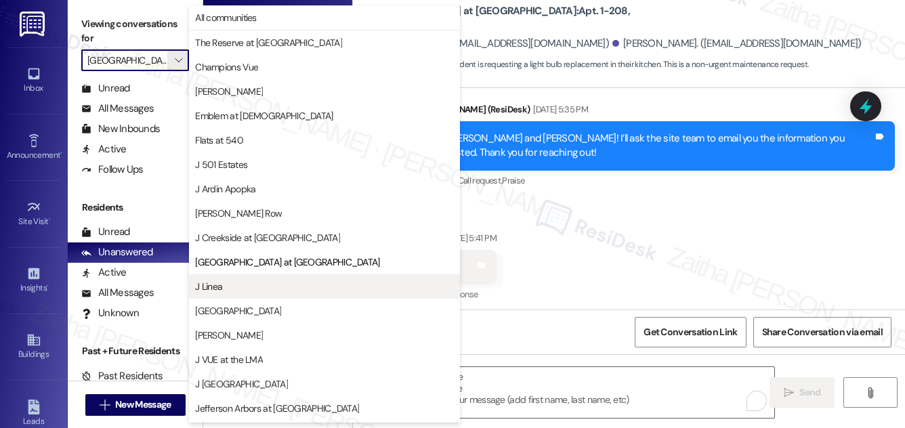
click at [258, 285] on span "J Linea" at bounding box center [324, 287] width 259 height 14
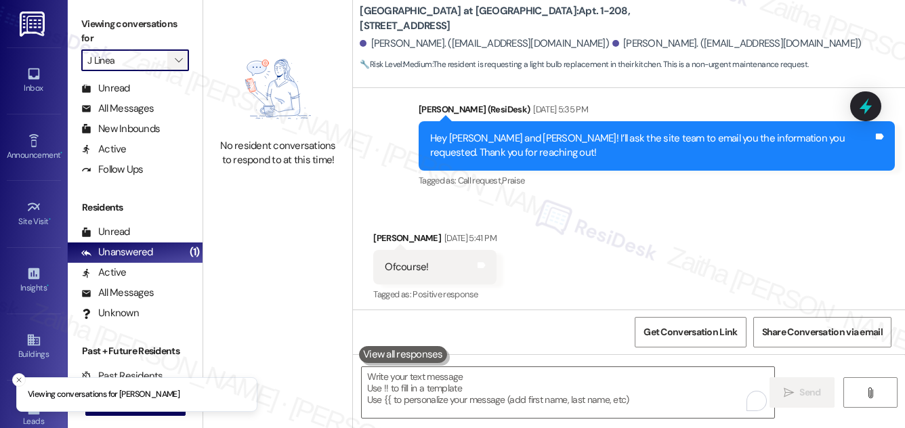
click at [168, 60] on button "" at bounding box center [178, 60] width 22 height 22
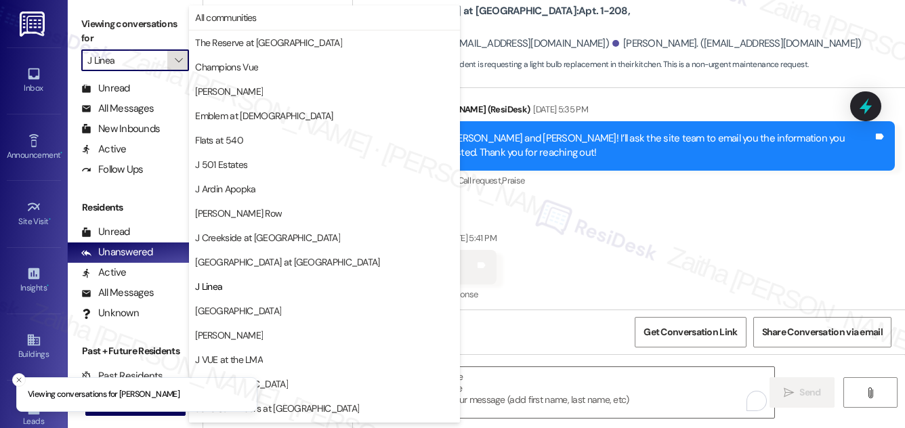
scroll to position [220, 0]
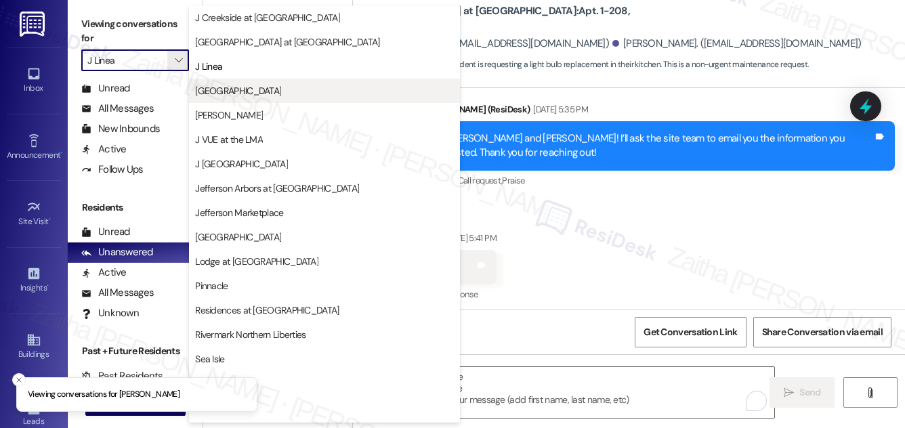
click at [249, 90] on span "[GEOGRAPHIC_DATA]" at bounding box center [238, 91] width 86 height 14
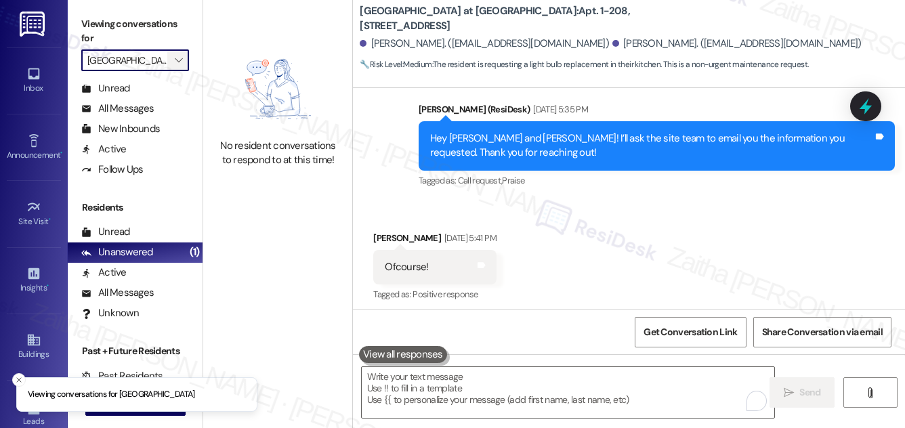
click at [173, 59] on span "" at bounding box center [178, 60] width 13 height 22
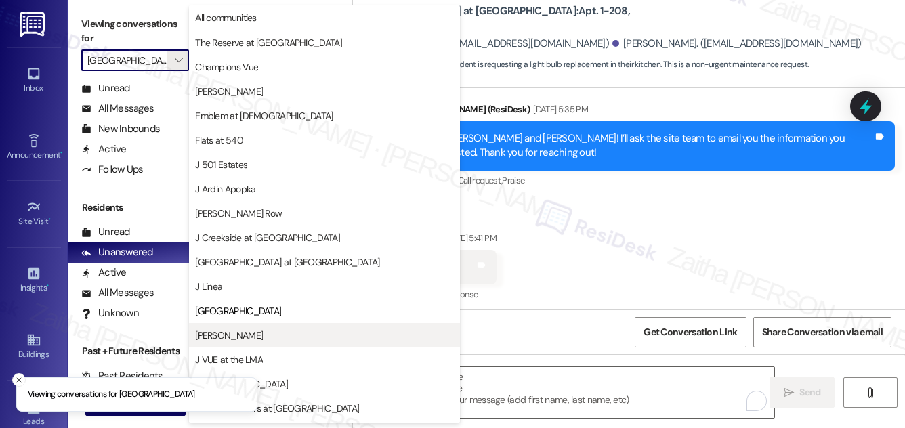
scroll to position [220, 0]
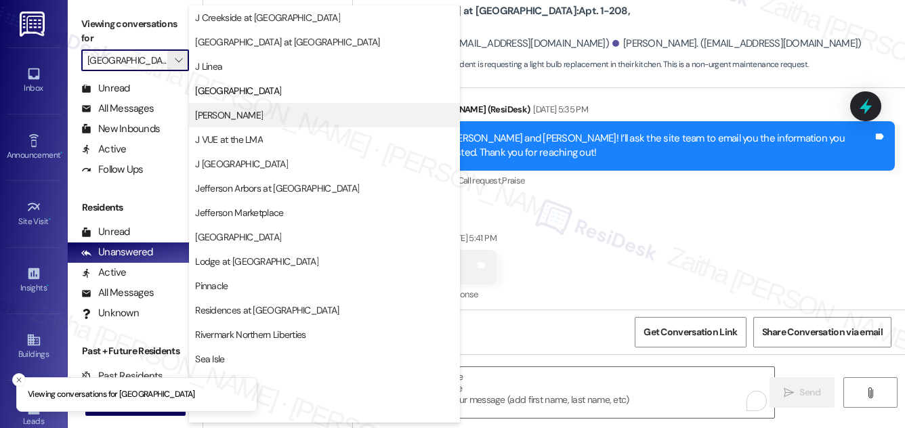
click at [218, 112] on span "[PERSON_NAME]" at bounding box center [324, 115] width 259 height 14
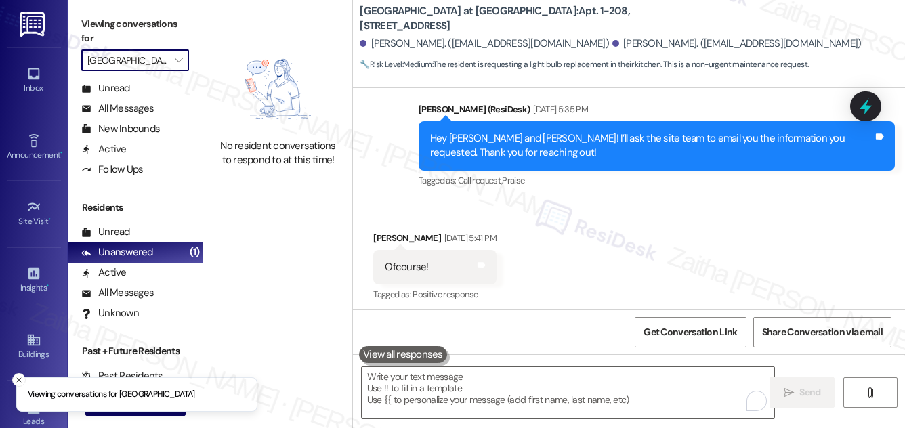
type input "[PERSON_NAME]"
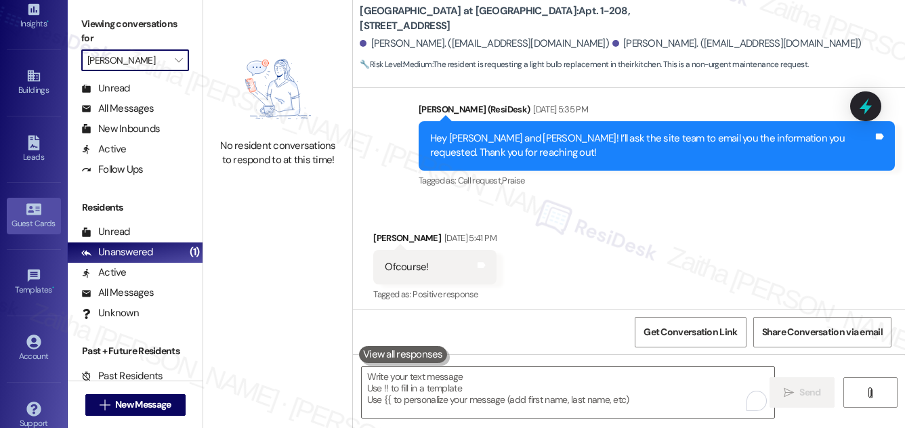
scroll to position [279, 0]
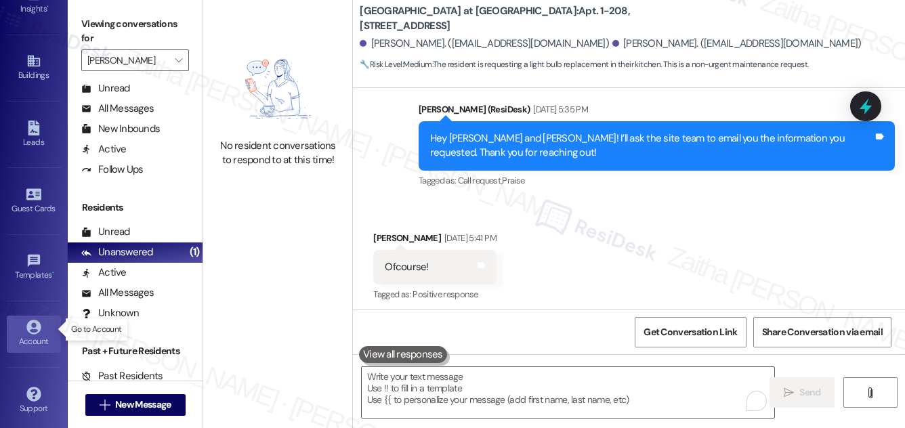
click at [27, 321] on icon at bounding box center [33, 328] width 14 height 14
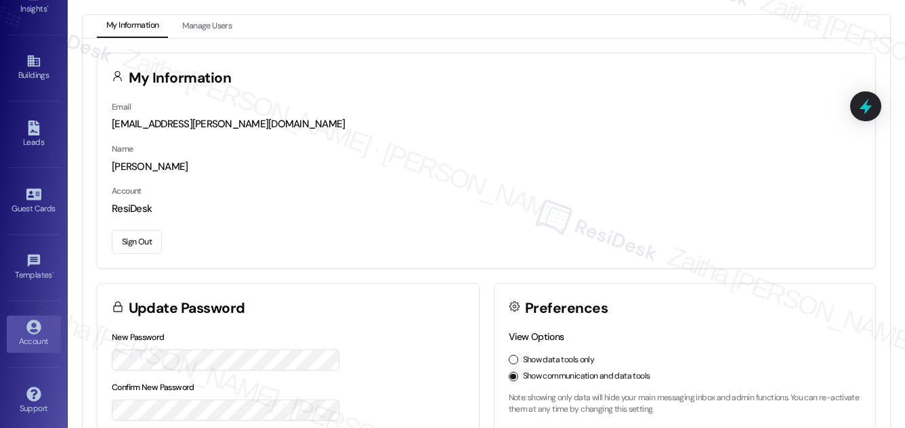
click at [137, 239] on button "Sign Out" at bounding box center [137, 242] width 50 height 24
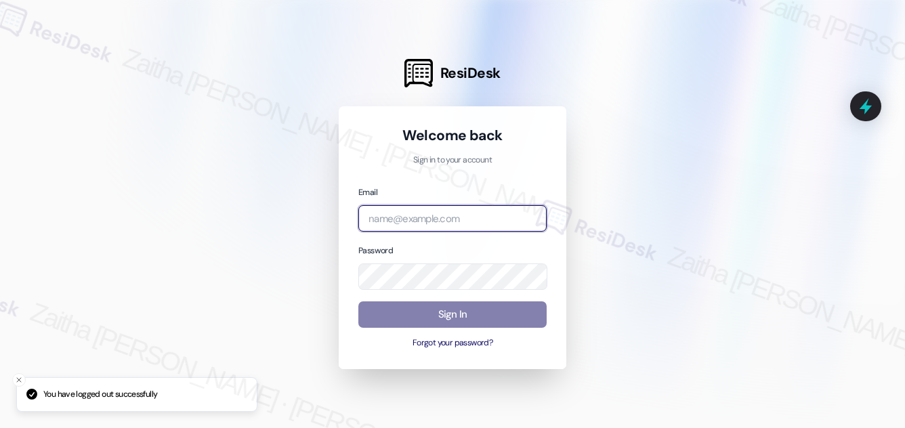
click at [423, 220] on input "email" at bounding box center [452, 218] width 188 height 26
type input "automated-surveys-[MEDICAL_DATA]_formerly_regency-zaitha.mae.[PERSON_NAME]@[MED…"
